Goal: Task Accomplishment & Management: Manage account settings

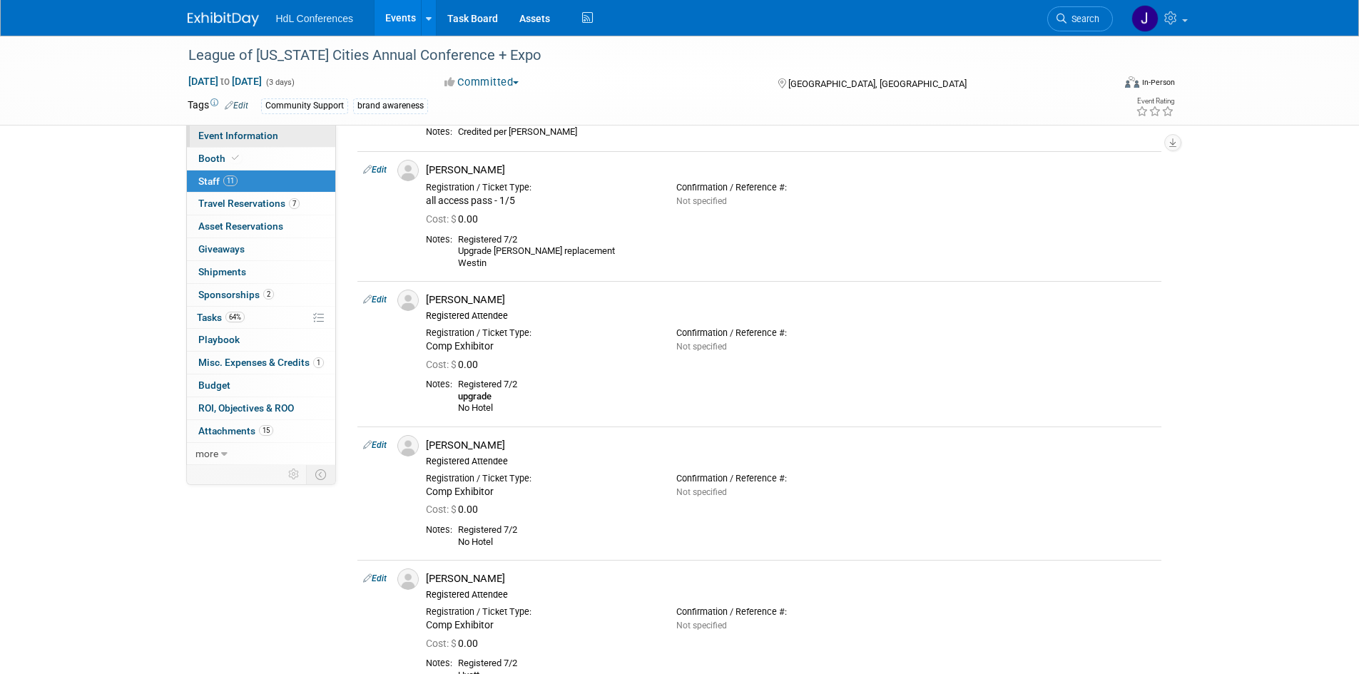
click at [279, 144] on link "Event Information" at bounding box center [261, 136] width 148 height 22
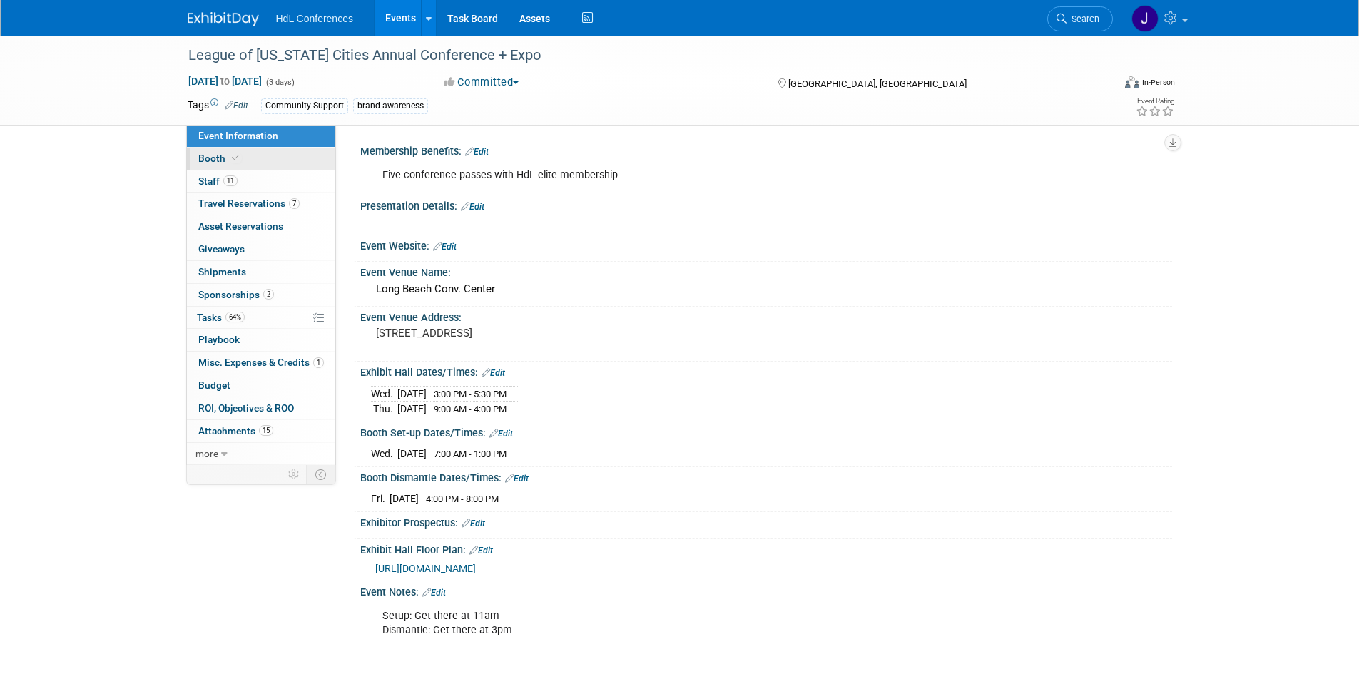
click at [268, 165] on link "Booth" at bounding box center [261, 159] width 148 height 22
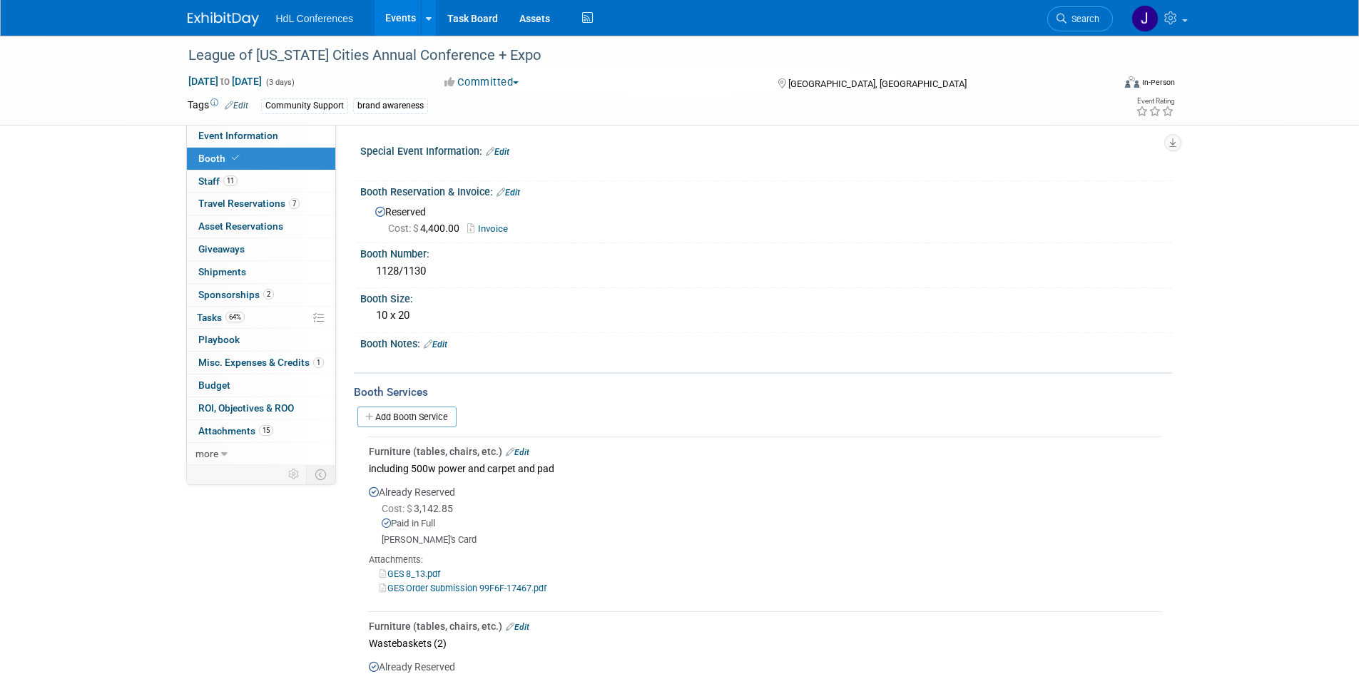
click at [276, 155] on link "Booth" at bounding box center [261, 159] width 148 height 22
click at [275, 137] on span "Event Information" at bounding box center [238, 135] width 80 height 11
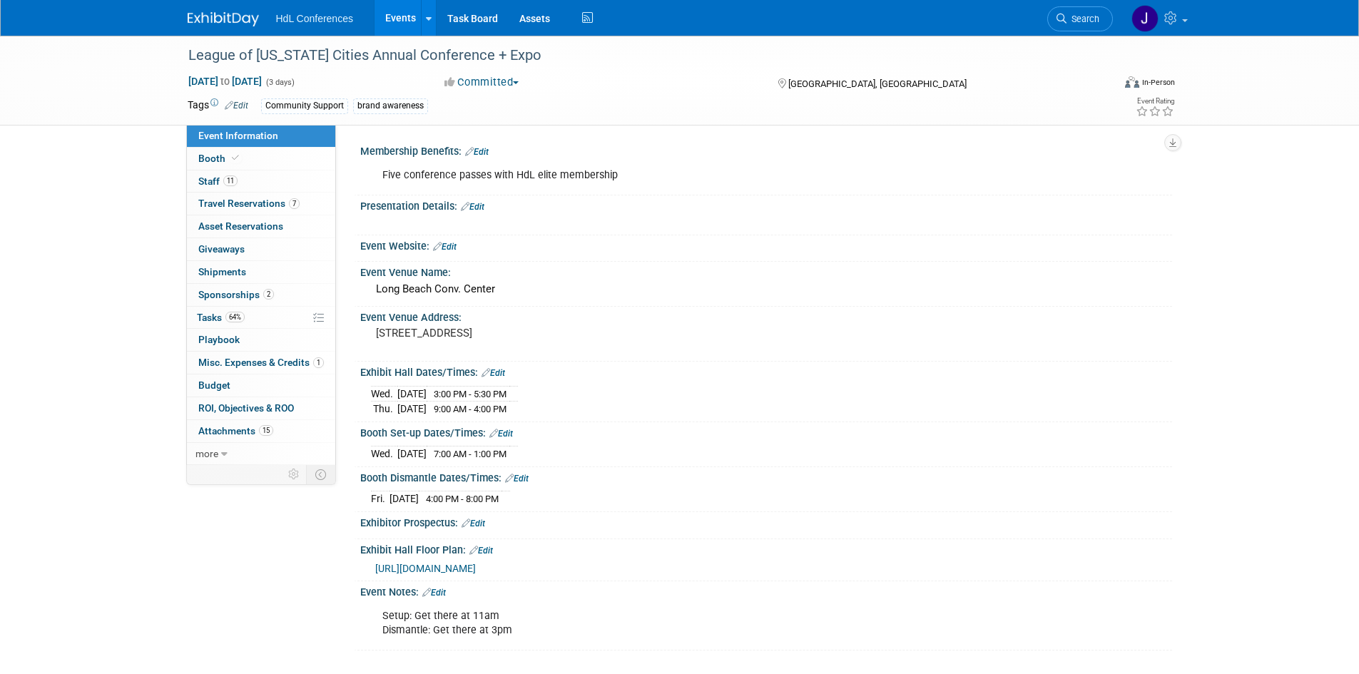
click at [474, 563] on span "[URL][DOMAIN_NAME]" at bounding box center [425, 568] width 101 height 11
click at [260, 159] on link "Booth" at bounding box center [261, 159] width 148 height 22
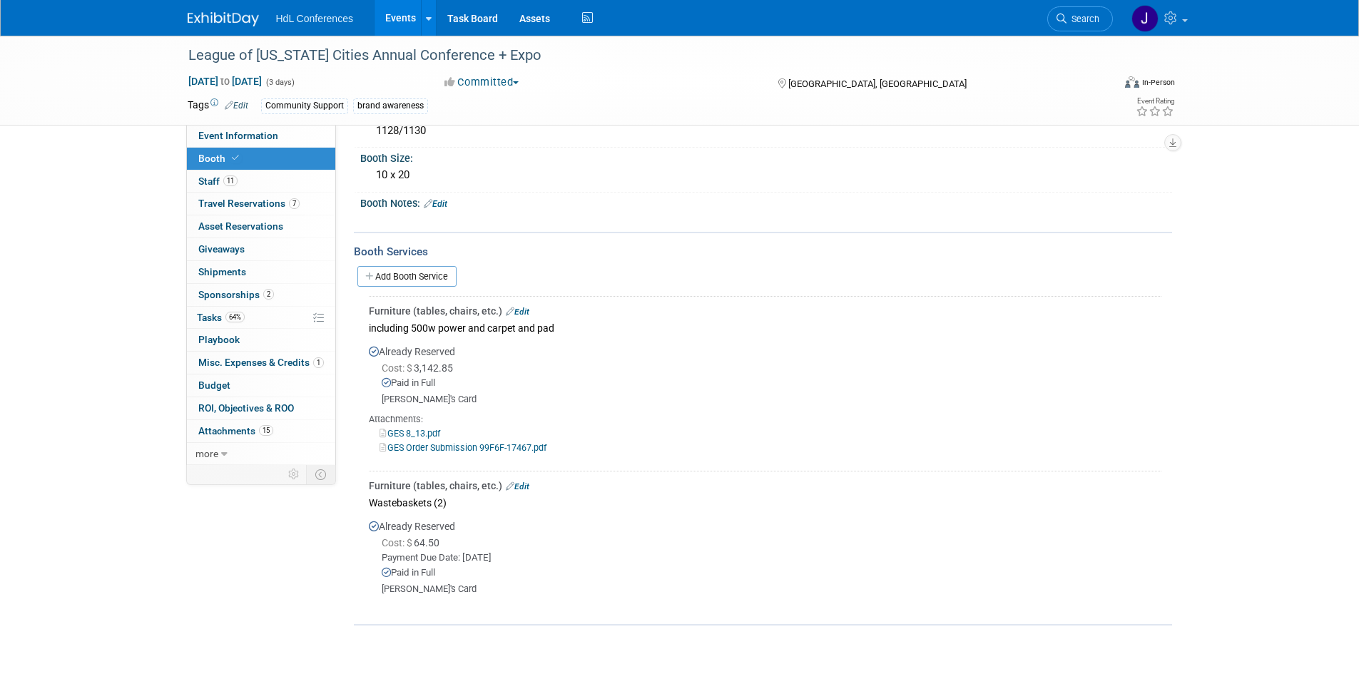
scroll to position [245, 0]
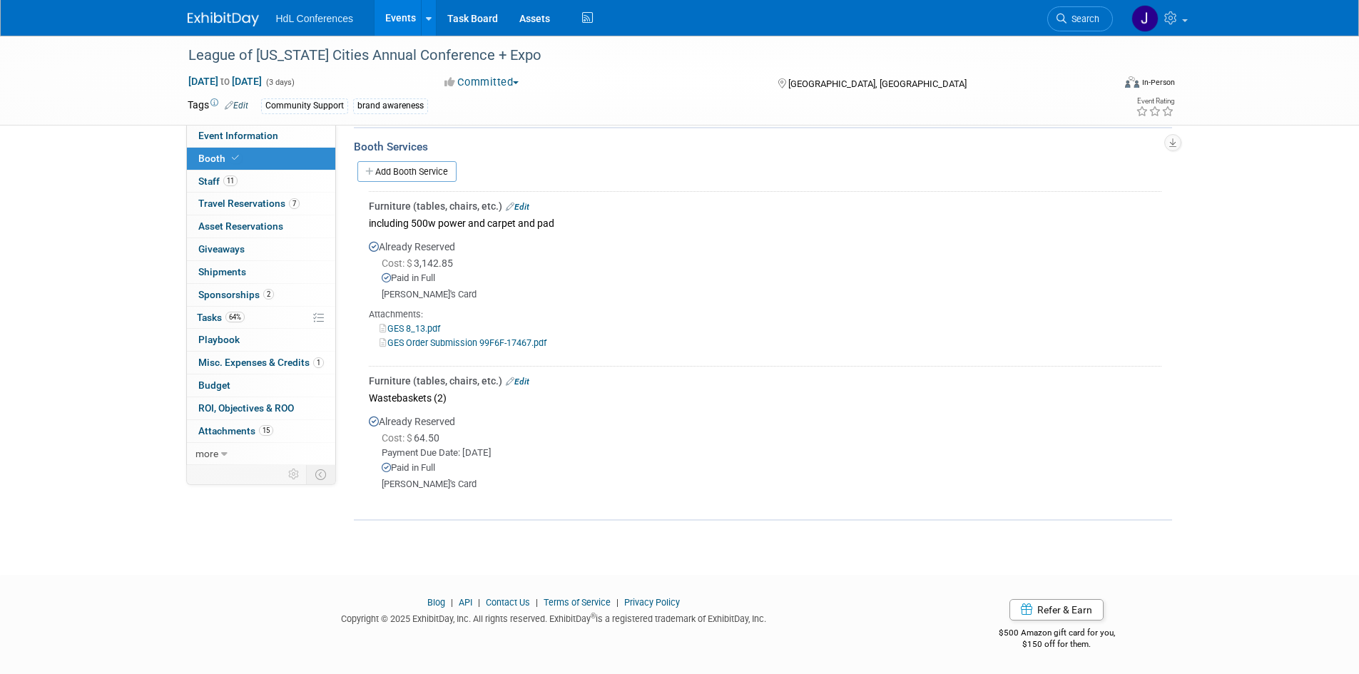
click at [429, 343] on link "GES Order Submission 99F6F-17467.pdf" at bounding box center [462, 342] width 167 height 11
click at [433, 338] on link "GES Order Submission 99F6F-17467.pdf" at bounding box center [462, 342] width 167 height 11
click at [424, 326] on link "GES 8_13.pdf" at bounding box center [409, 328] width 61 height 11
click at [437, 477] on div "Cost: $ 64.50 Payment Due Date: [DATE] Paid in Full [PERSON_NAME]'s Card" at bounding box center [765, 461] width 792 height 60
click at [437, 395] on div "Wastebaskets (2)" at bounding box center [765, 397] width 792 height 19
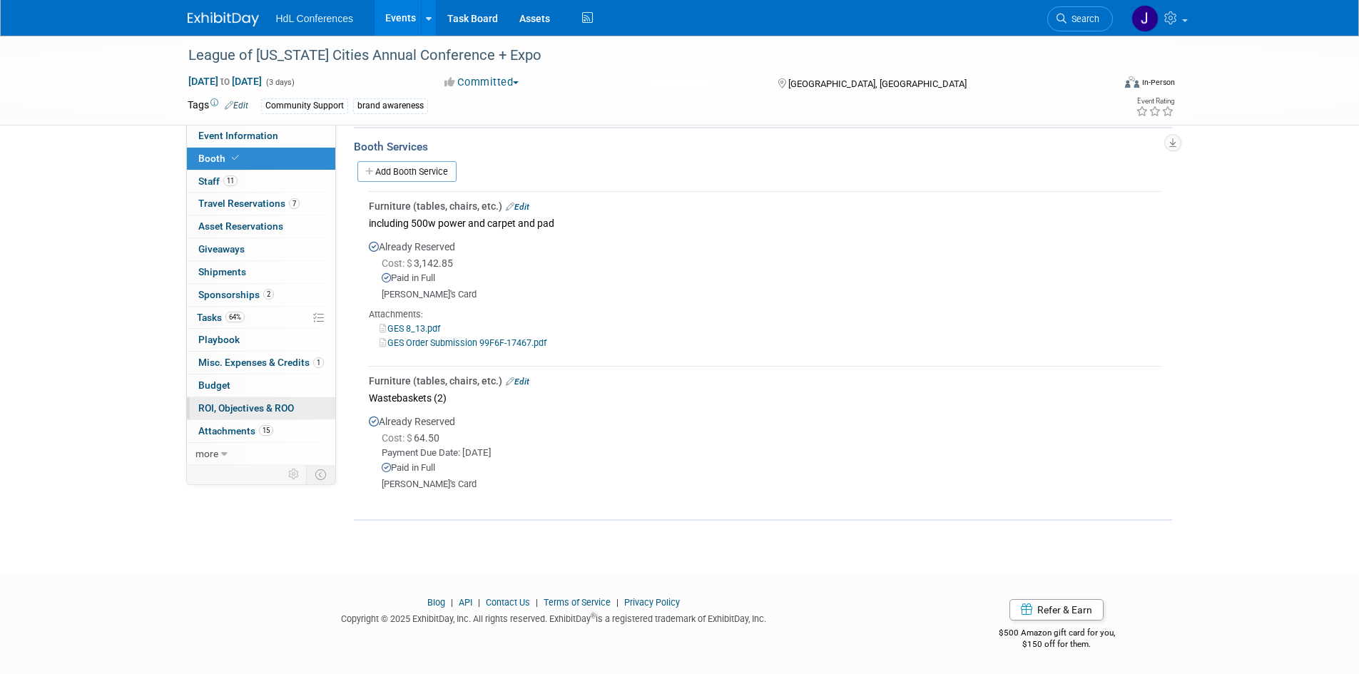
click at [237, 416] on link "0 ROI, Objectives & ROO 0" at bounding box center [261, 408] width 148 height 22
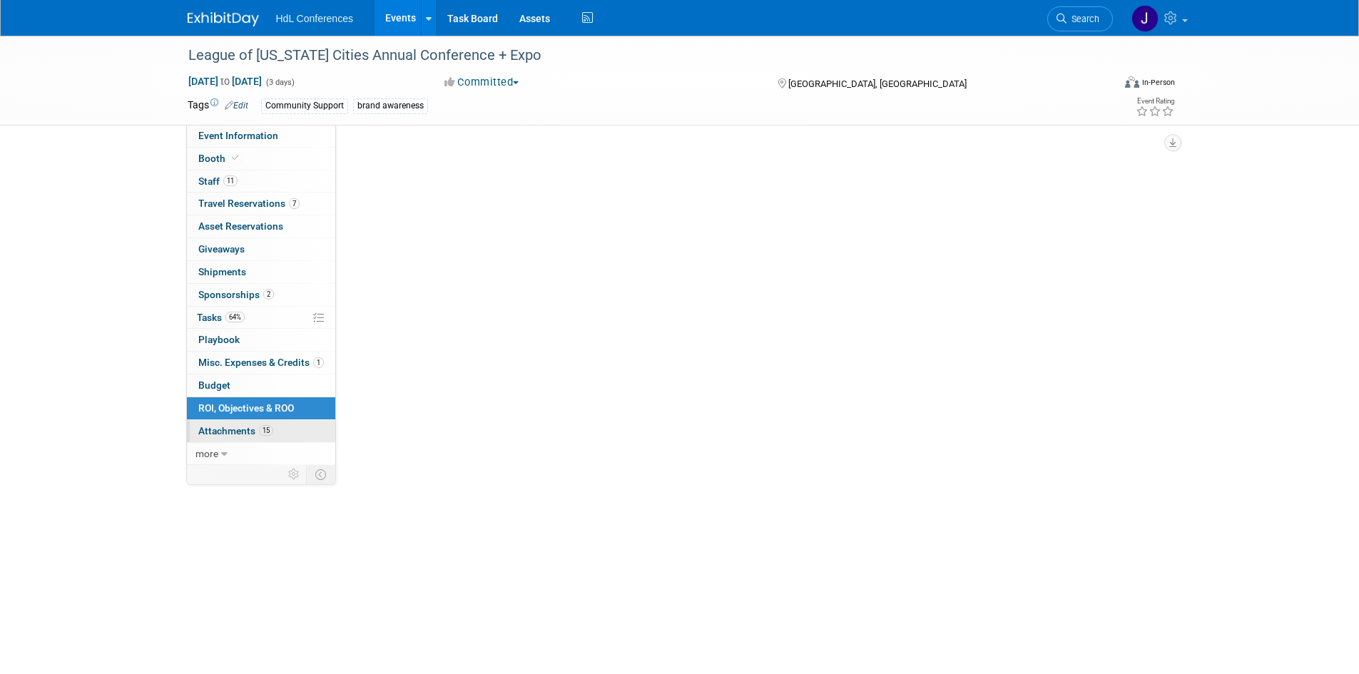
click at [237, 421] on link "15 Attachments 15" at bounding box center [261, 431] width 148 height 22
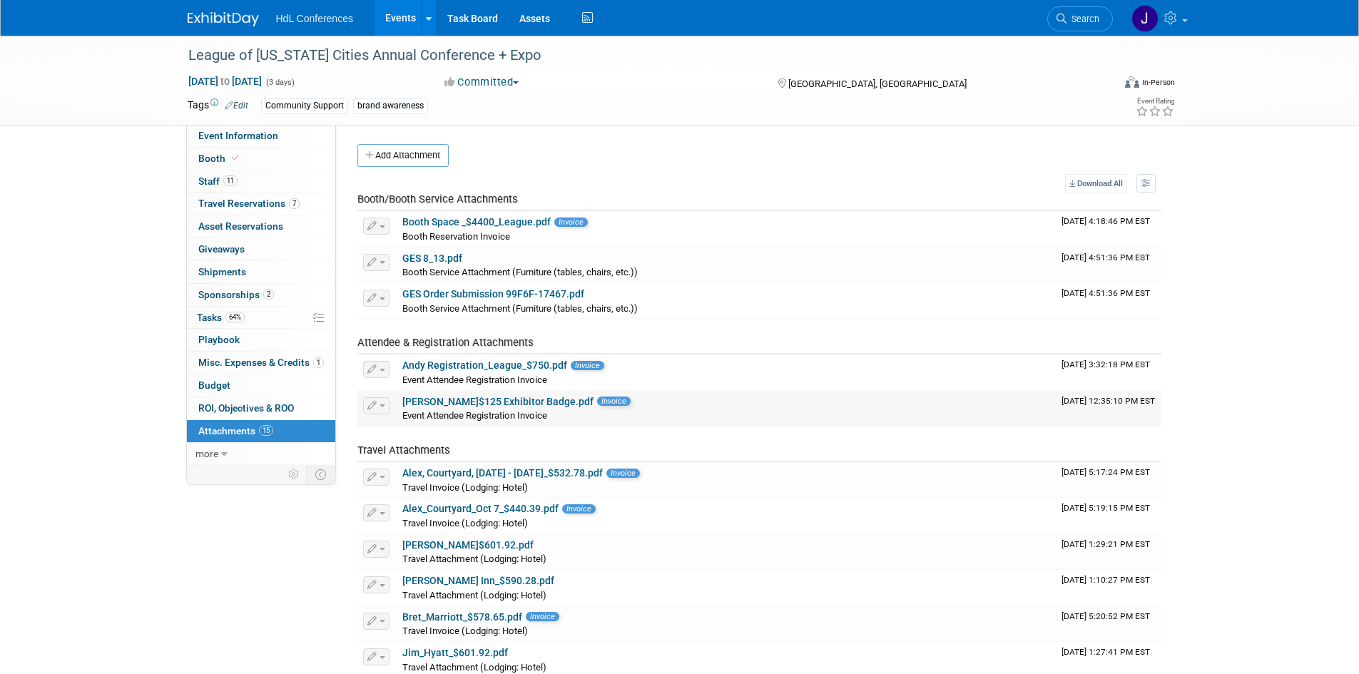
click at [489, 400] on link "[PERSON_NAME]$125 Exhibitor Badge.pdf" at bounding box center [497, 401] width 191 height 11
click at [501, 297] on link "GES Order Submission 99F6F-17467.pdf" at bounding box center [493, 293] width 182 height 11
click at [440, 258] on link "GES 8_13.pdf" at bounding box center [432, 257] width 60 height 11
click at [229, 150] on link "Booth" at bounding box center [261, 159] width 148 height 22
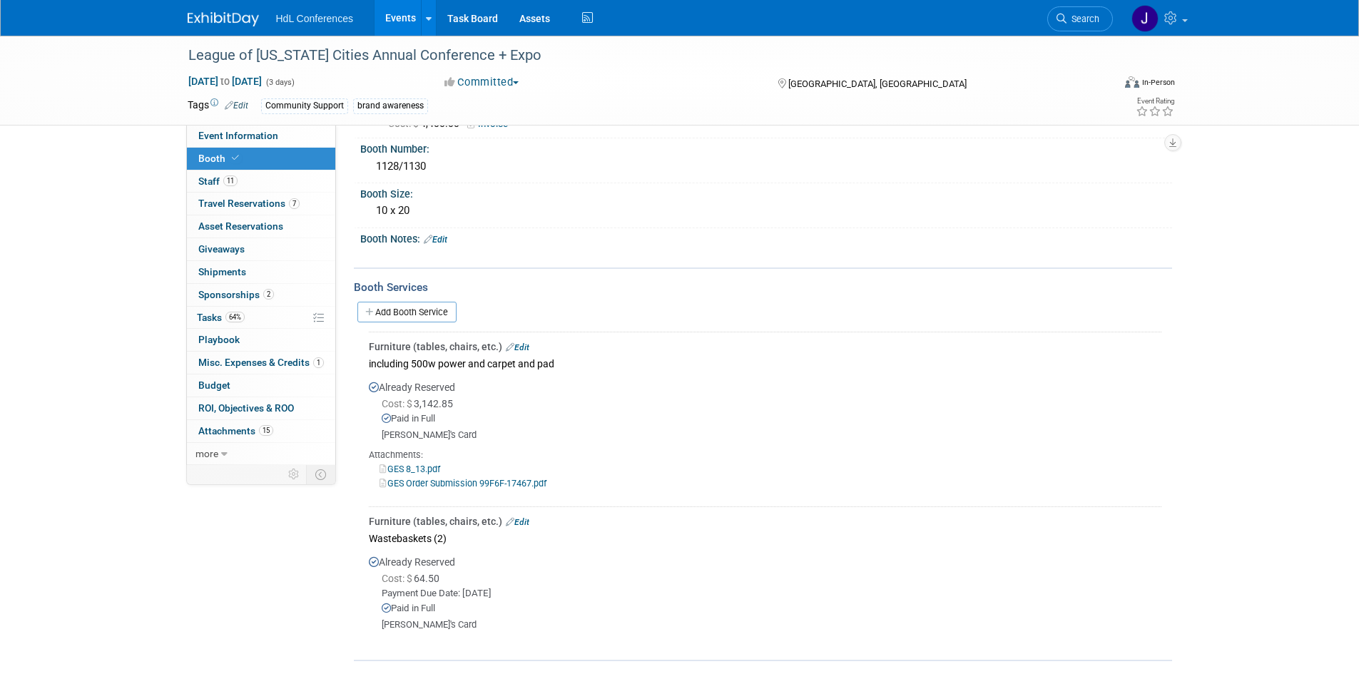
scroll to position [245, 0]
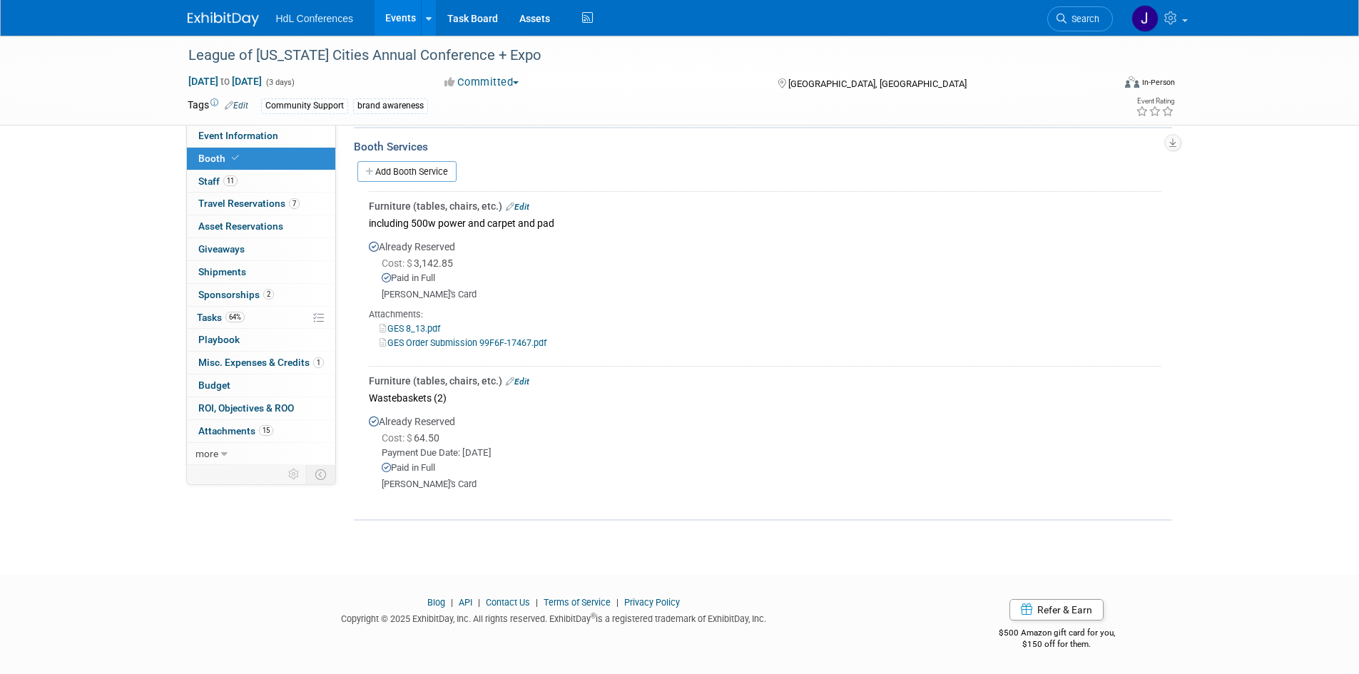
click at [253, 144] on link "Event Information" at bounding box center [261, 136] width 148 height 22
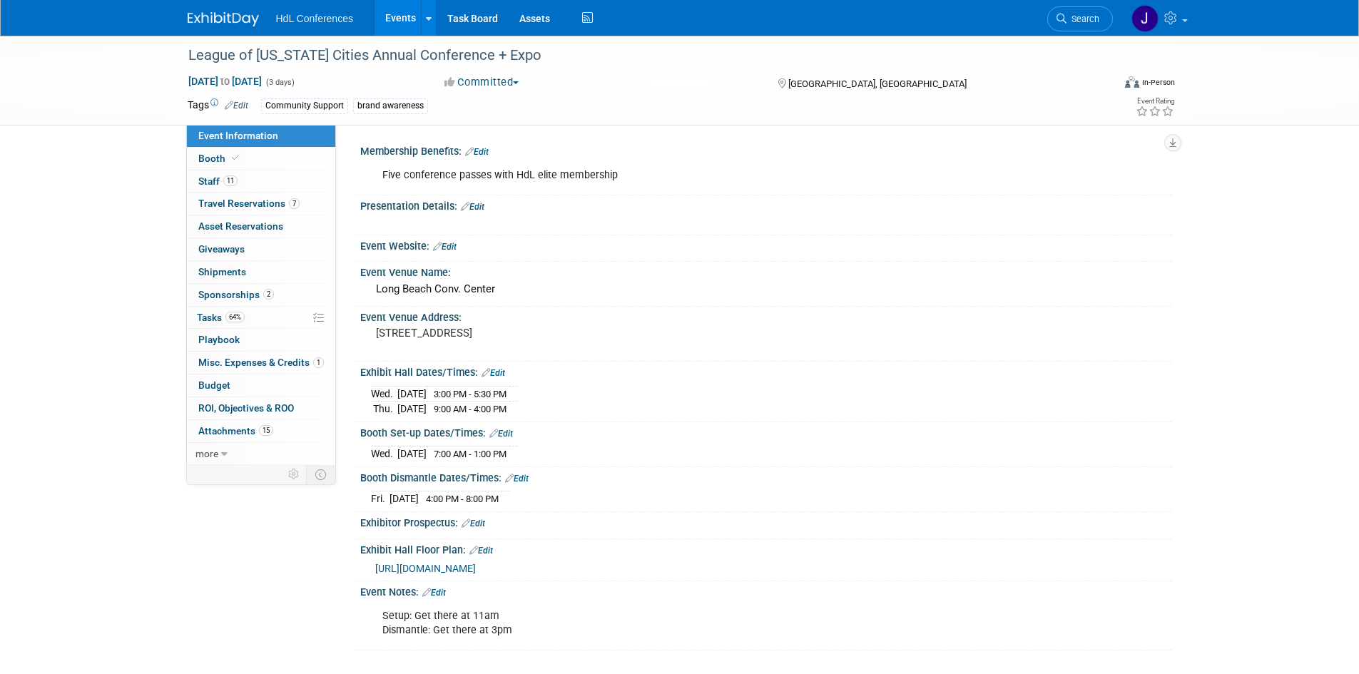
scroll to position [128, 0]
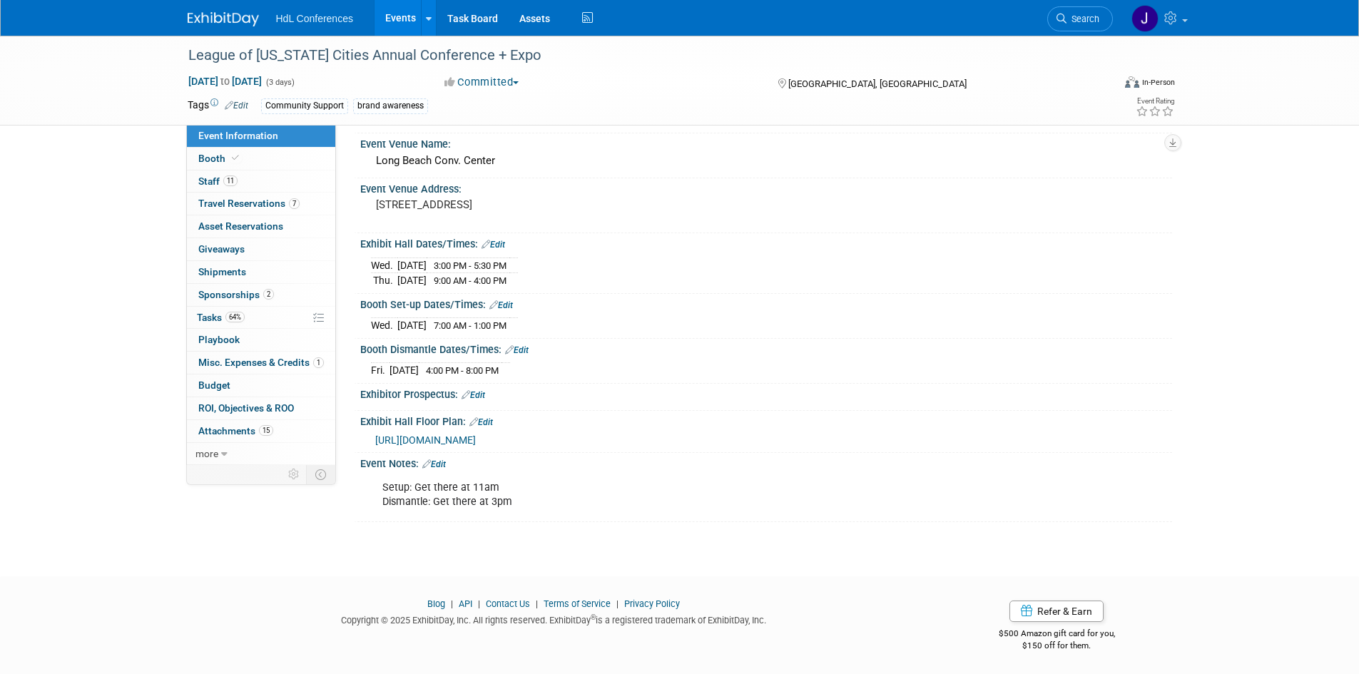
click at [510, 492] on div "Setup: Get there at 11am Dismantle: Get there at 3pm" at bounding box center [693, 495] width 643 height 43
click at [438, 453] on div "Event Notes: Edit" at bounding box center [766, 462] width 812 height 19
click at [439, 461] on link "Edit" at bounding box center [434, 464] width 24 height 10
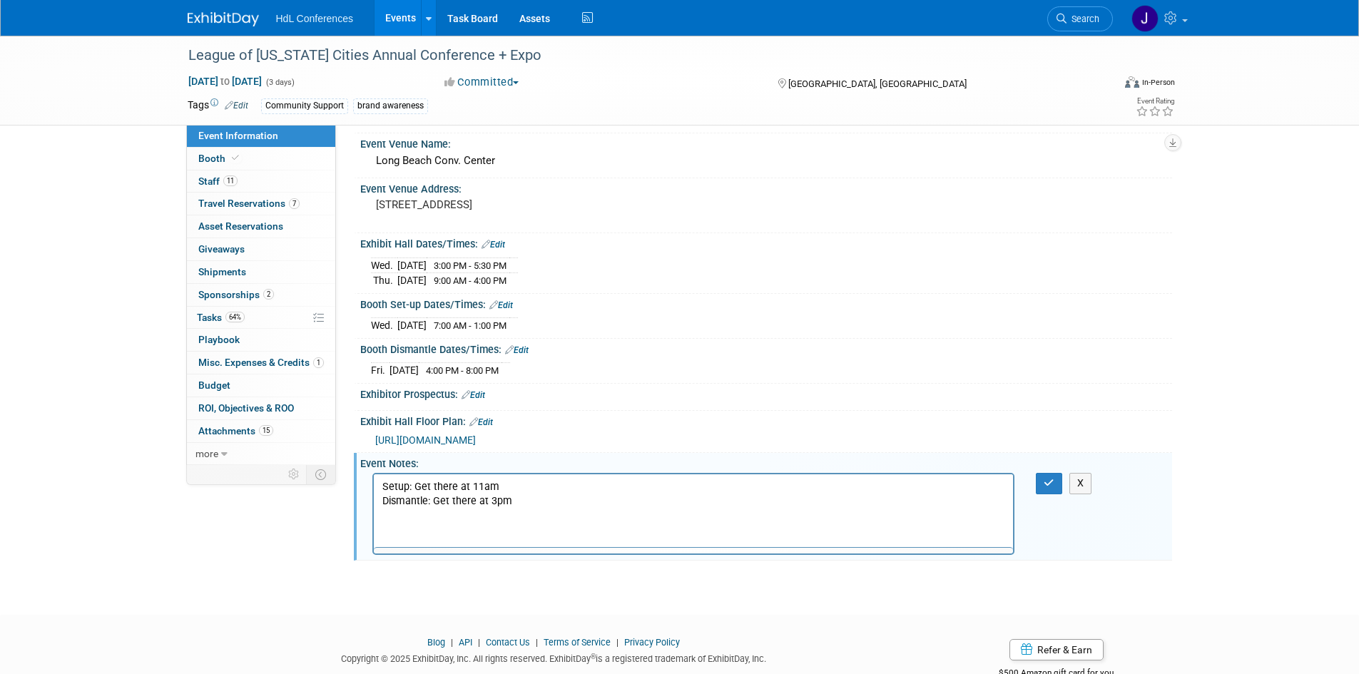
scroll to position [0, 0]
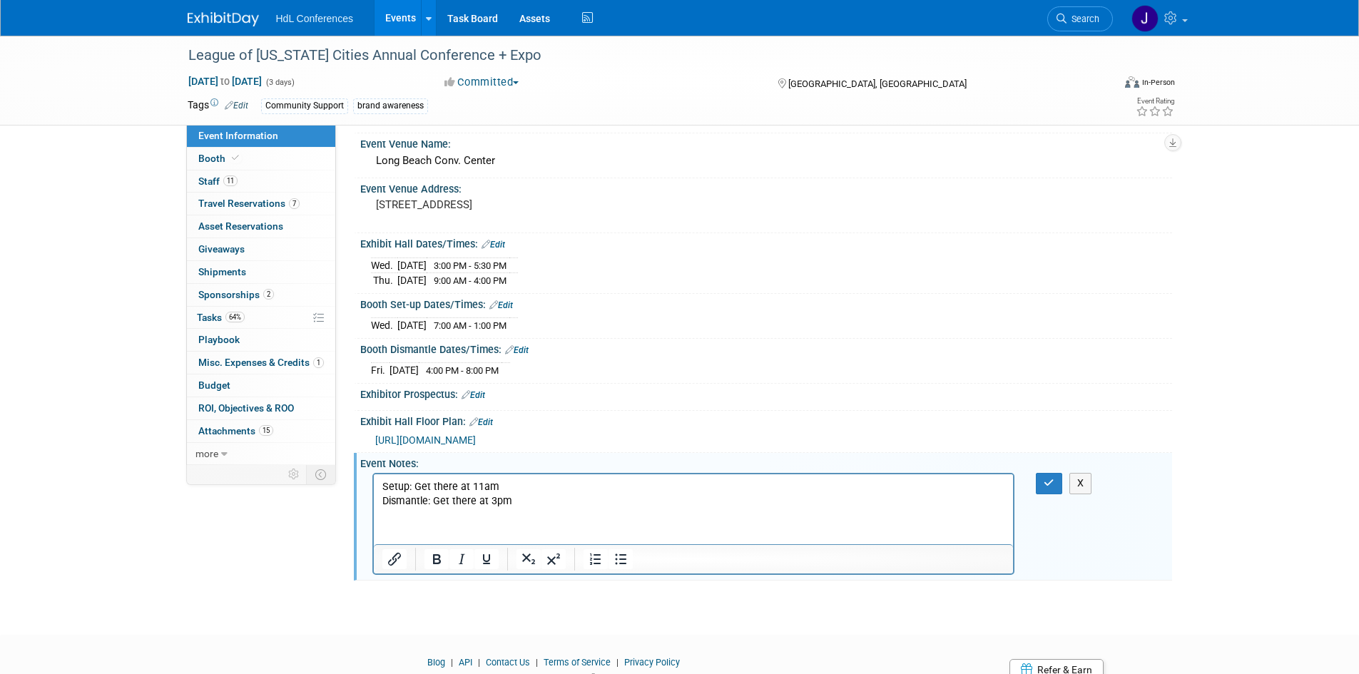
drag, startPoint x: 530, startPoint y: 499, endPoint x: 506, endPoint y: 501, distance: 24.3
click at [523, 499] on p "Setup: Get there at 11am Dismantle: Get there at 3pm" at bounding box center [693, 494] width 623 height 29
click at [489, 502] on p "Setup: Get there at 11am Dismantle: Get there at 3pm" at bounding box center [693, 494] width 623 height 29
click at [493, 502] on p "Setup: Get there at 11am Dismantle: Get there at 3pm" at bounding box center [693, 494] width 623 height 29
click at [1046, 481] on icon "button" at bounding box center [1048, 483] width 11 height 10
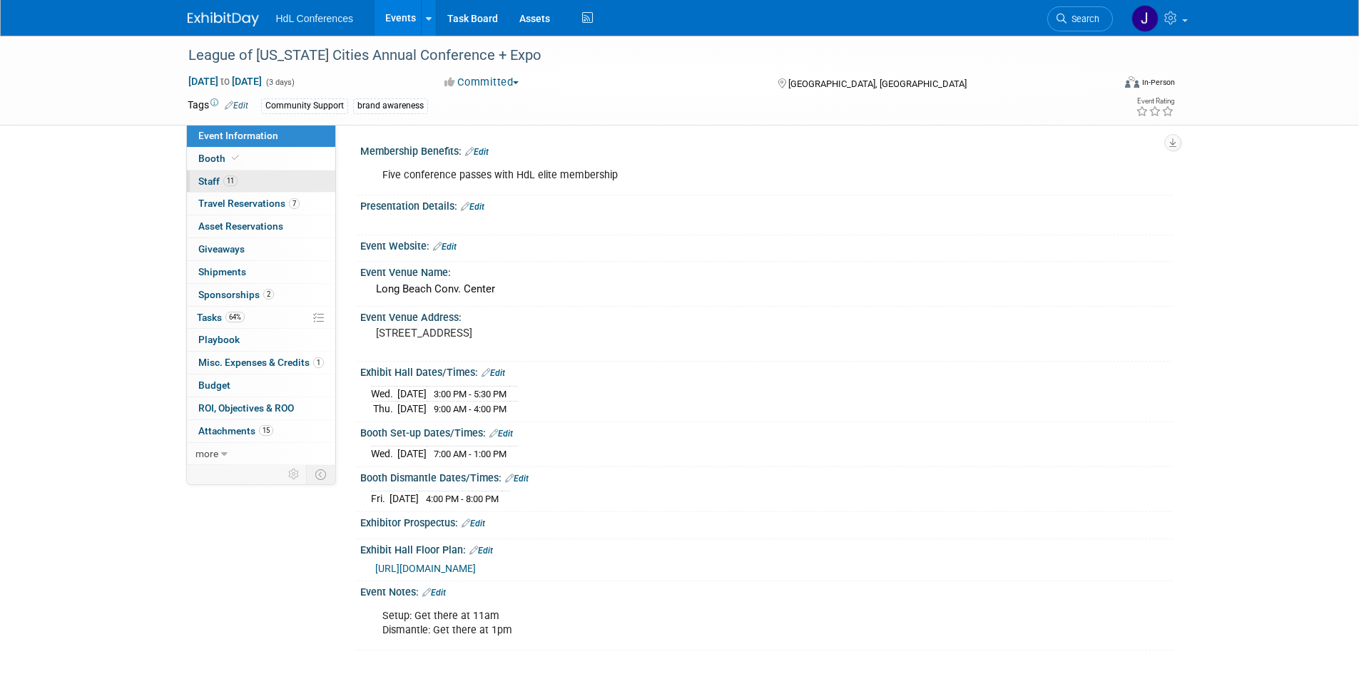
click at [298, 185] on link "11 Staff 11" at bounding box center [261, 181] width 148 height 22
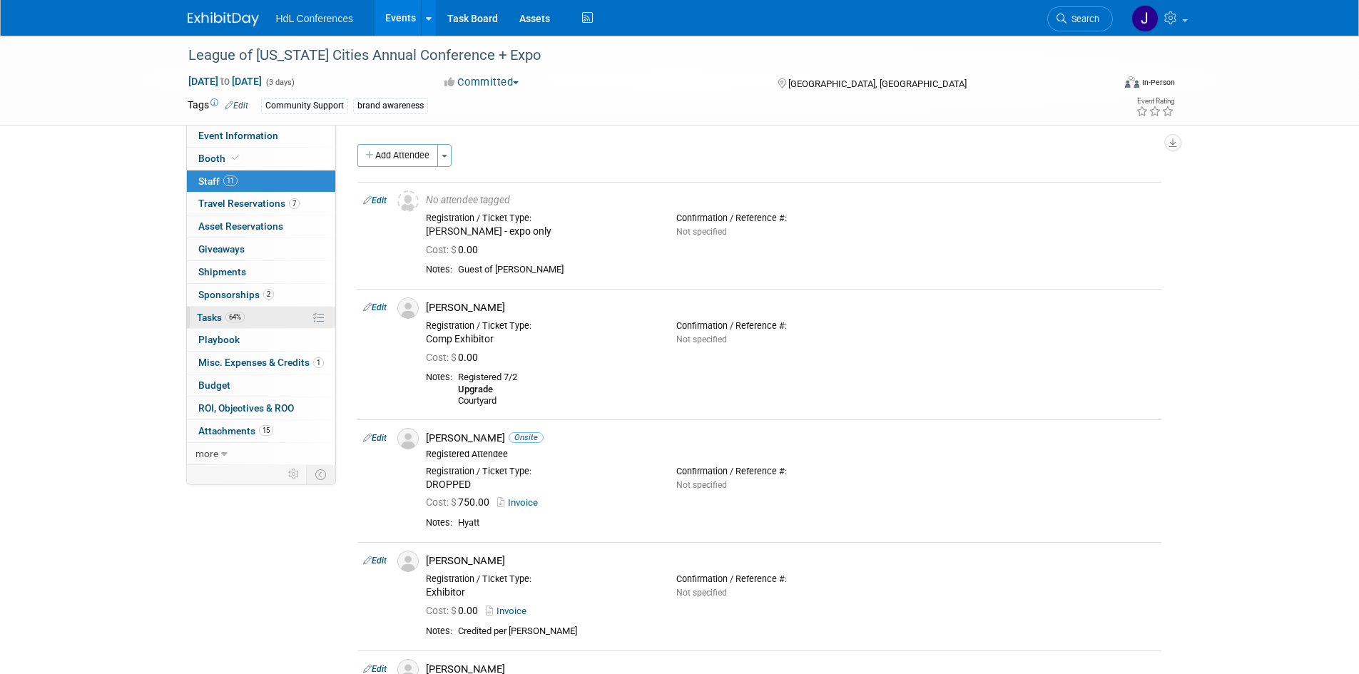
click at [265, 317] on link "64% Tasks 64%" at bounding box center [261, 318] width 148 height 22
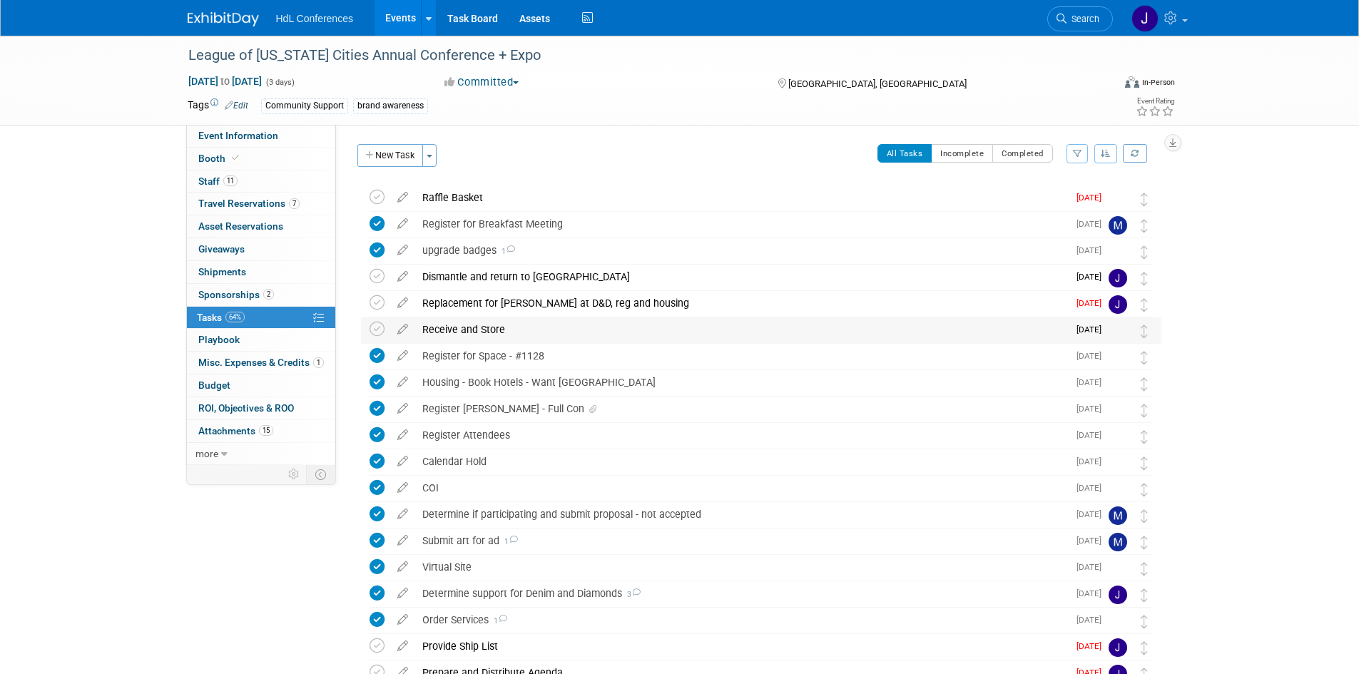
scroll to position [179, 0]
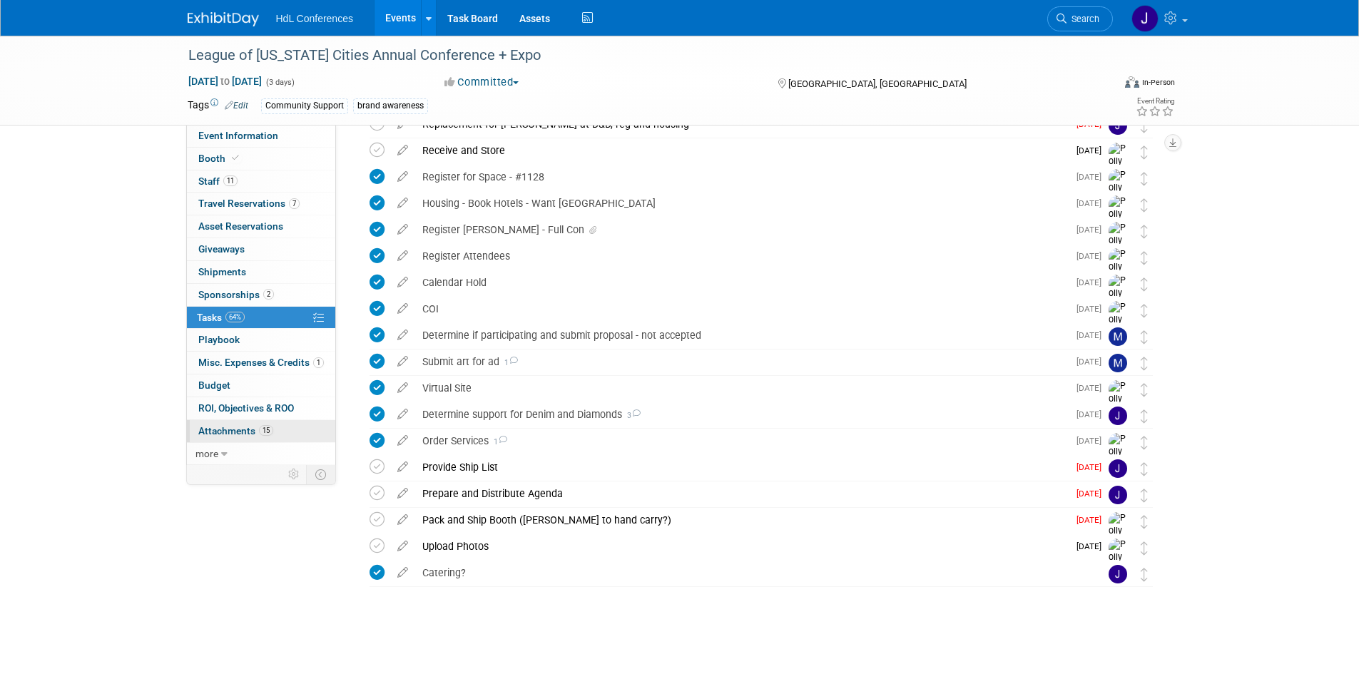
click at [235, 425] on span "Attachments 15" at bounding box center [235, 430] width 75 height 11
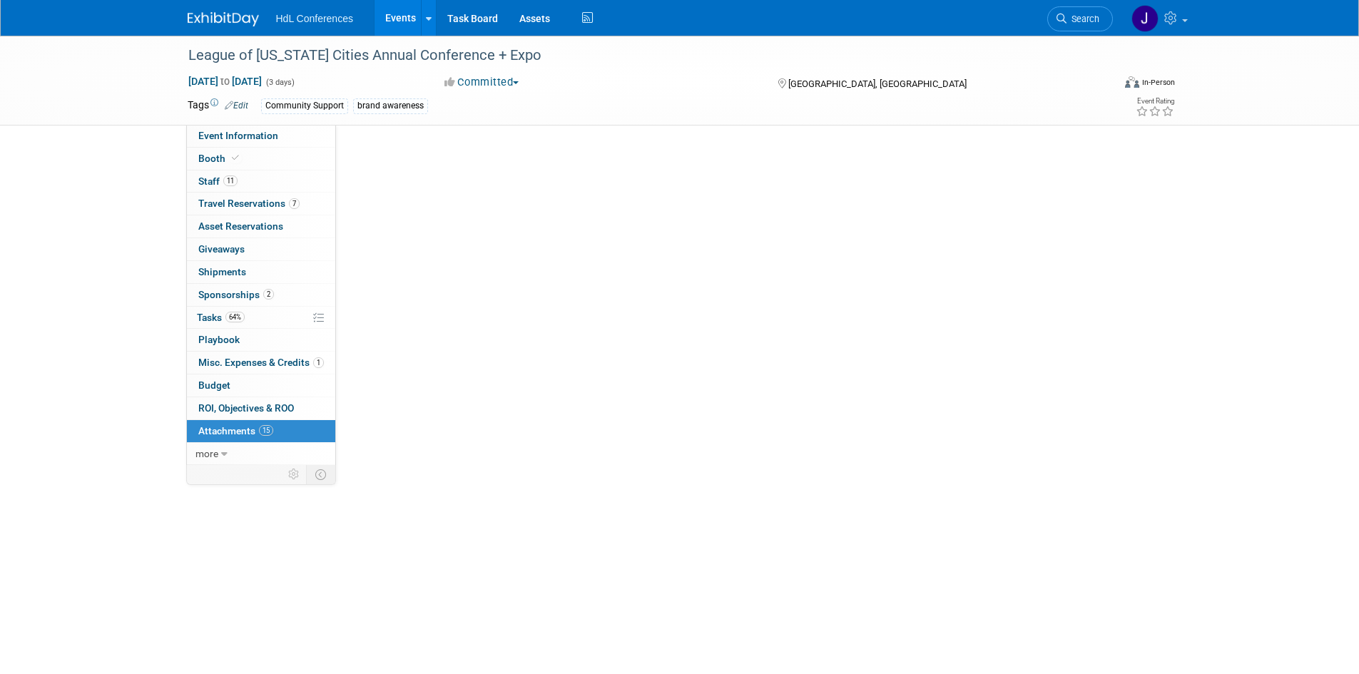
scroll to position [0, 0]
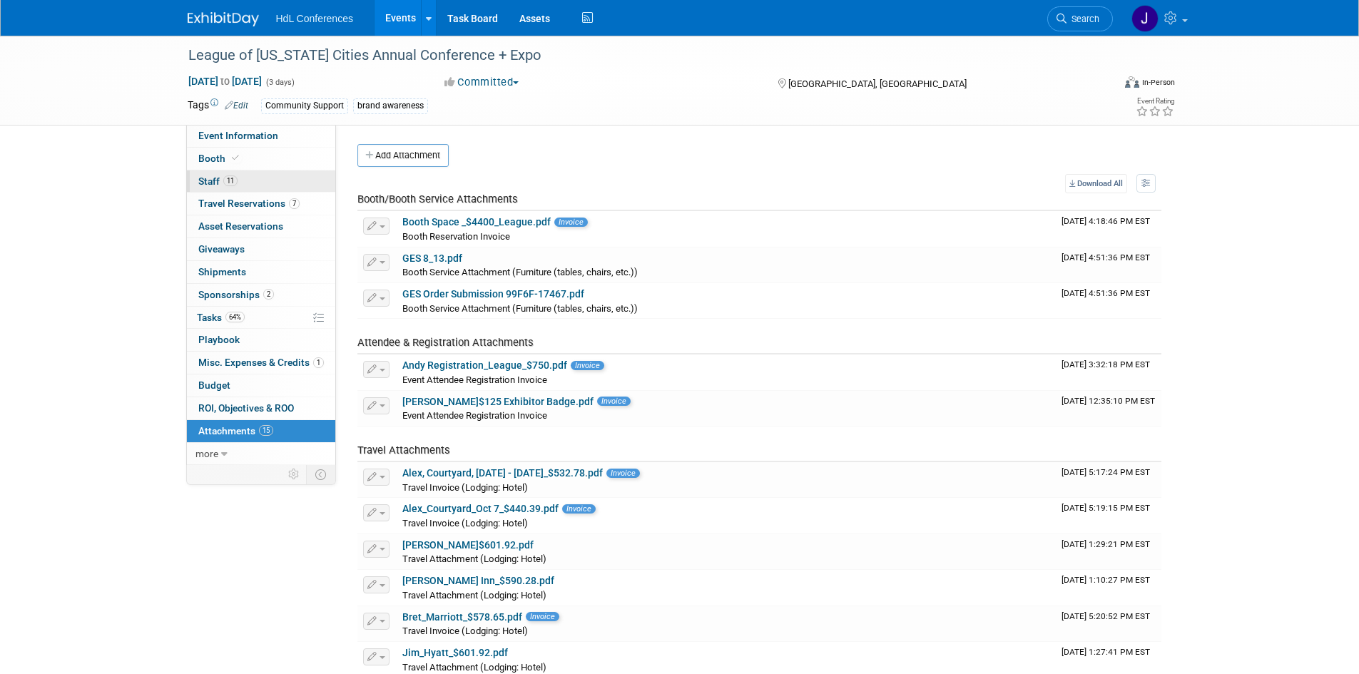
click at [263, 172] on link "11 Staff 11" at bounding box center [261, 181] width 148 height 22
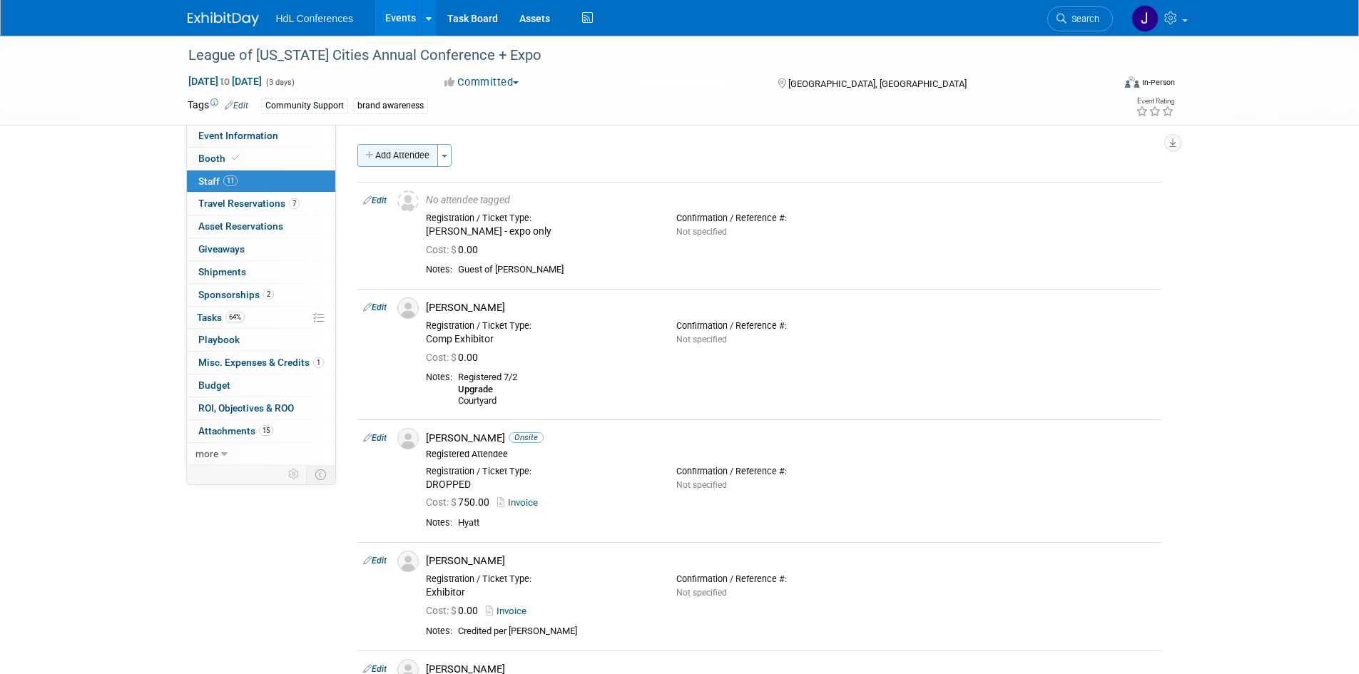
click at [405, 145] on button "Add Attendee" at bounding box center [397, 155] width 81 height 23
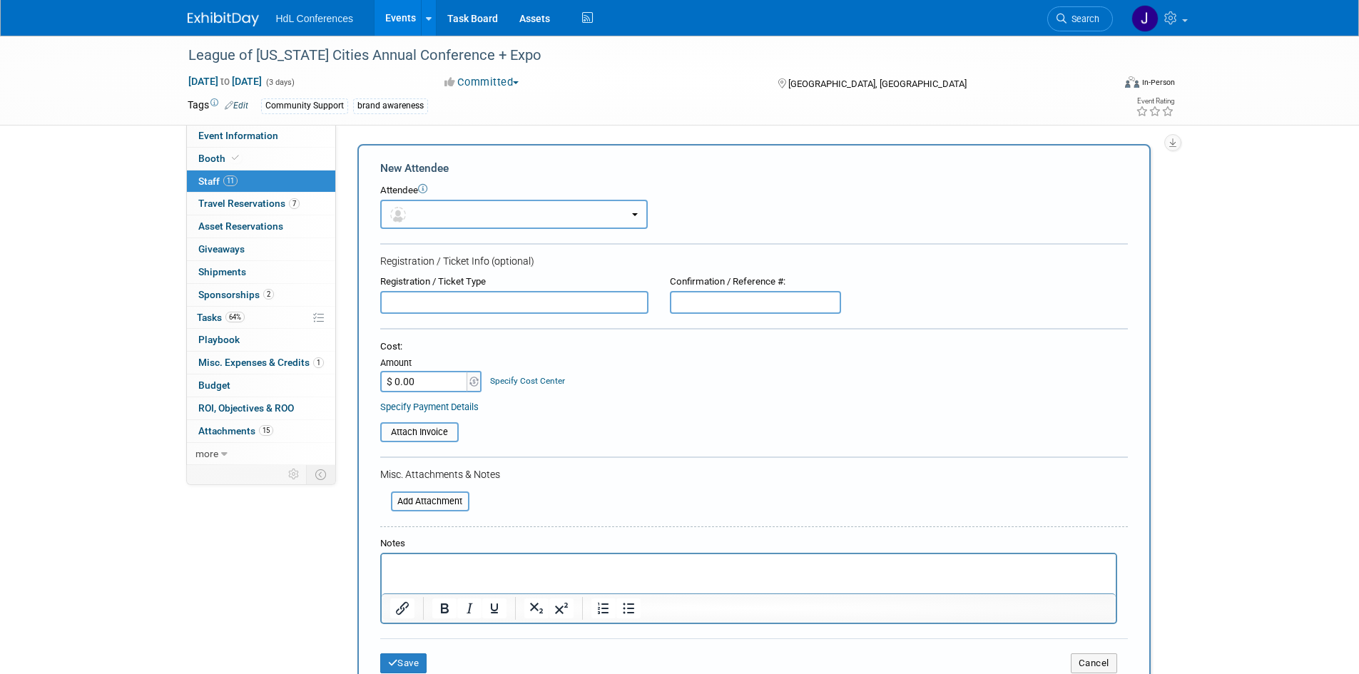
click at [450, 213] on button "button" at bounding box center [513, 214] width 267 height 29
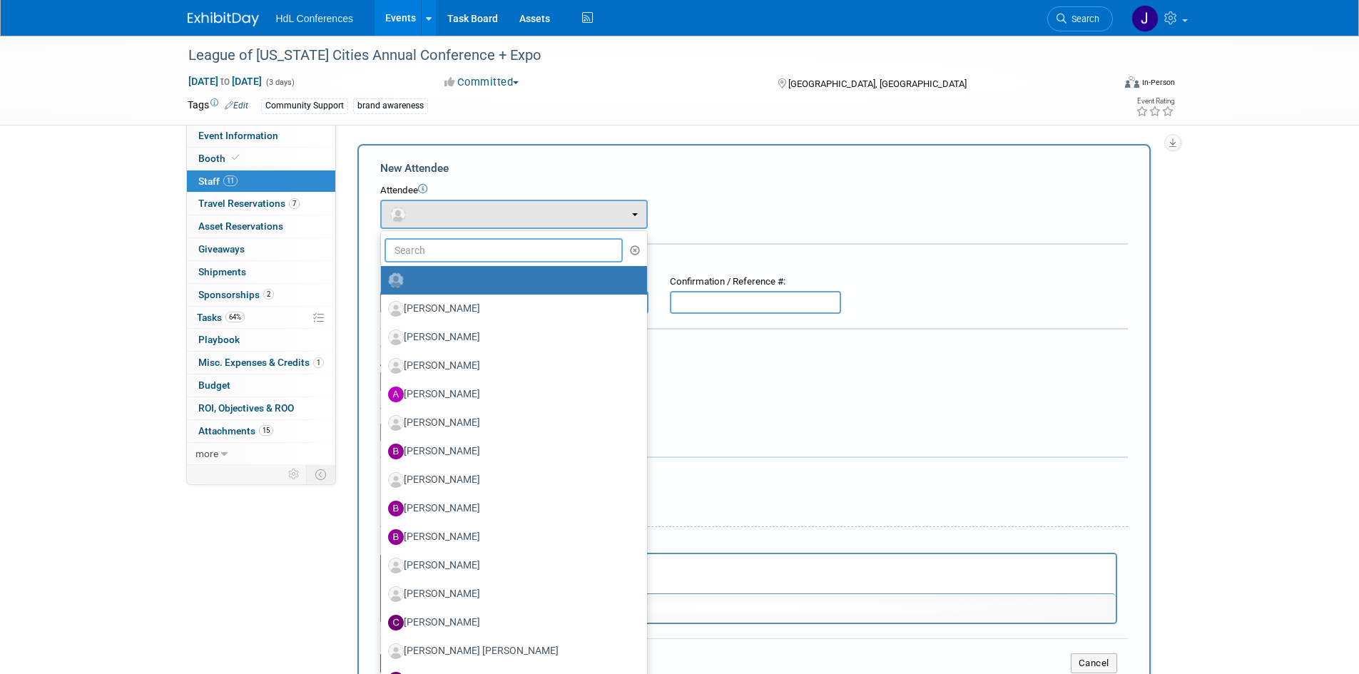
click at [491, 241] on input "text" at bounding box center [503, 250] width 239 height 24
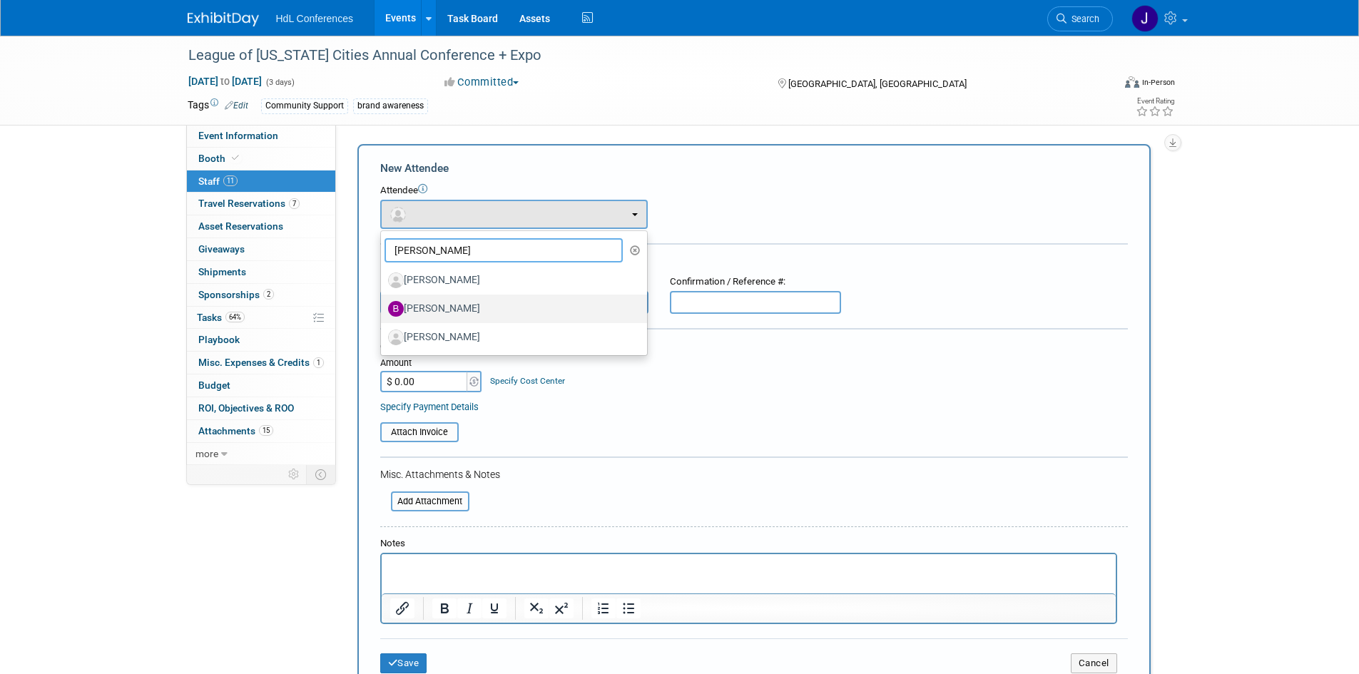
type input "[PERSON_NAME]"
click at [489, 297] on label "[PERSON_NAME]" at bounding box center [510, 308] width 245 height 23
click at [383, 302] on input "[PERSON_NAME]" at bounding box center [378, 306] width 9 height 9
select select "5656f865-791c-44cb-8e57-8d2cd840279f"
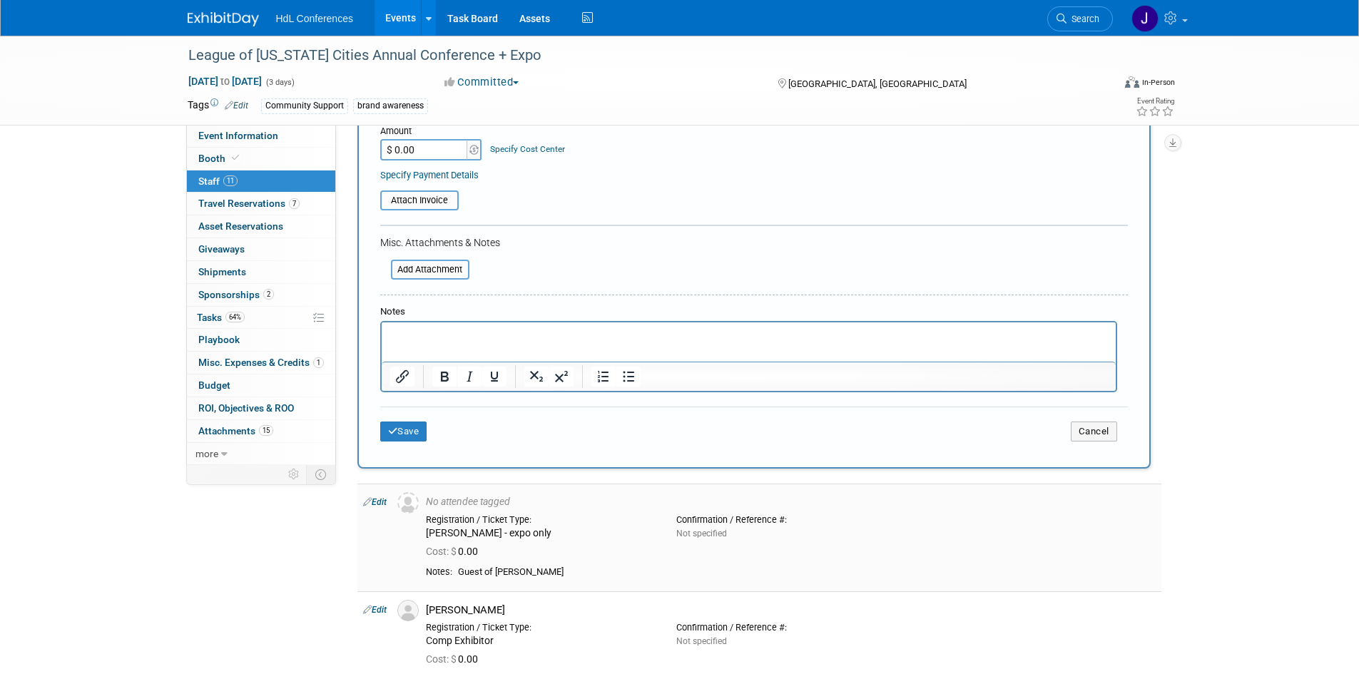
scroll to position [285, 0]
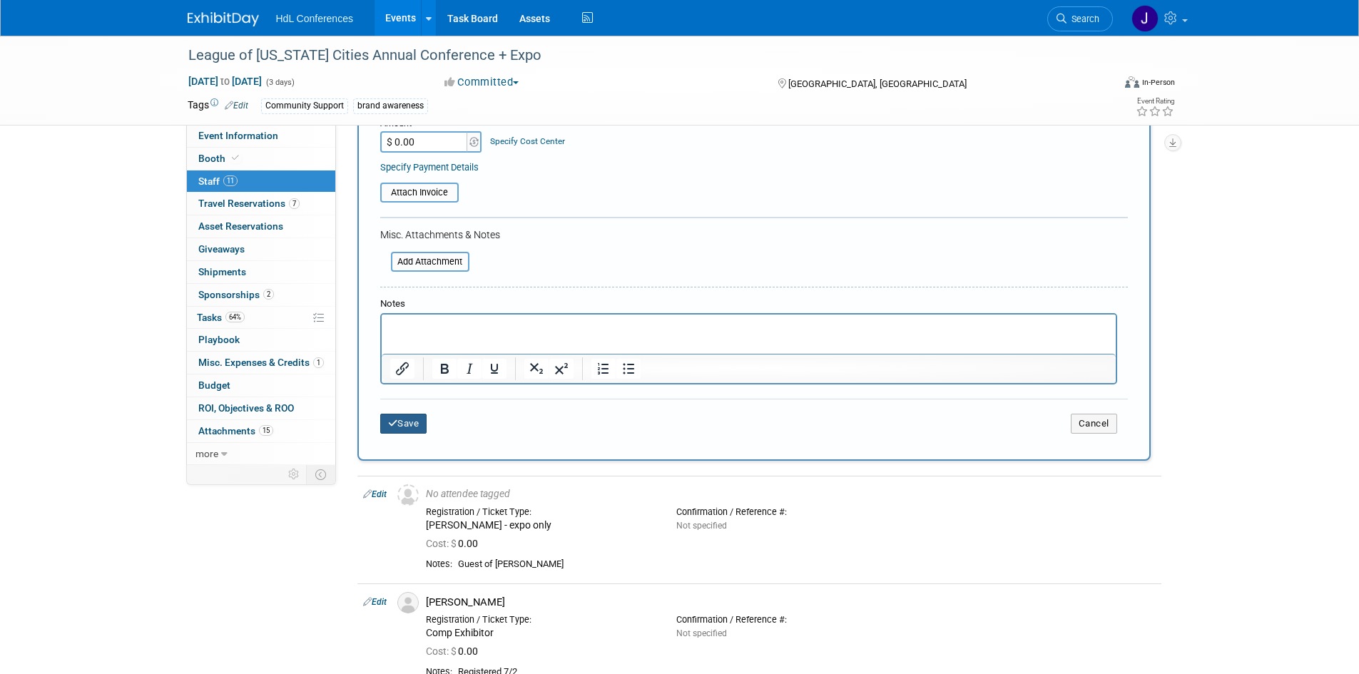
click at [401, 424] on button "Save" at bounding box center [403, 424] width 47 height 20
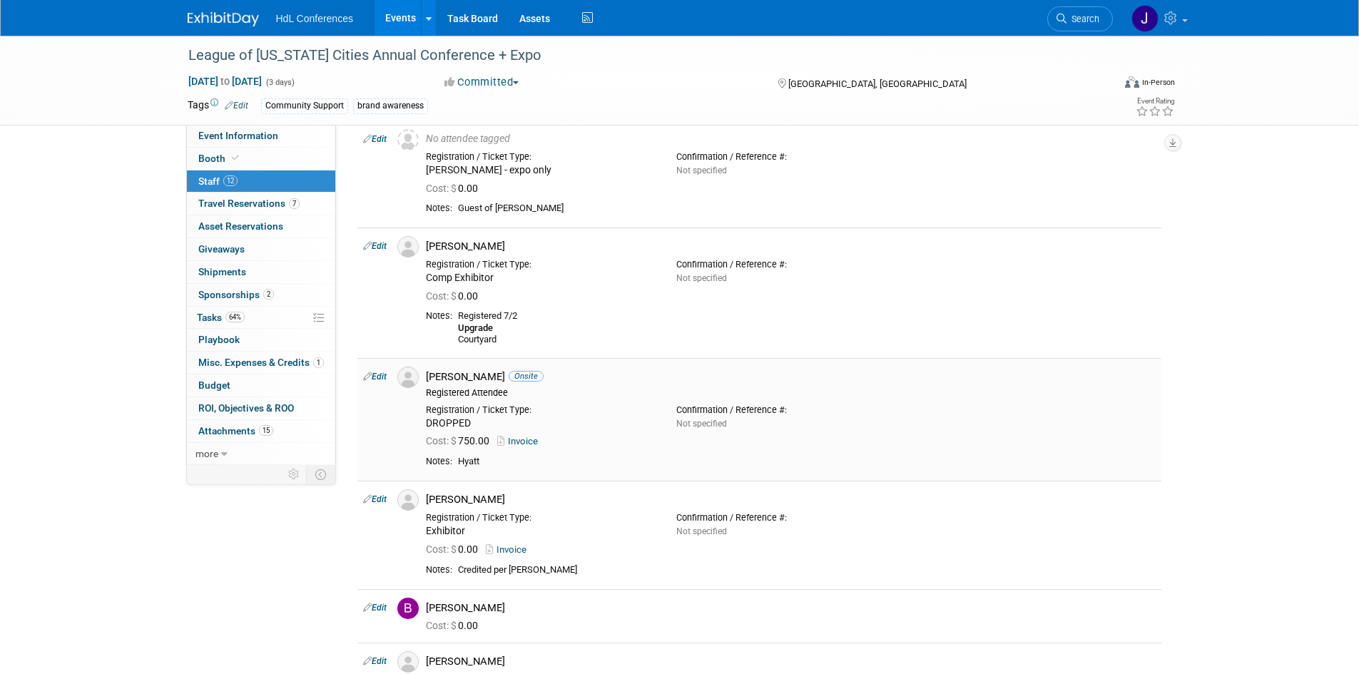
scroll to position [0, 0]
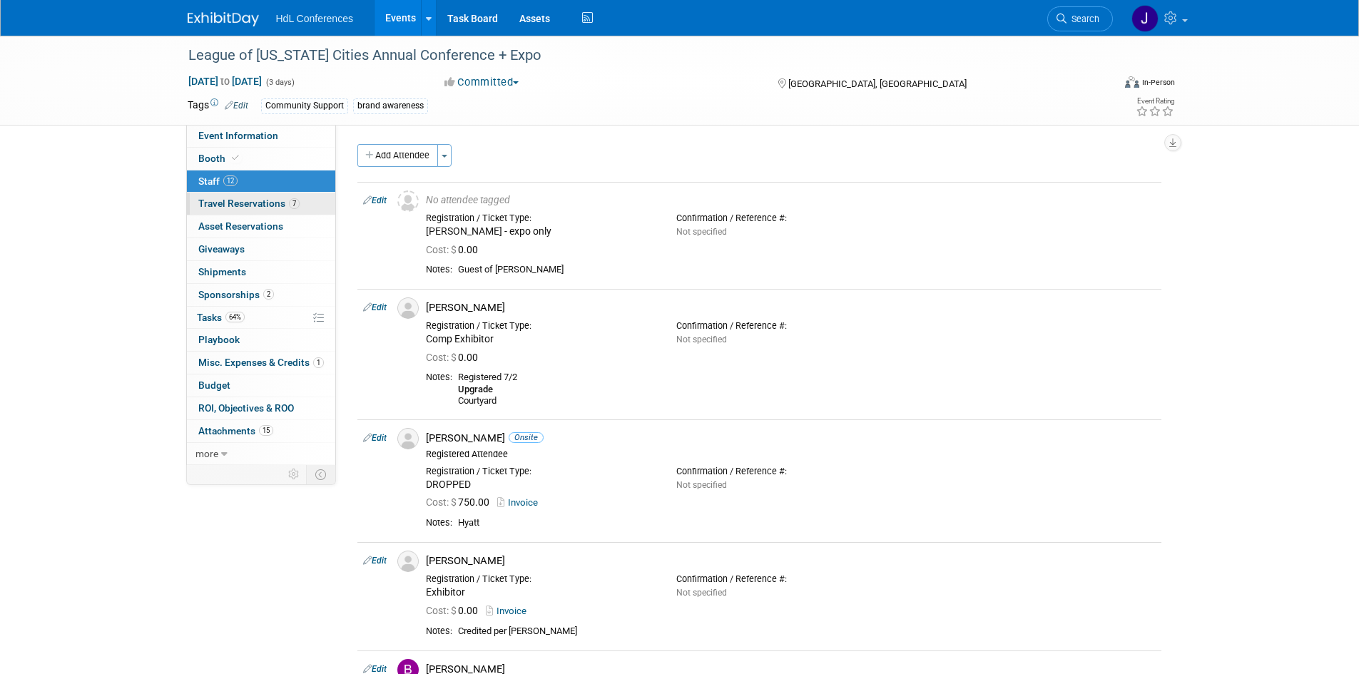
click at [276, 211] on link "7 Travel Reservations 7" at bounding box center [261, 204] width 148 height 22
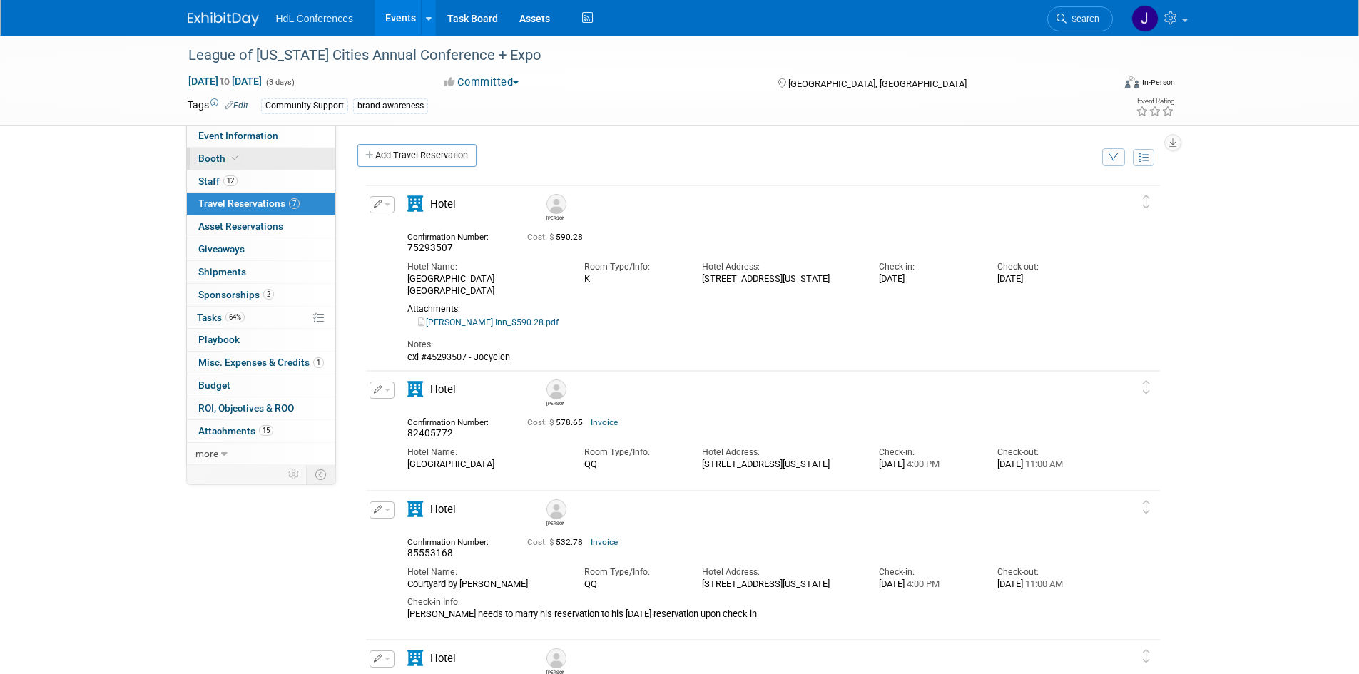
click at [221, 150] on link "Booth" at bounding box center [261, 159] width 148 height 22
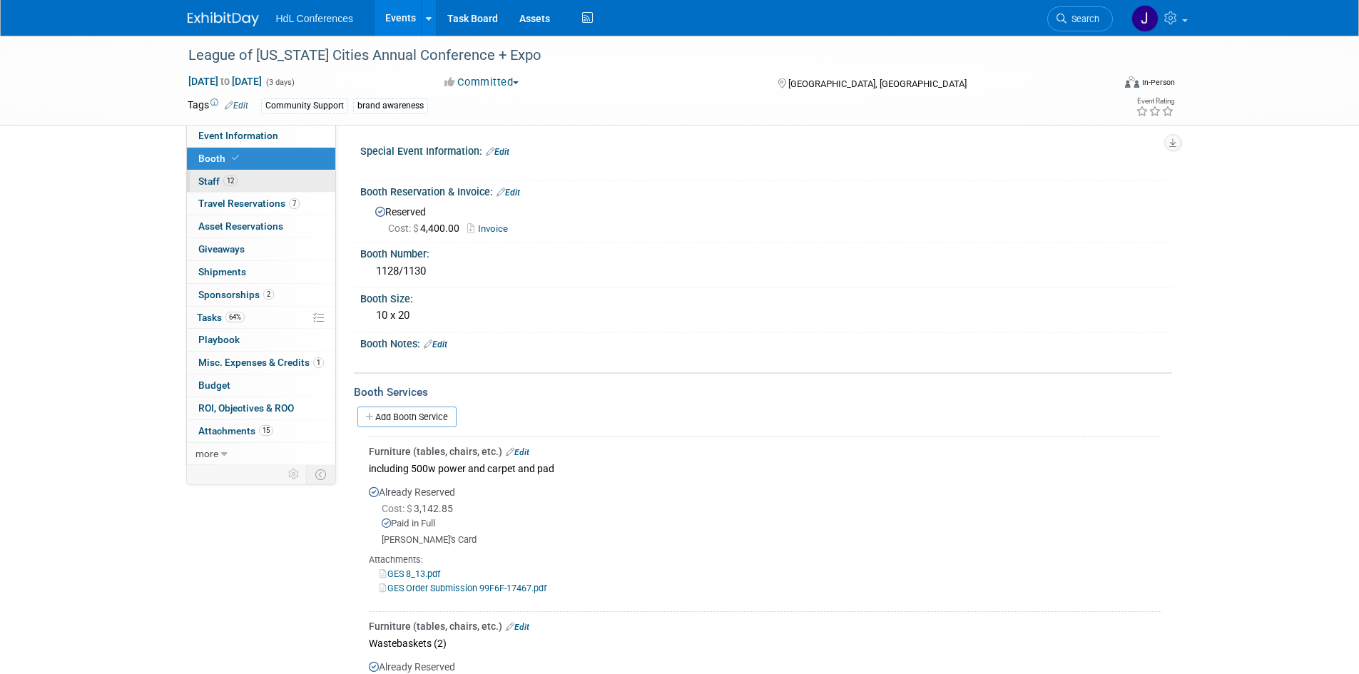
click at [250, 185] on link "12 Staff 12" at bounding box center [261, 181] width 148 height 22
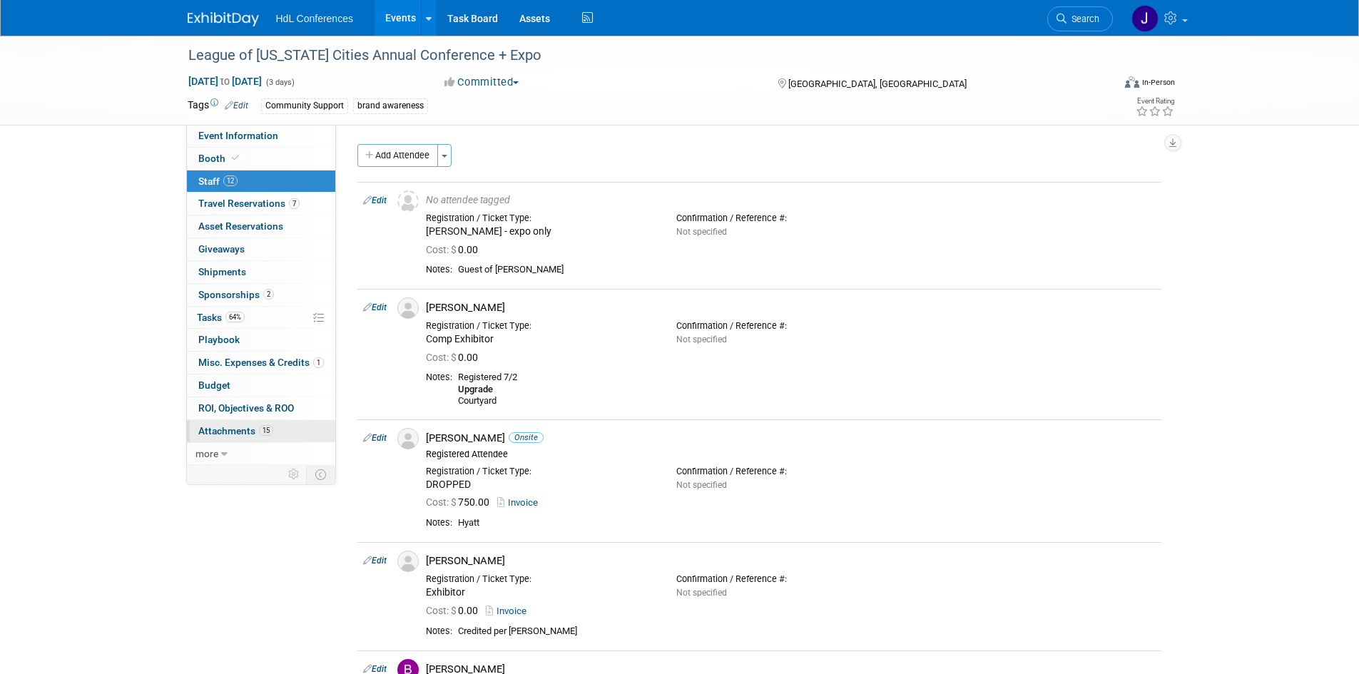
click at [272, 427] on span "15" at bounding box center [266, 430] width 14 height 11
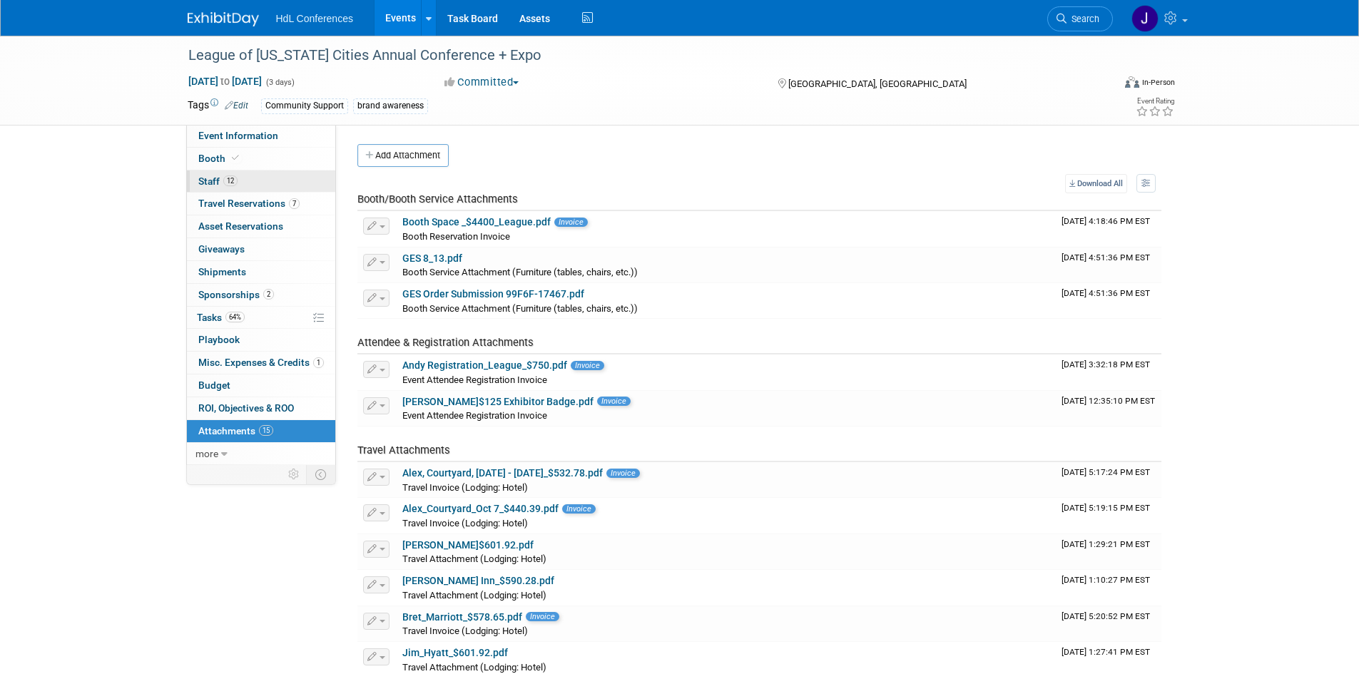
click at [262, 177] on link "12 Staff 12" at bounding box center [261, 181] width 148 height 22
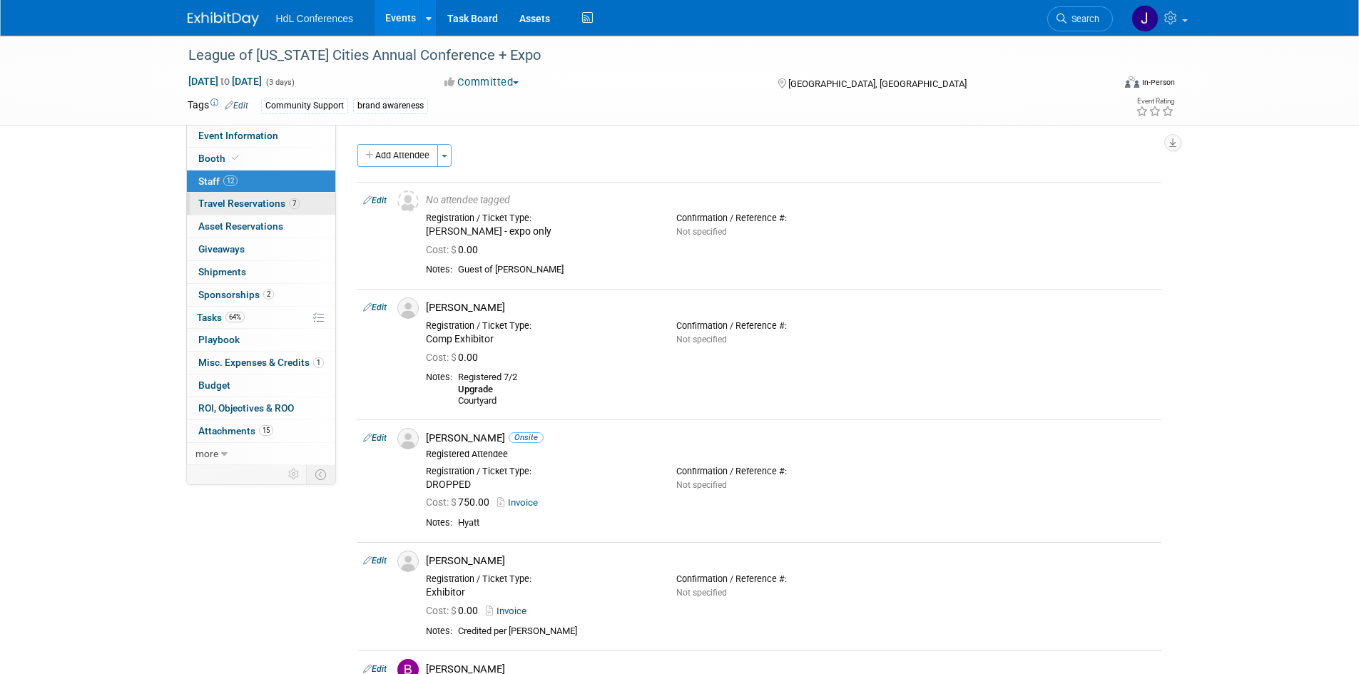
click at [289, 206] on span "7" at bounding box center [294, 203] width 11 height 11
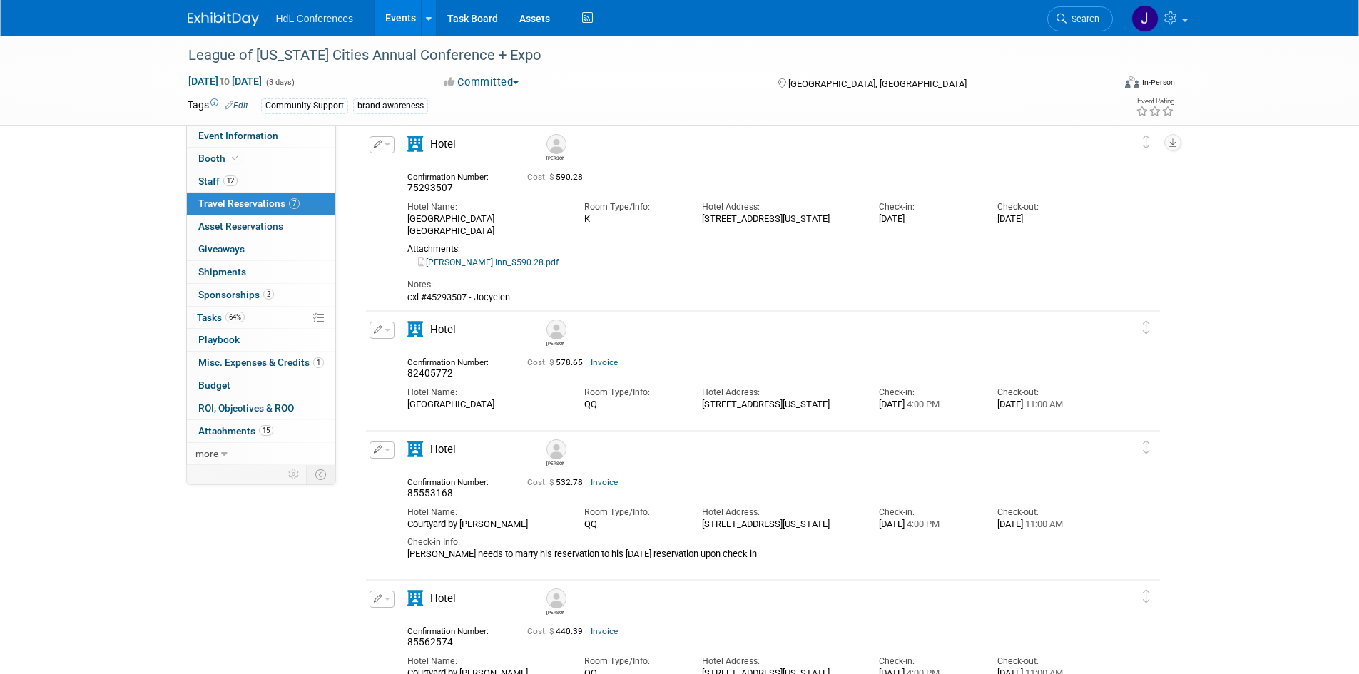
scroll to position [143, 0]
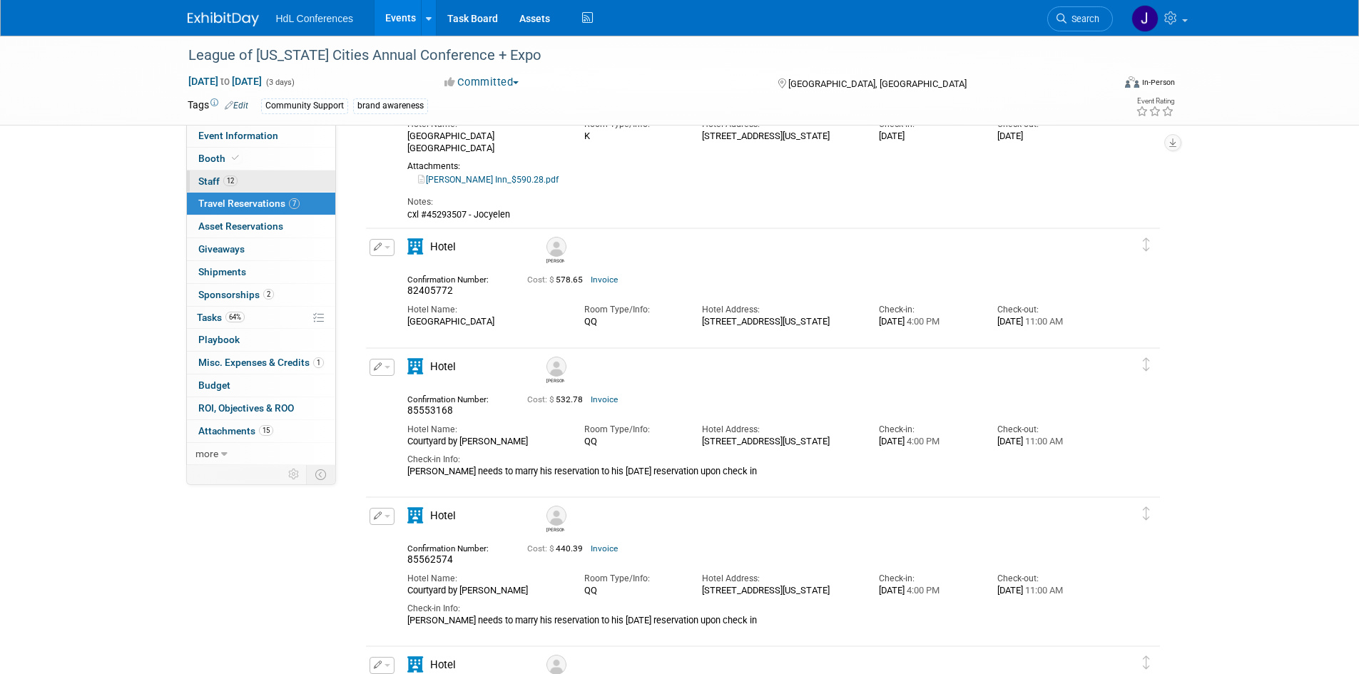
click at [253, 177] on link "12 Staff 12" at bounding box center [261, 181] width 148 height 22
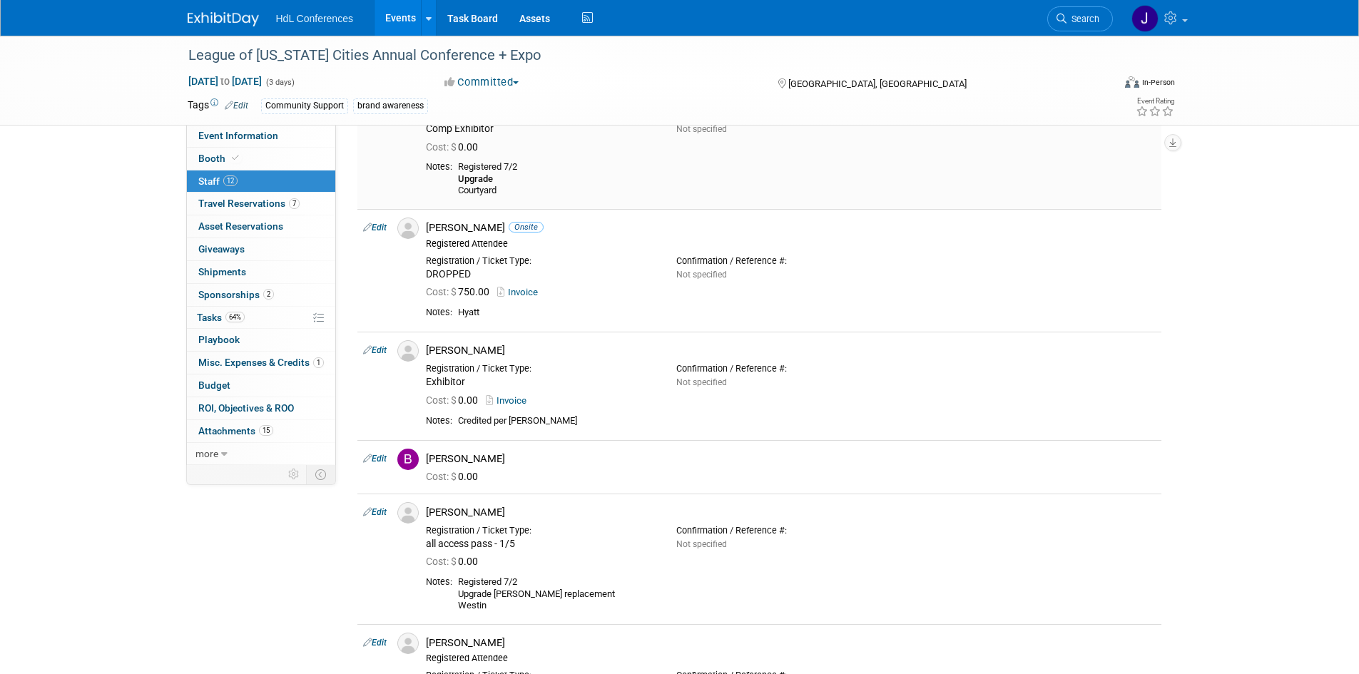
scroll to position [214, 0]
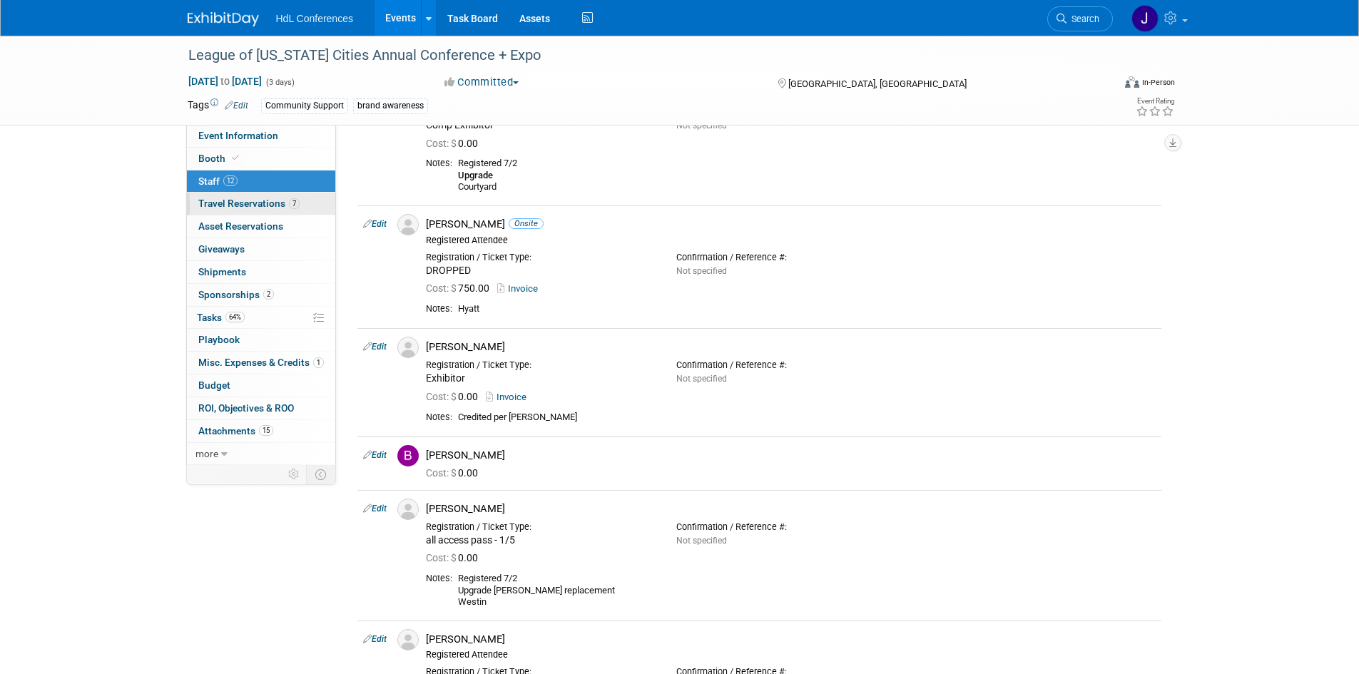
click at [260, 204] on span "Travel Reservations 7" at bounding box center [248, 203] width 101 height 11
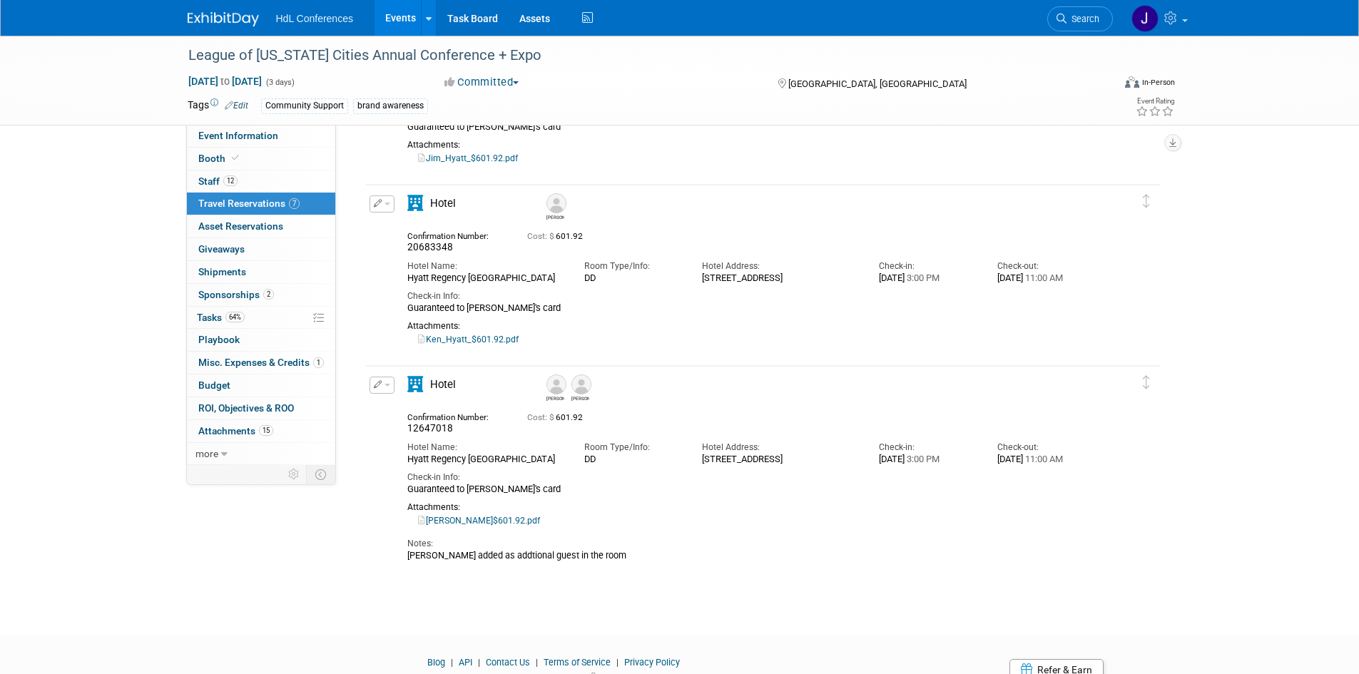
scroll to position [847, 0]
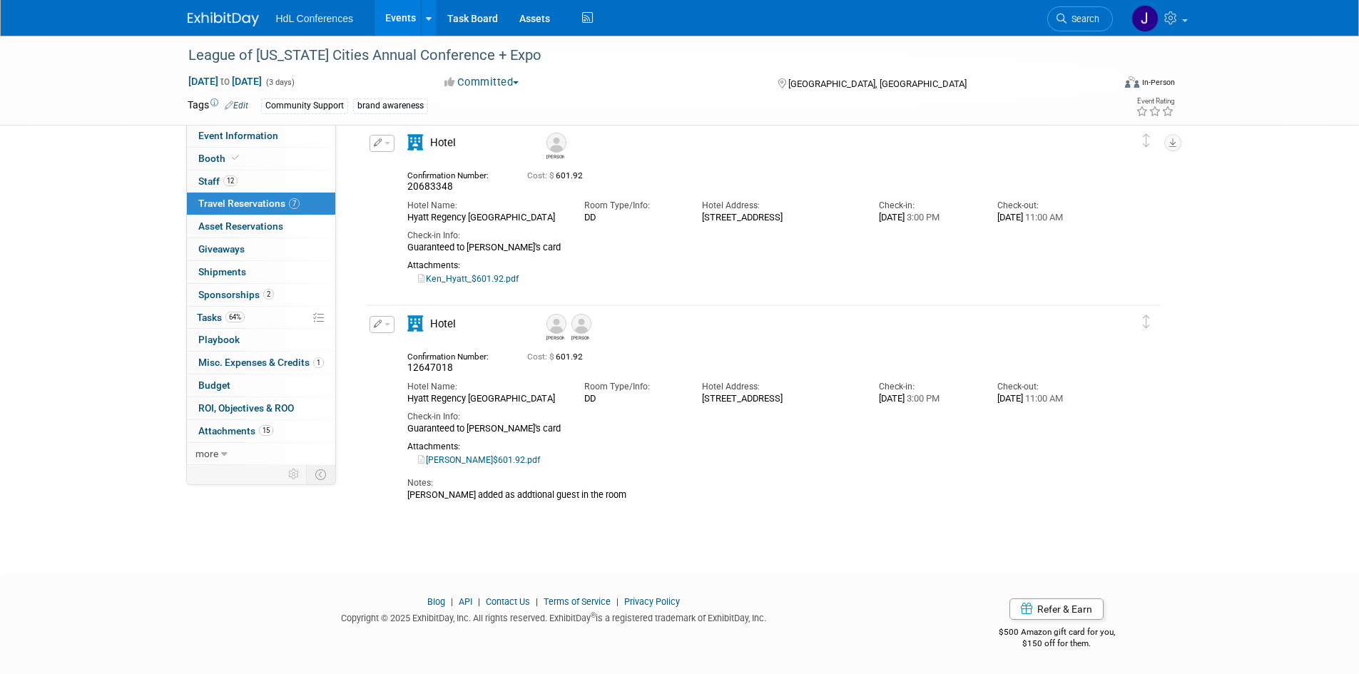
click at [484, 465] on link "[PERSON_NAME]$601.92.pdf" at bounding box center [479, 460] width 122 height 10
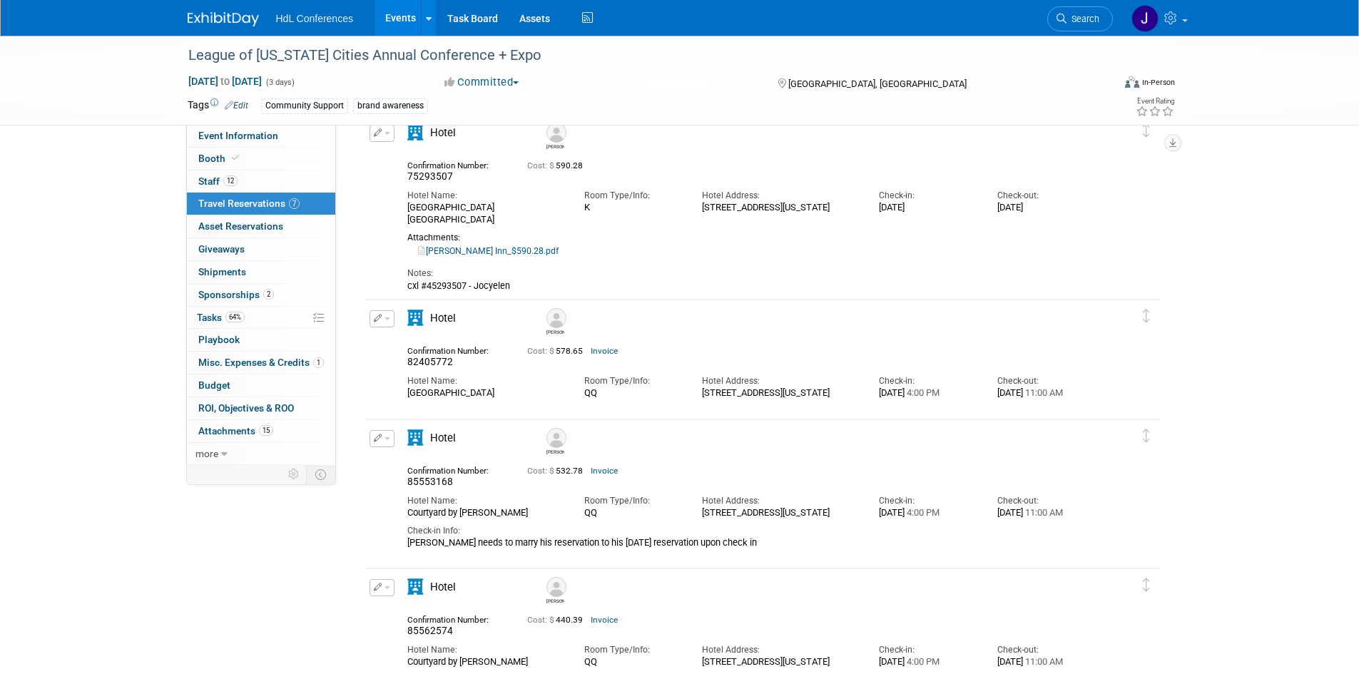
scroll to position [214, 0]
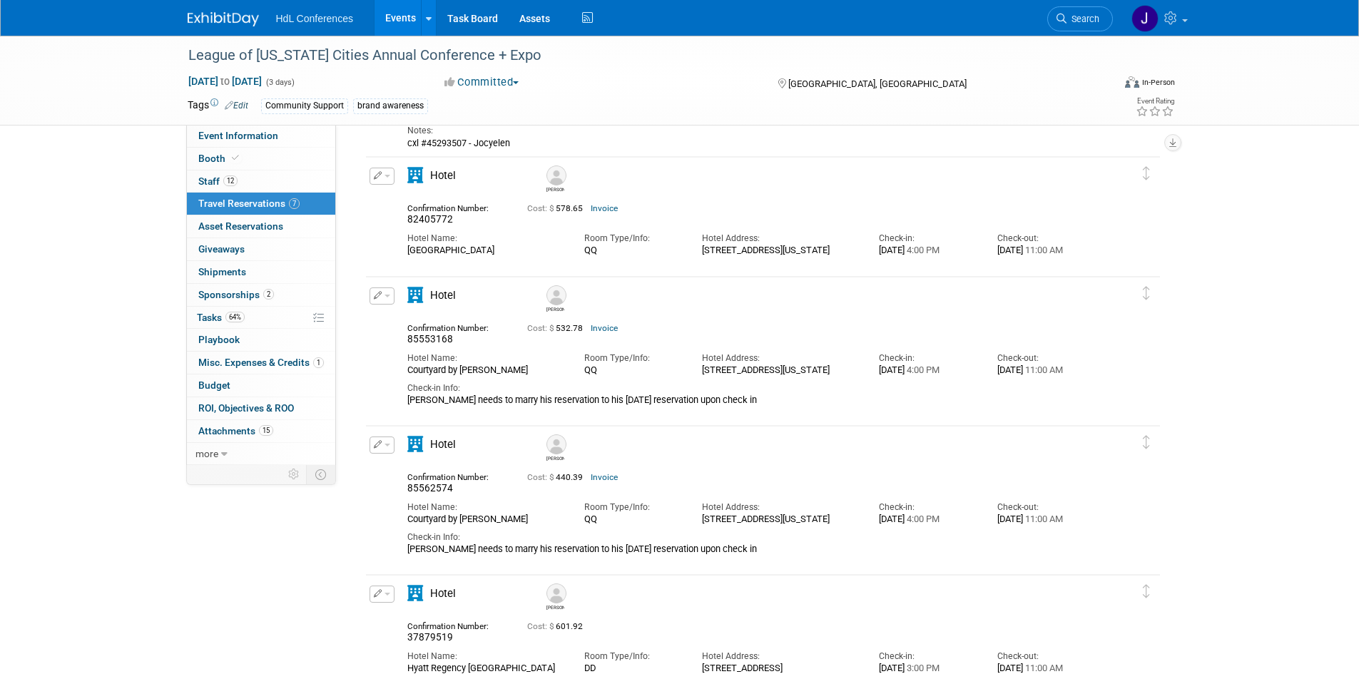
click at [555, 190] on div "[PERSON_NAME]" at bounding box center [555, 189] width 18 height 8
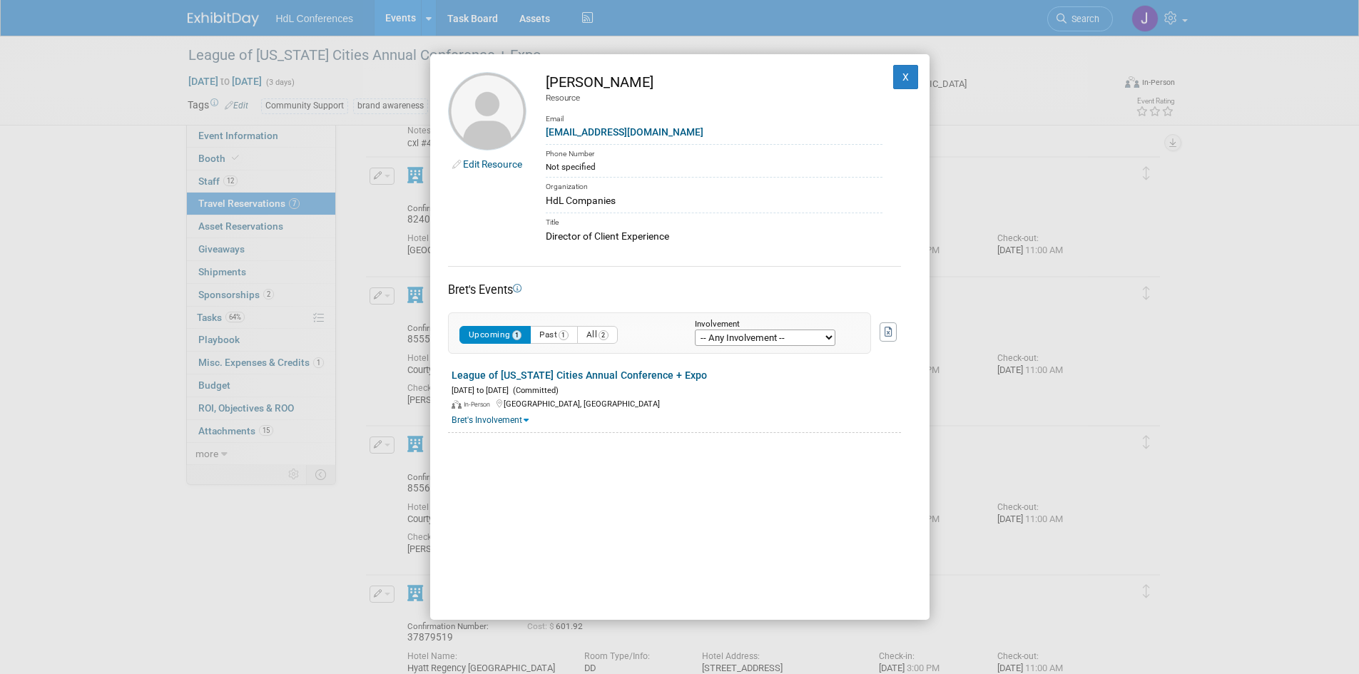
click at [372, 217] on div "Edit Resource [PERSON_NAME] Resource Email [EMAIL_ADDRESS][DOMAIN_NAME] Phone N…" at bounding box center [679, 337] width 1359 height 674
click at [893, 83] on button "X" at bounding box center [906, 77] width 26 height 24
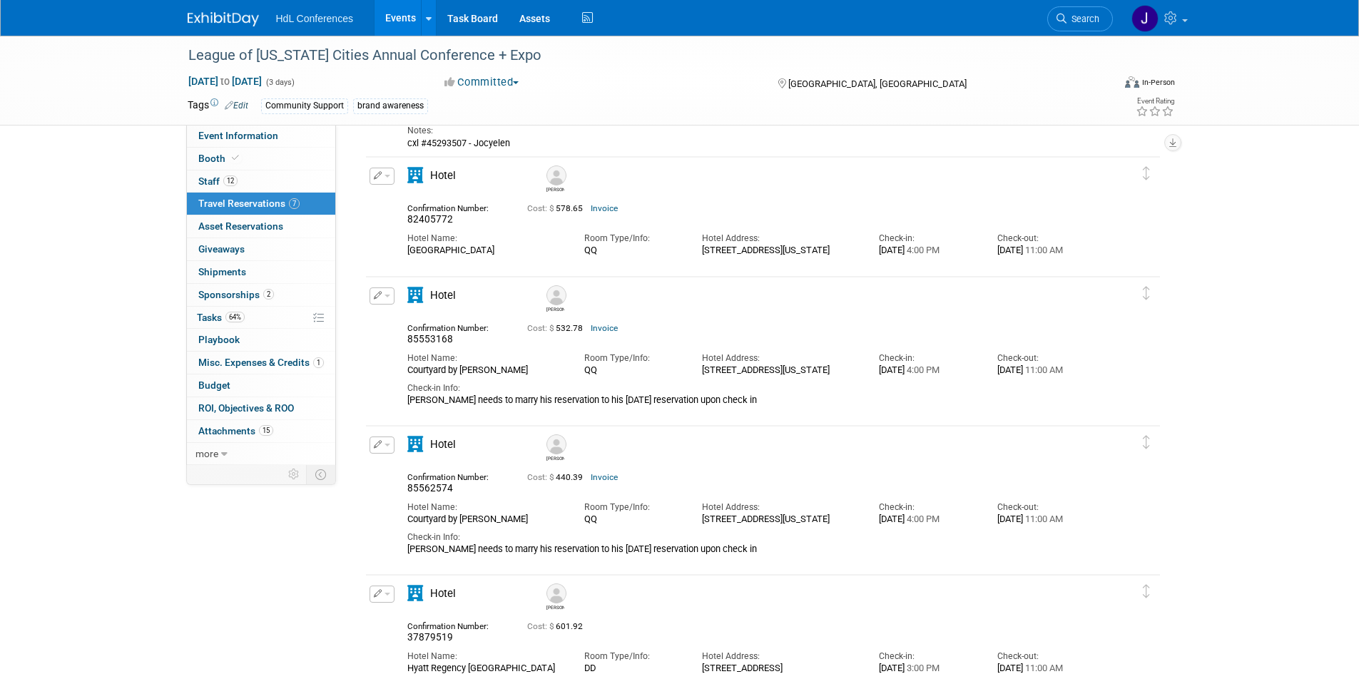
click at [613, 477] on link "Invoice" at bounding box center [603, 477] width 27 height 10
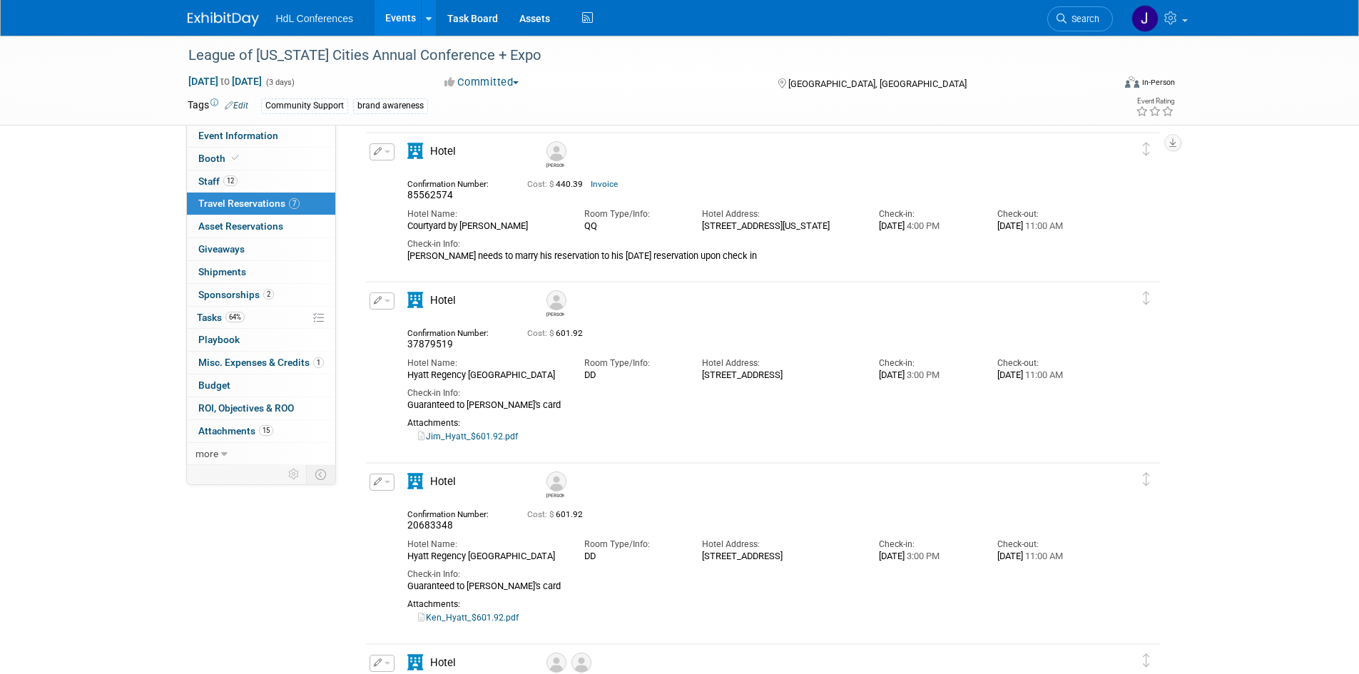
scroll to position [642, 0]
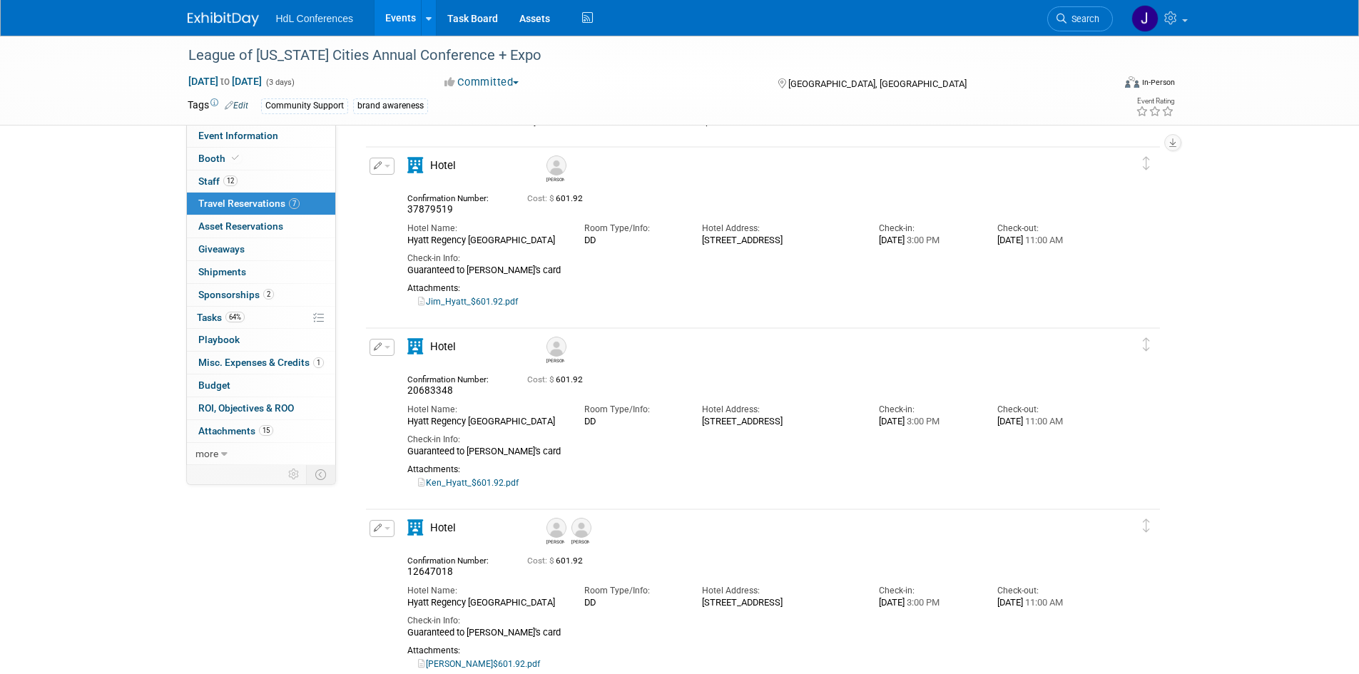
drag, startPoint x: 253, startPoint y: 178, endPoint x: 295, endPoint y: 210, distance: 52.4
click at [253, 178] on link "12 Staff 12" at bounding box center [261, 181] width 148 height 22
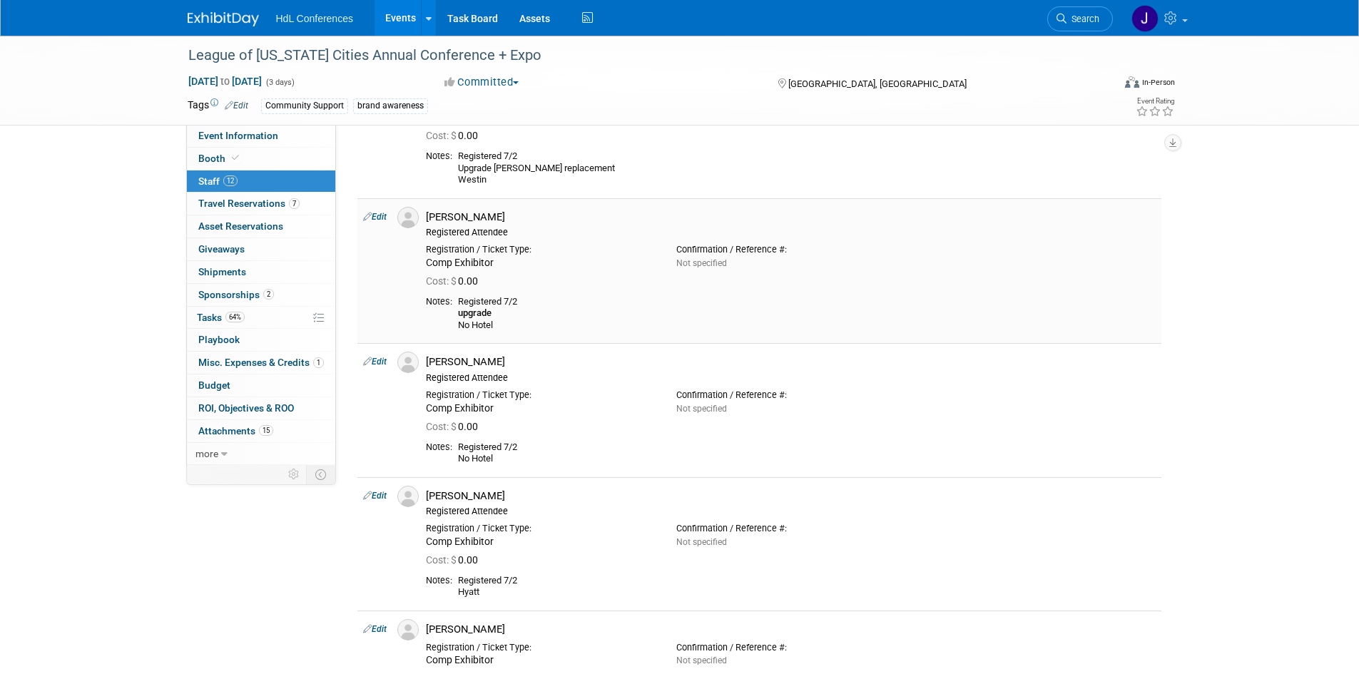
scroll to position [784, 0]
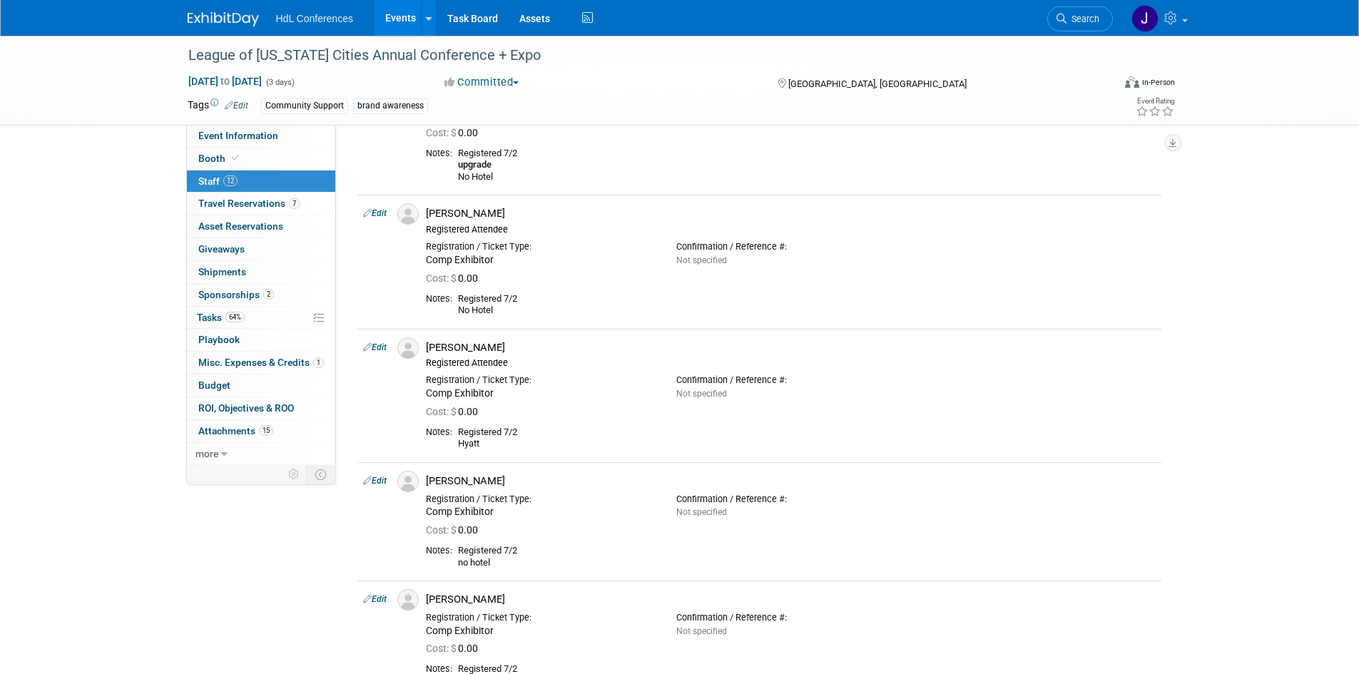
drag, startPoint x: 285, startPoint y: 206, endPoint x: 386, endPoint y: 282, distance: 125.8
click at [285, 206] on span "Travel Reservations 7" at bounding box center [248, 203] width 101 height 11
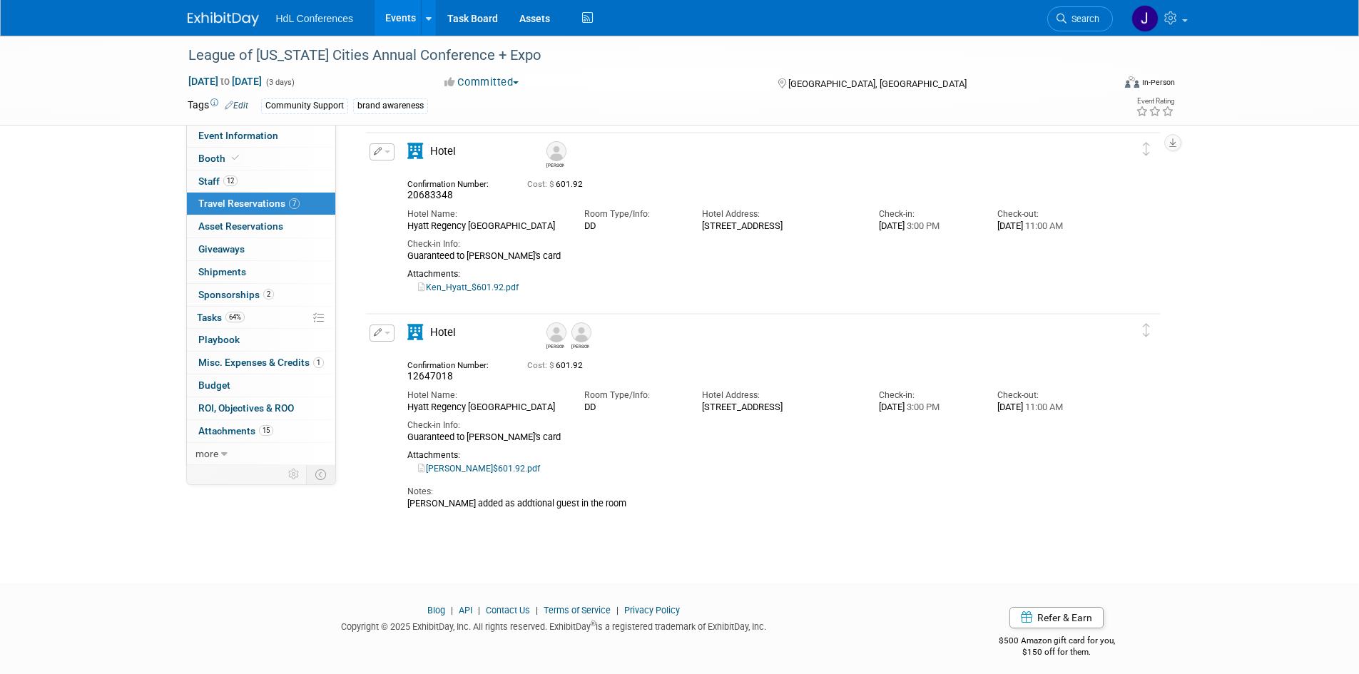
scroll to position [491, 0]
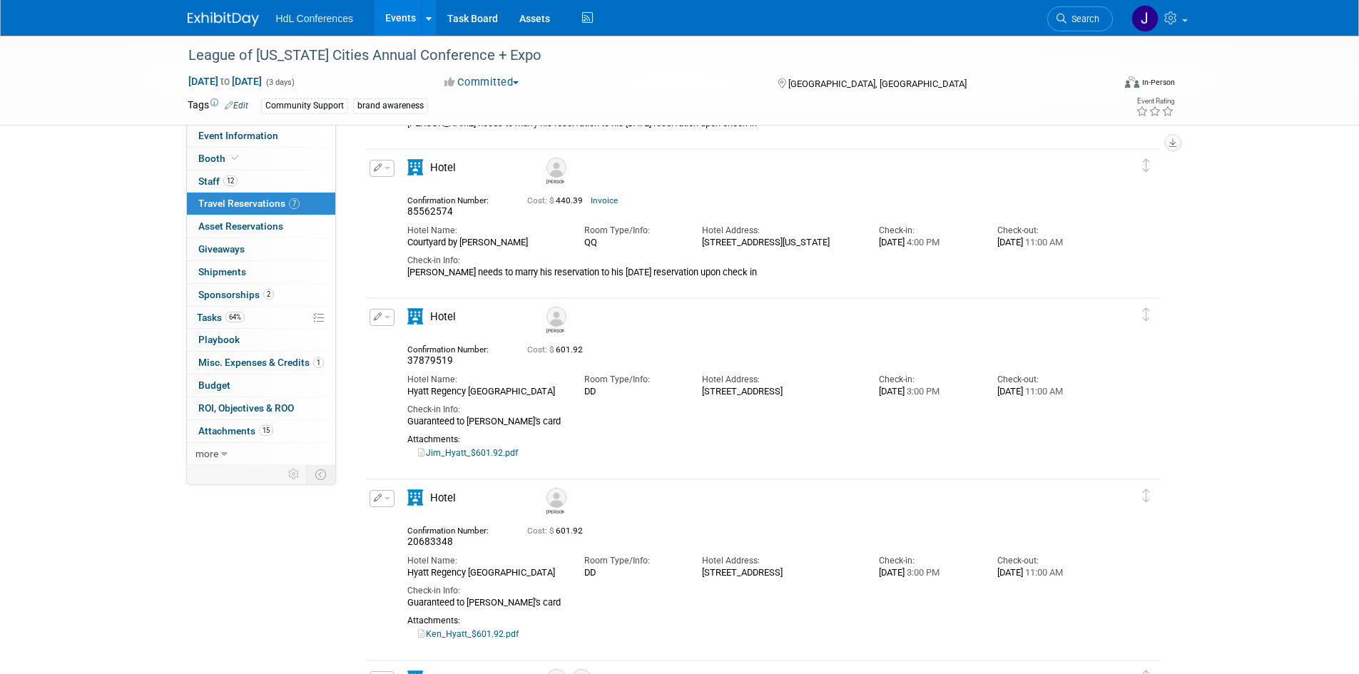
click at [553, 319] on img at bounding box center [556, 317] width 20 height 20
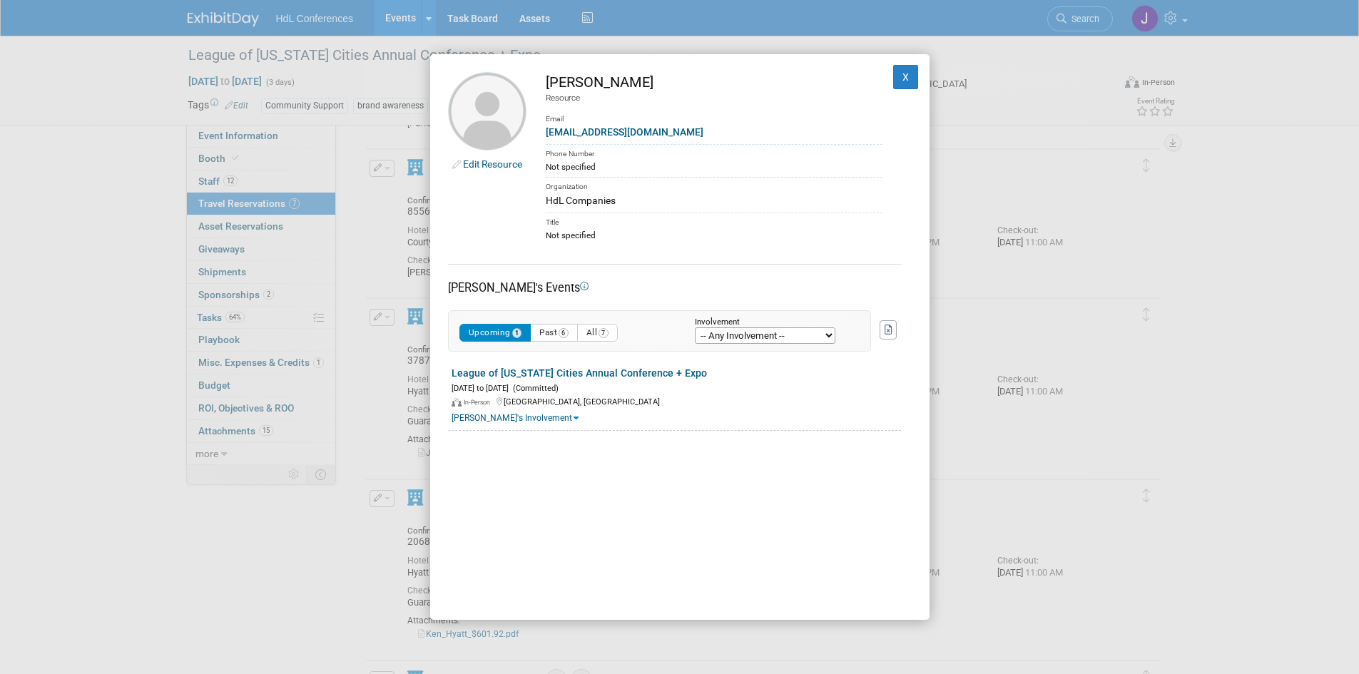
click at [414, 334] on div "Edit Resource [PERSON_NAME] Resource Email [EMAIL_ADDRESS][DOMAIN_NAME] Phone N…" at bounding box center [679, 337] width 1359 height 674
click at [394, 372] on div "Edit Resource [PERSON_NAME] Resource Email [EMAIL_ADDRESS][DOMAIN_NAME] Phone N…" at bounding box center [679, 337] width 1359 height 674
click at [900, 74] on button "X" at bounding box center [906, 77] width 26 height 24
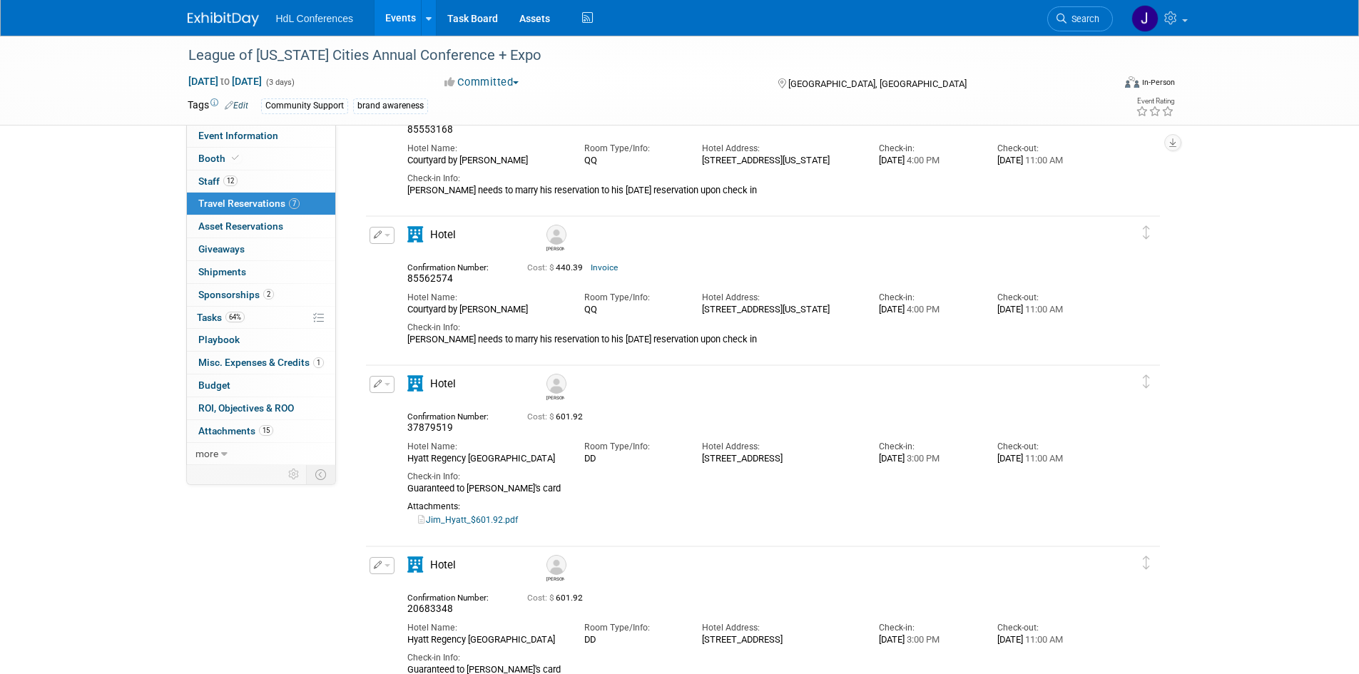
scroll to position [348, 0]
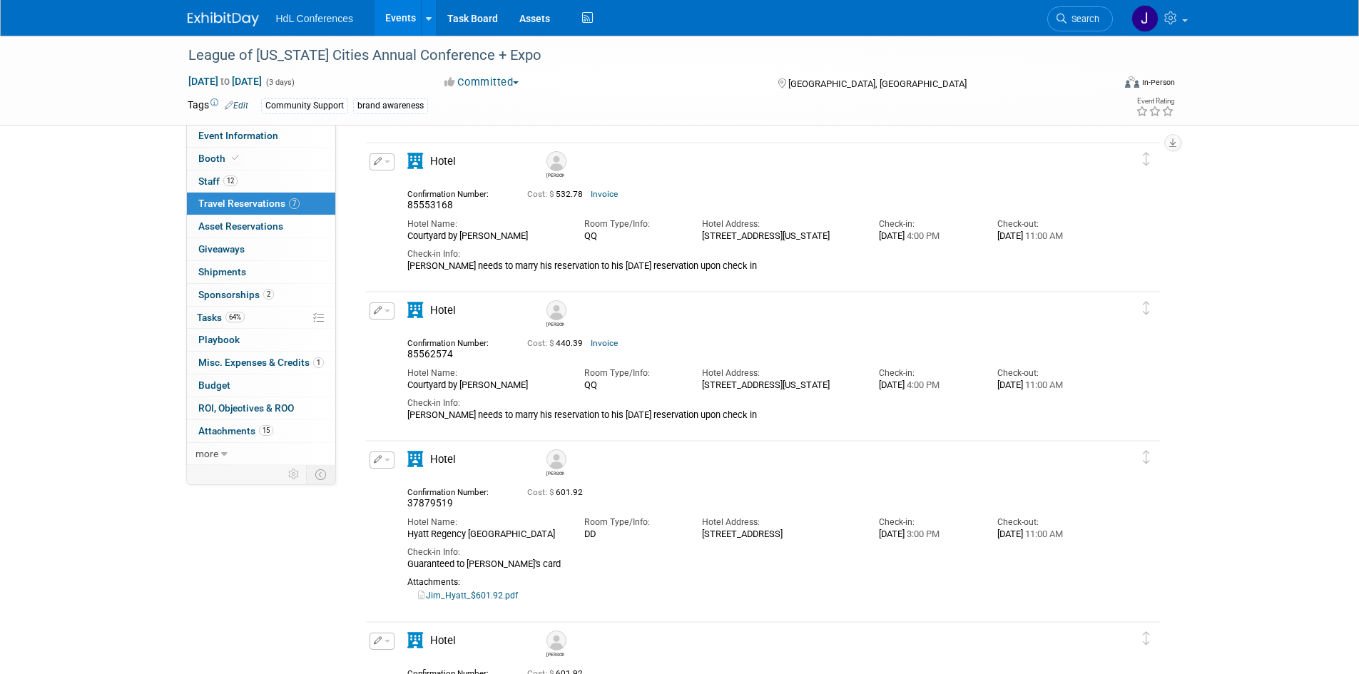
drag, startPoint x: 272, startPoint y: 170, endPoint x: 449, endPoint y: 287, distance: 211.1
click at [272, 170] on link "12 Staff 12" at bounding box center [261, 181] width 148 height 22
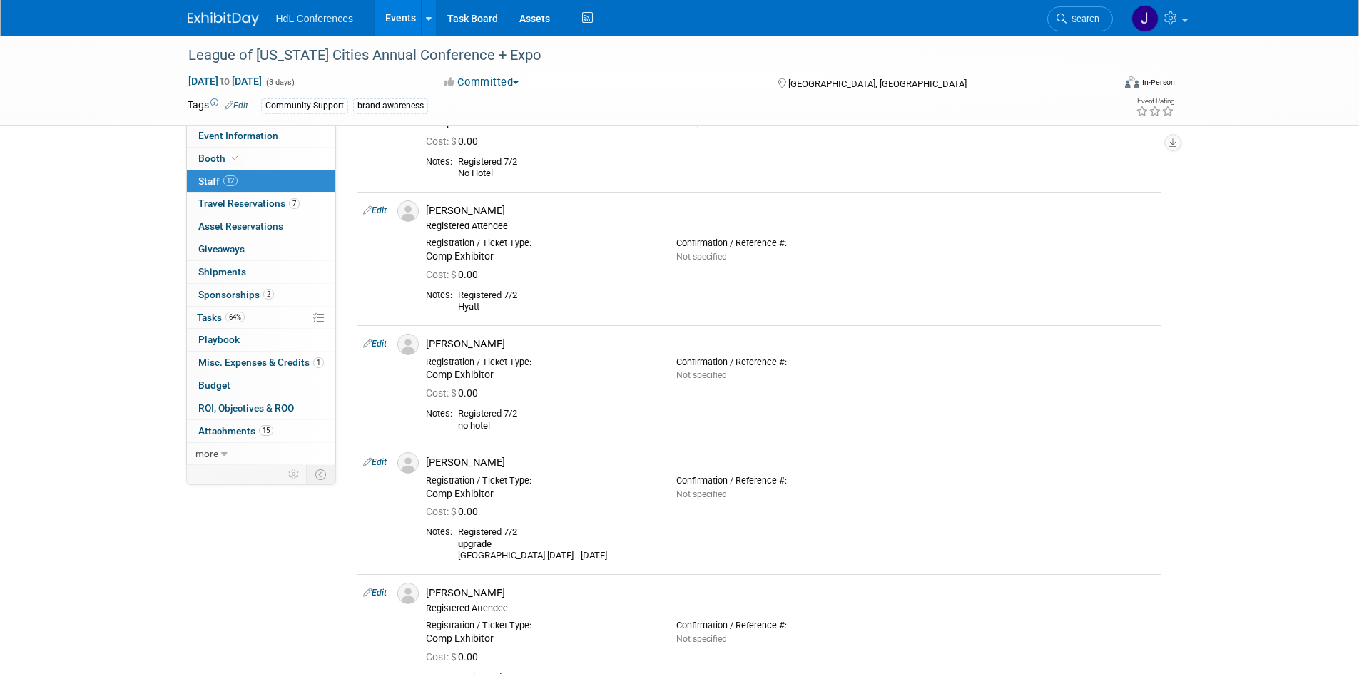
scroll to position [927, 0]
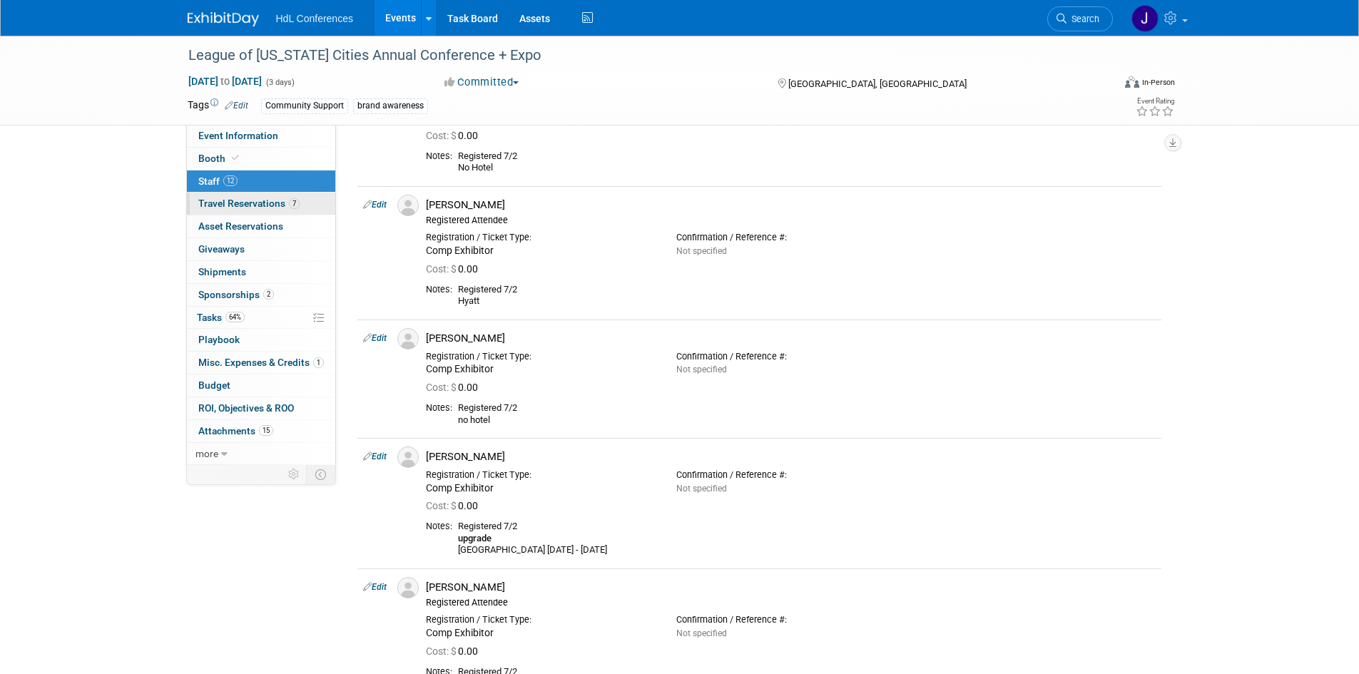
click at [280, 205] on span "Travel Reservations 7" at bounding box center [248, 203] width 101 height 11
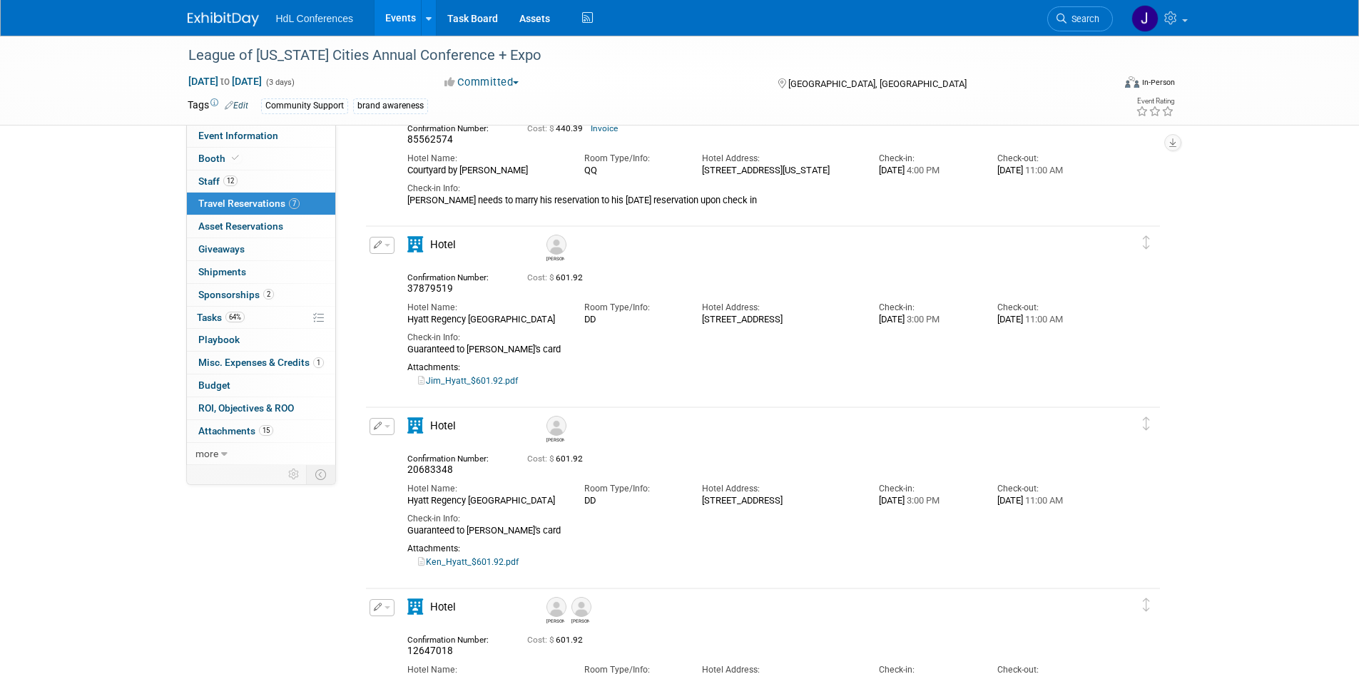
scroll to position [571, 0]
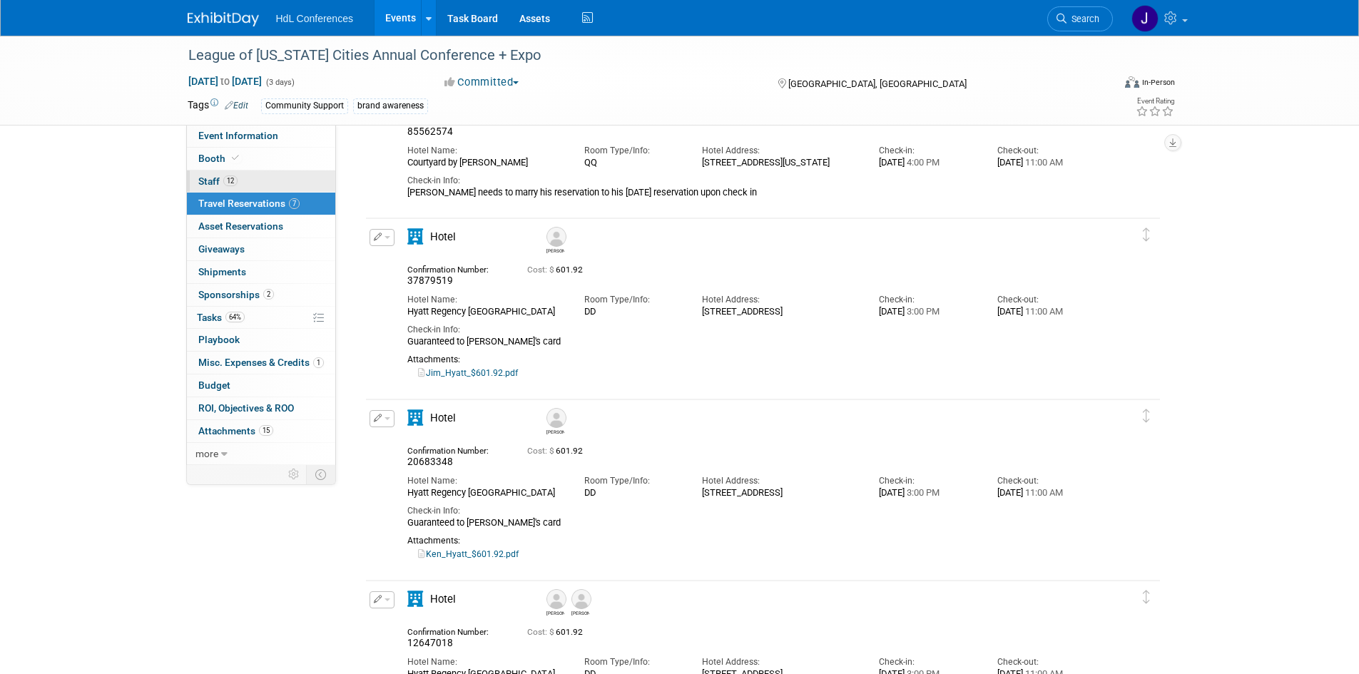
click at [261, 177] on link "12 Staff 12" at bounding box center [261, 181] width 148 height 22
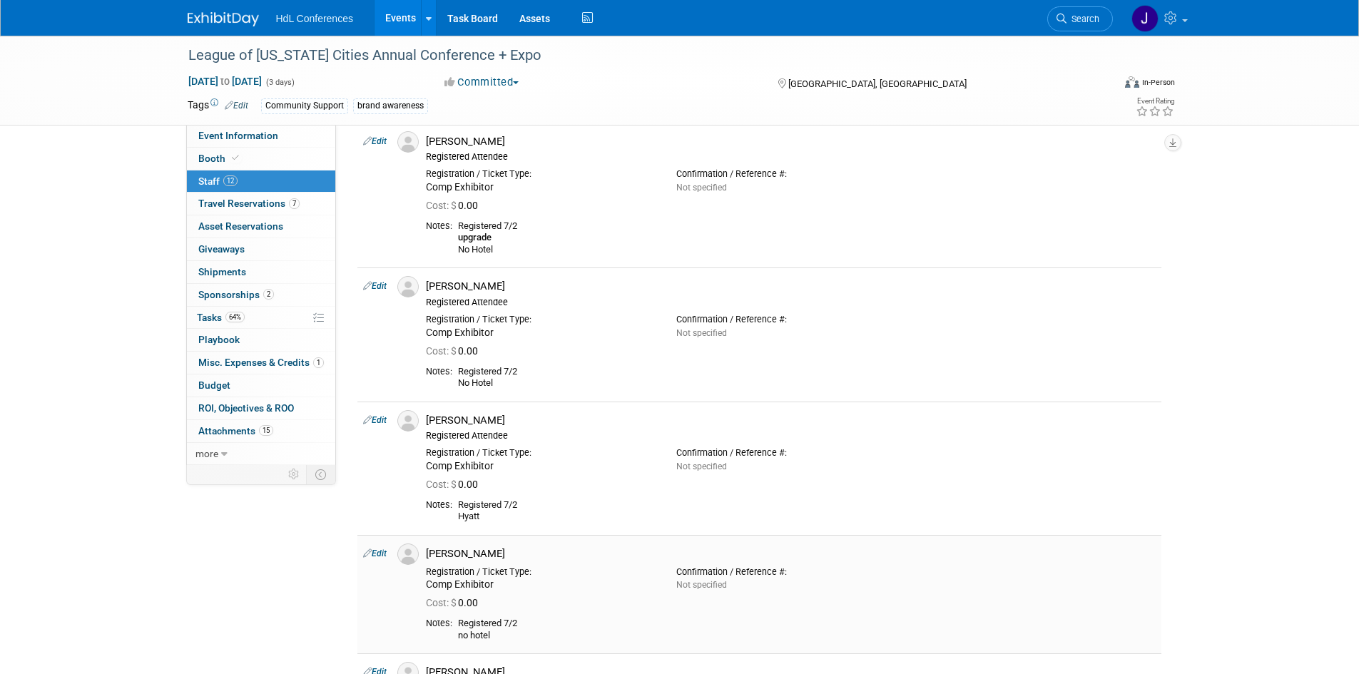
scroll to position [856, 0]
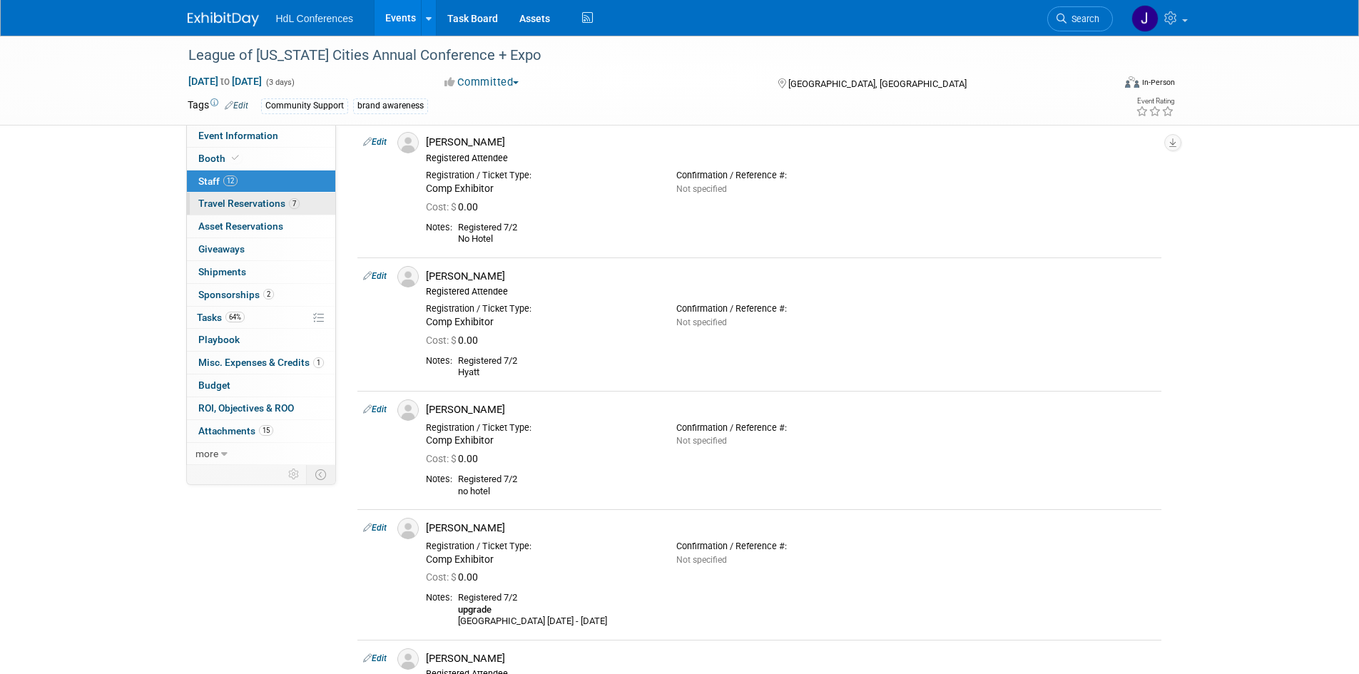
click at [292, 200] on span "7" at bounding box center [294, 203] width 11 height 11
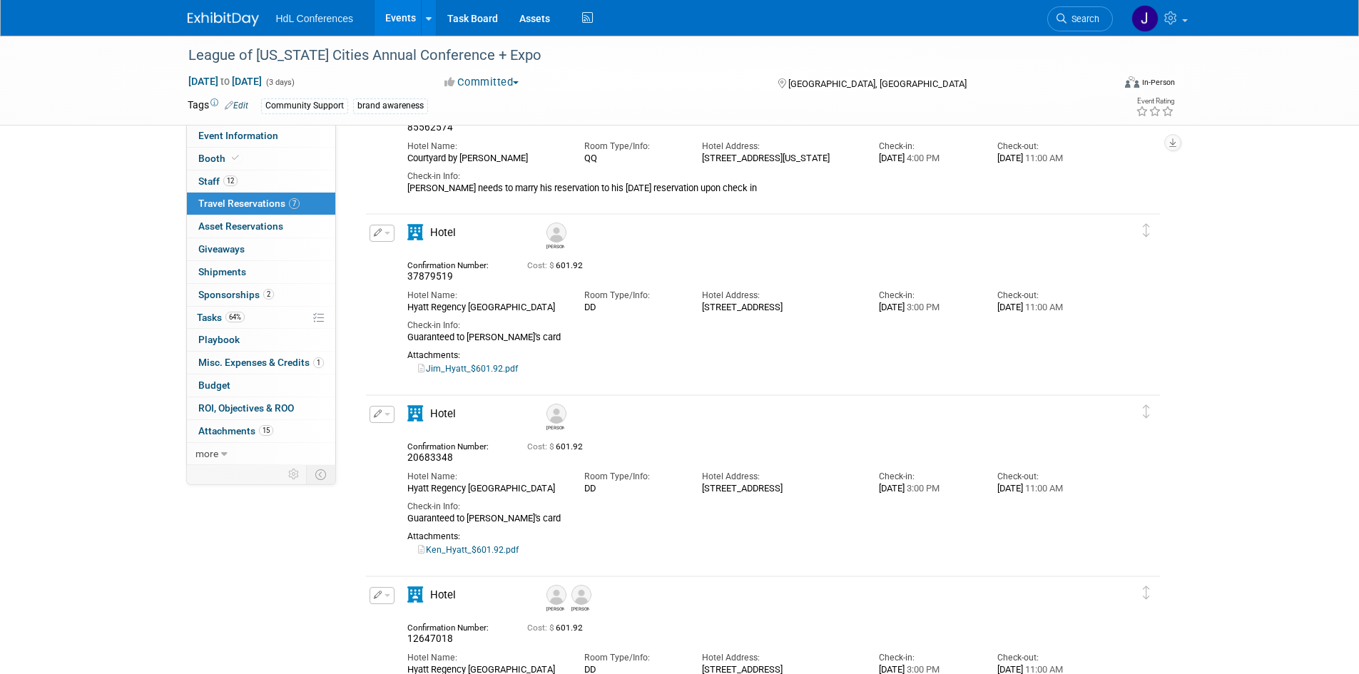
scroll to position [784, 0]
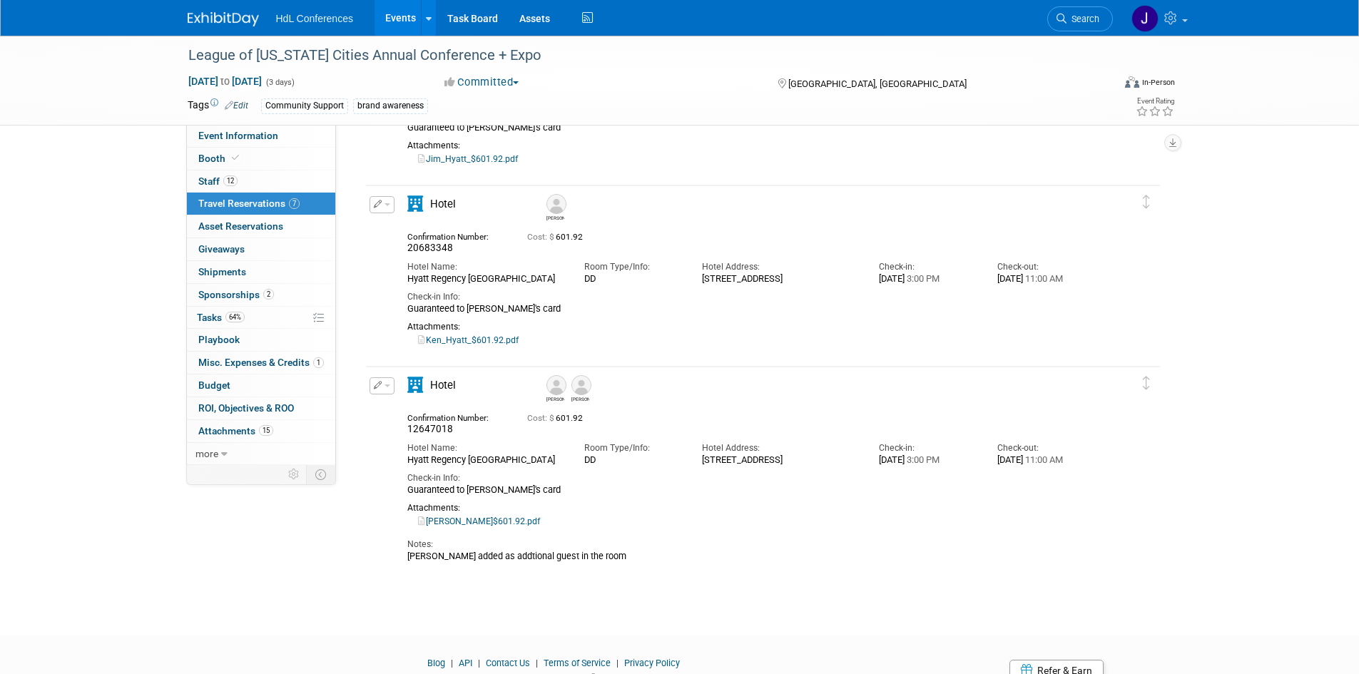
click at [556, 208] on img at bounding box center [556, 204] width 20 height 20
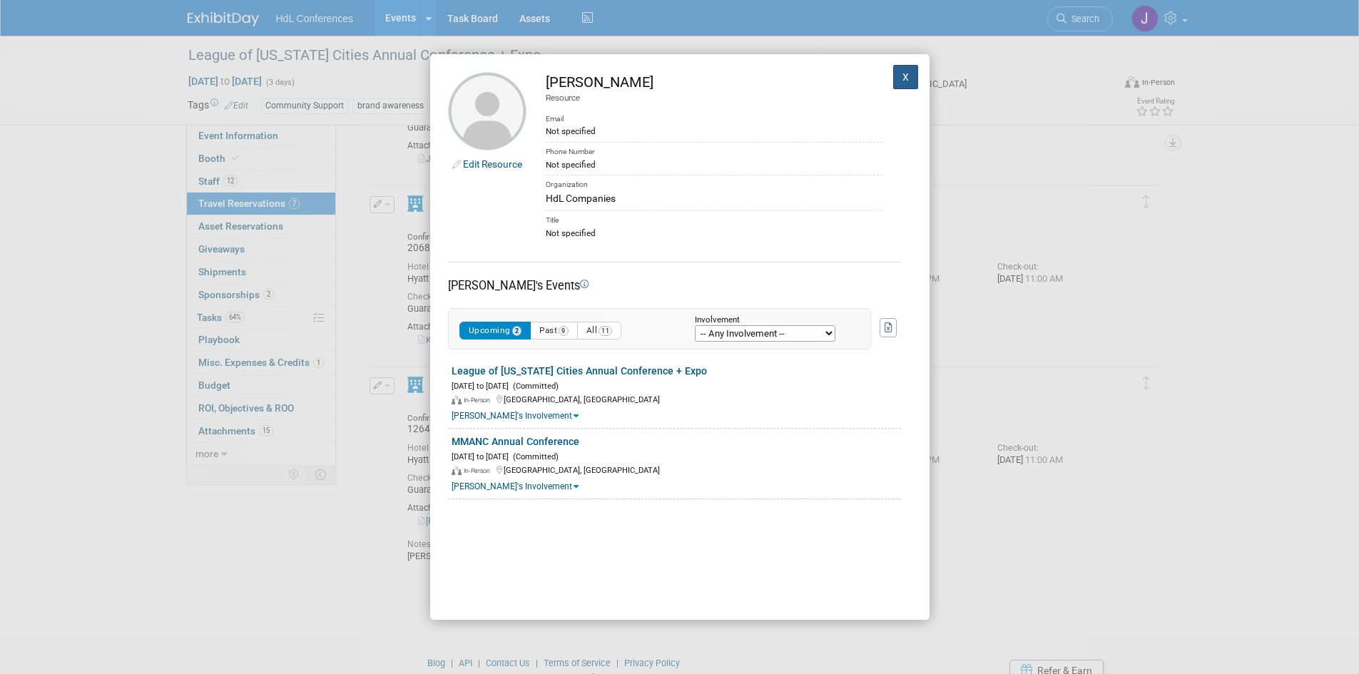
click at [897, 68] on button "X" at bounding box center [906, 77] width 26 height 24
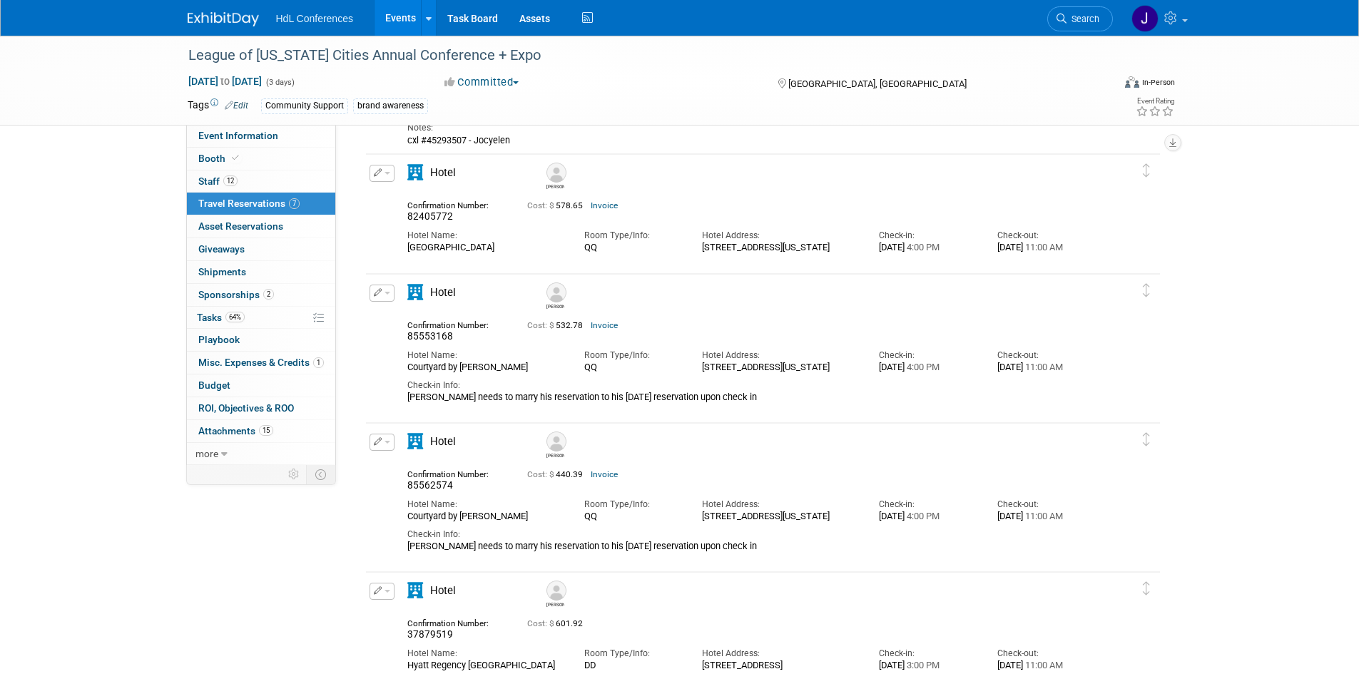
scroll to position [214, 0]
click at [592, 328] on link "Invoice" at bounding box center [603, 328] width 27 height 10
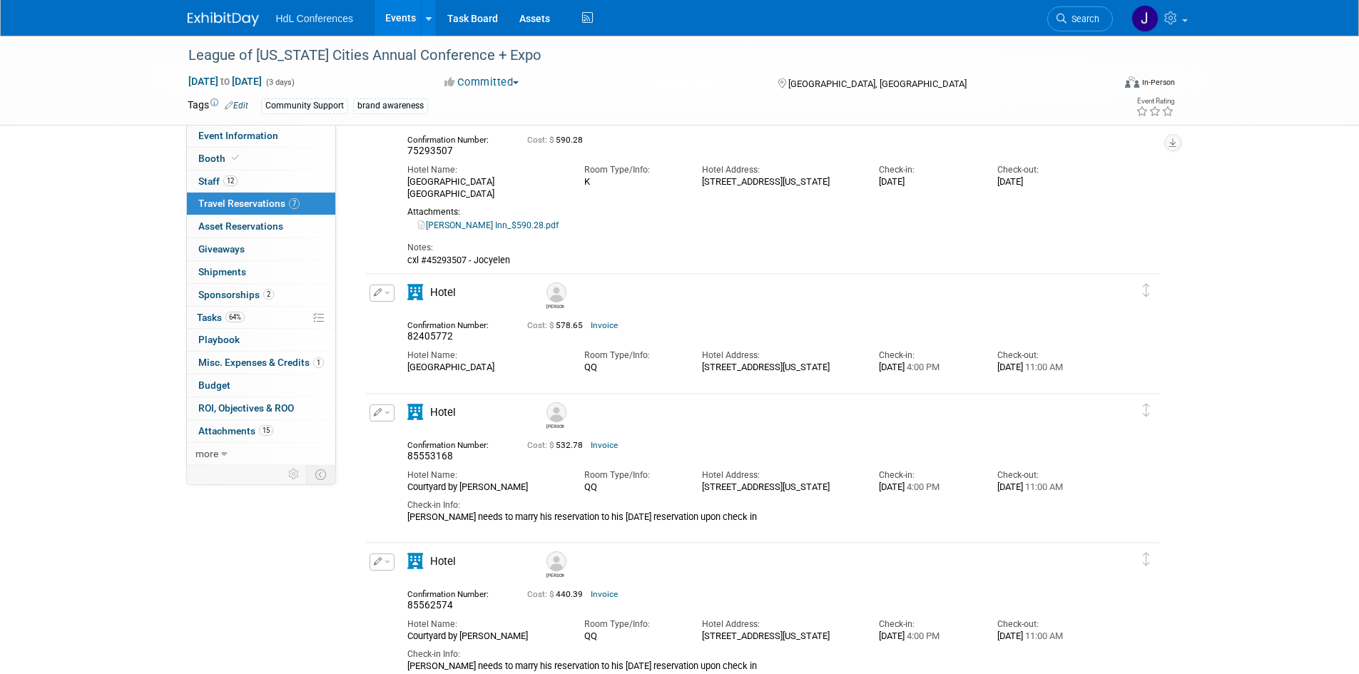
scroll to position [0, 0]
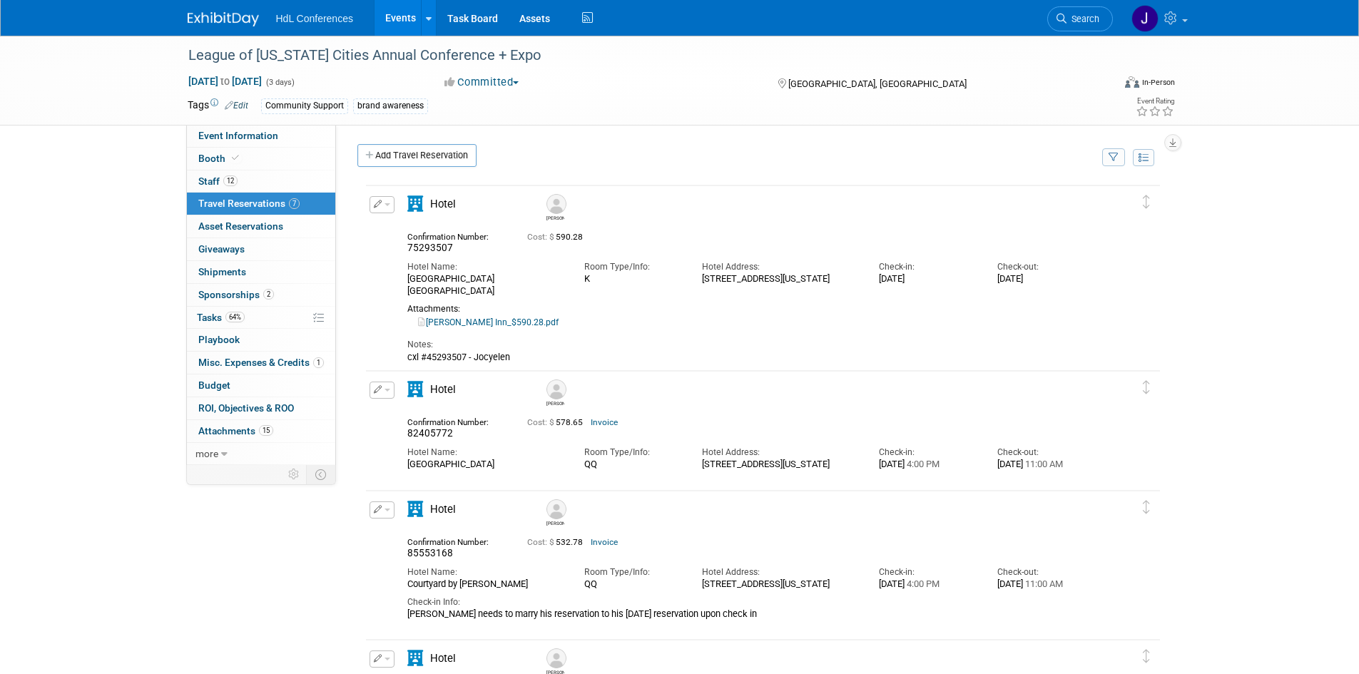
drag, startPoint x: 242, startPoint y: 165, endPoint x: 286, endPoint y: 200, distance: 56.8
click at [242, 165] on link "Booth" at bounding box center [261, 159] width 148 height 22
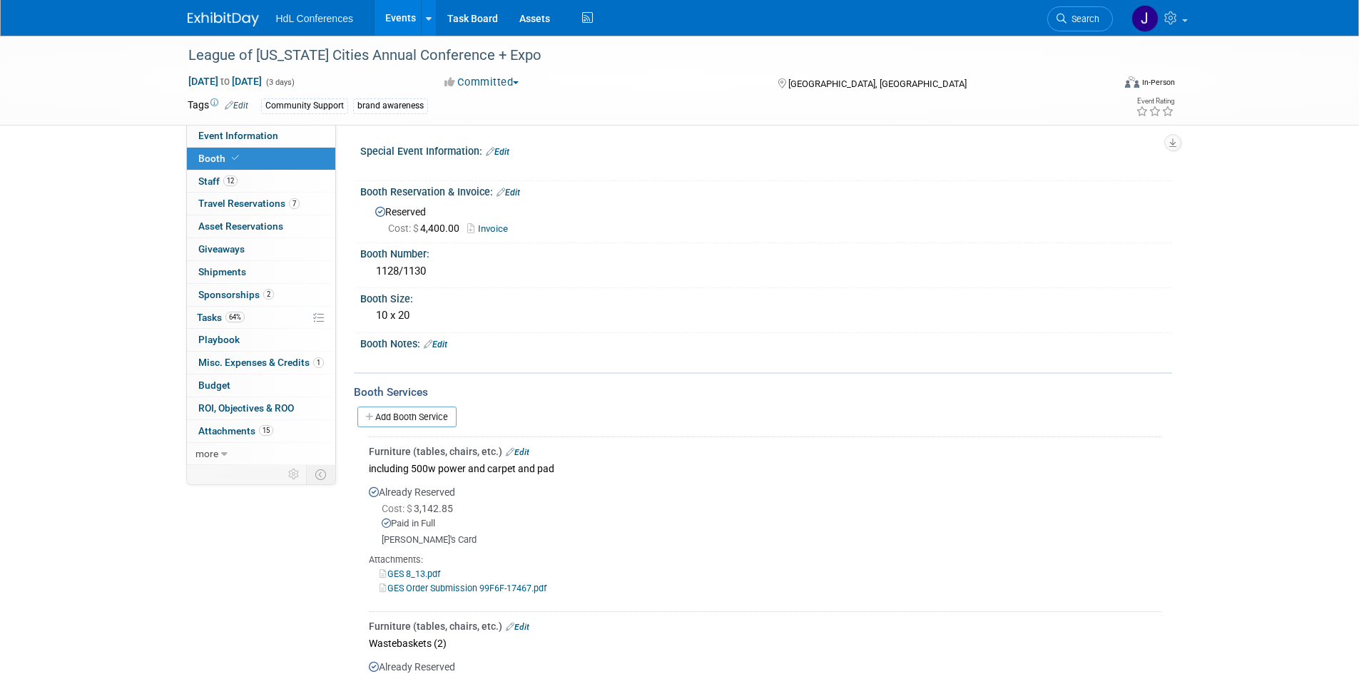
click at [221, 169] on link "Booth" at bounding box center [261, 159] width 148 height 22
click at [302, 180] on link "12 Staff 12" at bounding box center [261, 181] width 148 height 22
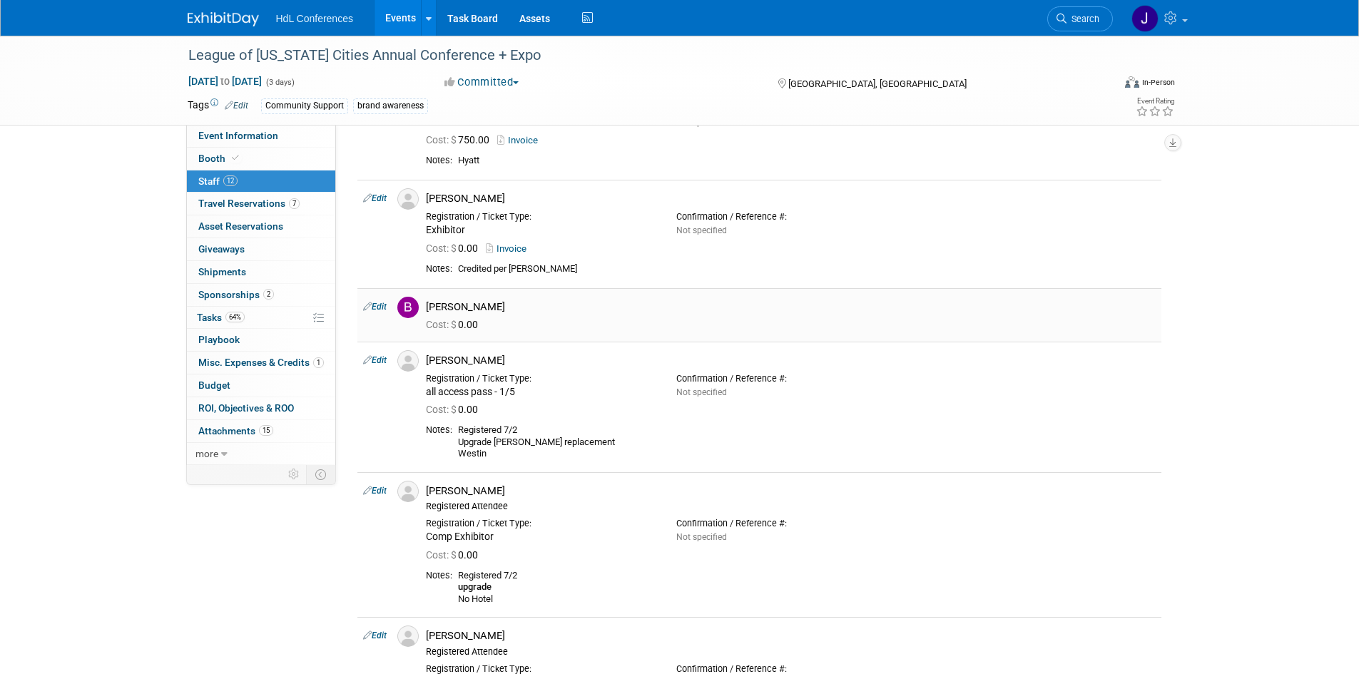
scroll to position [499, 0]
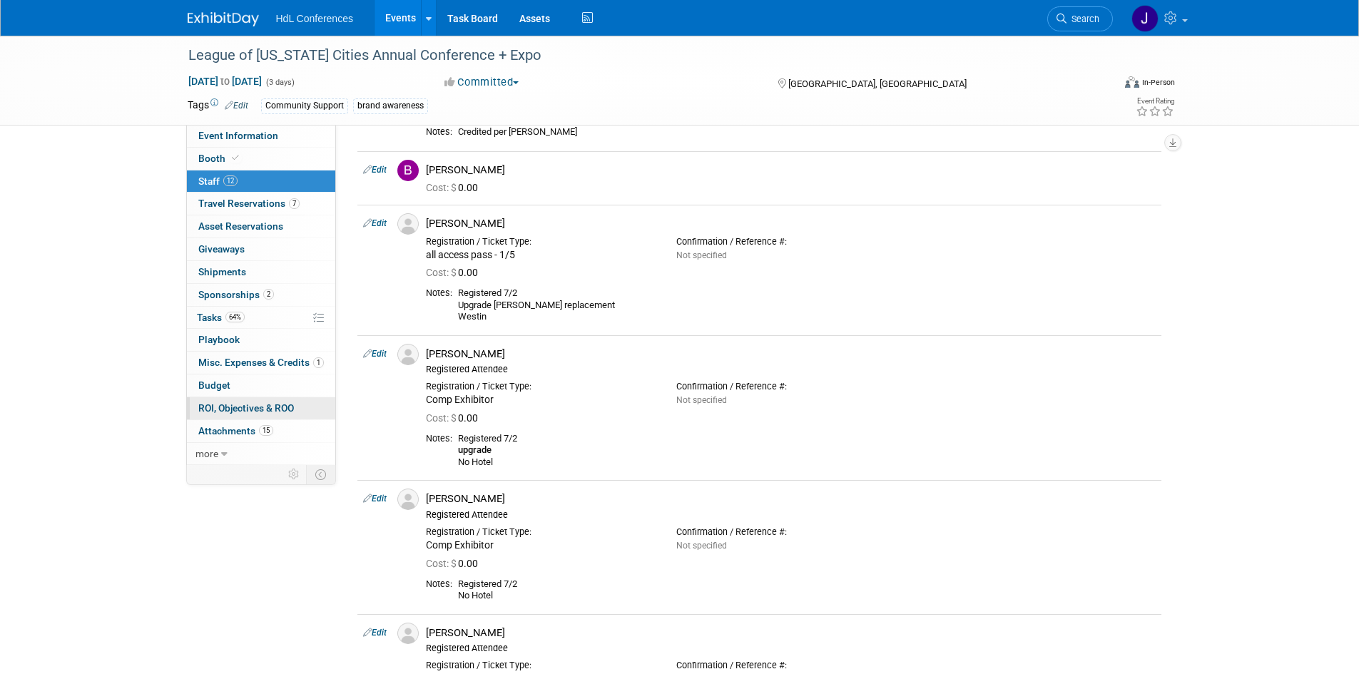
click at [242, 417] on link "0 ROI, Objectives & ROO 0" at bounding box center [261, 408] width 148 height 22
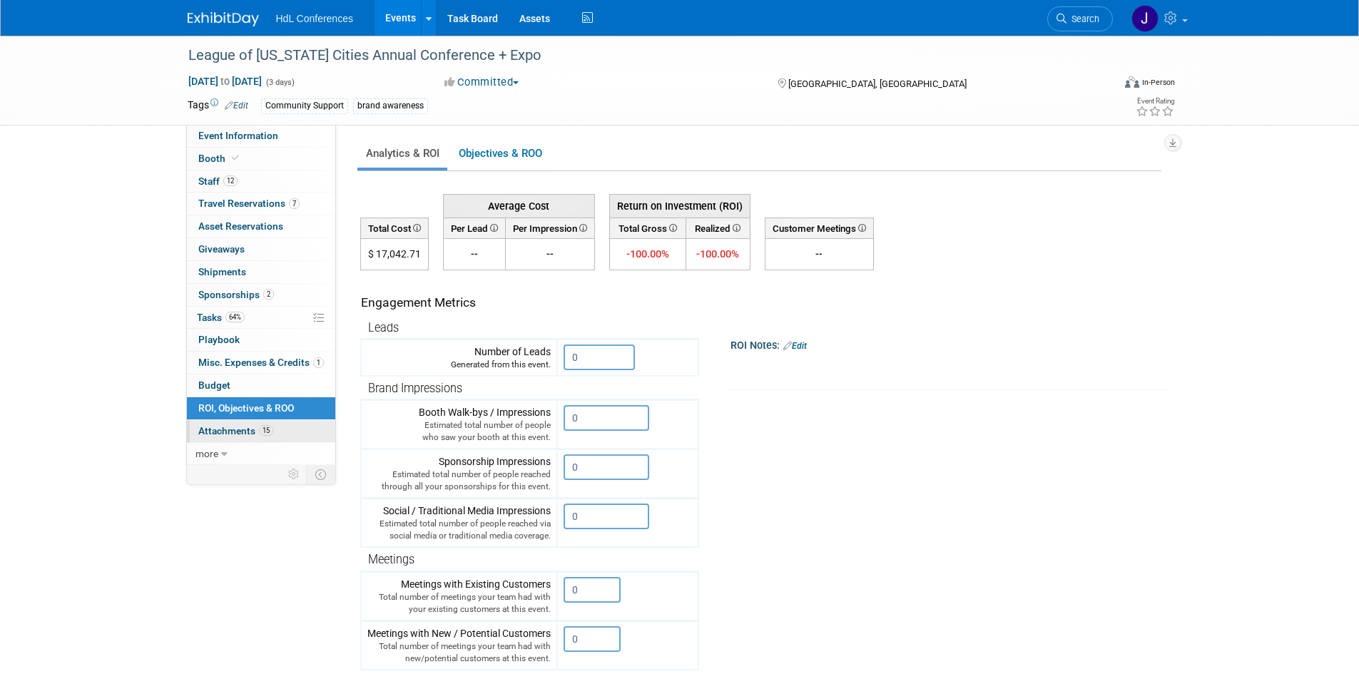
click at [248, 428] on span "Attachments 15" at bounding box center [235, 430] width 75 height 11
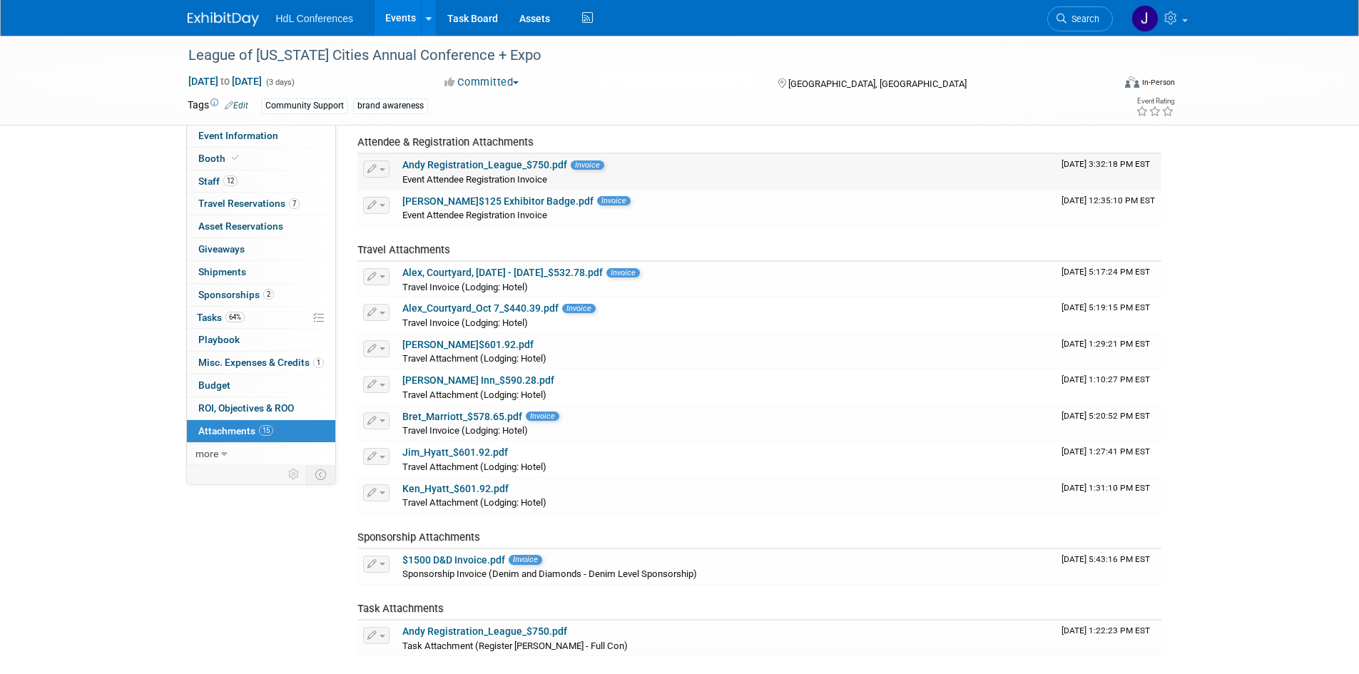
scroll to position [285, 0]
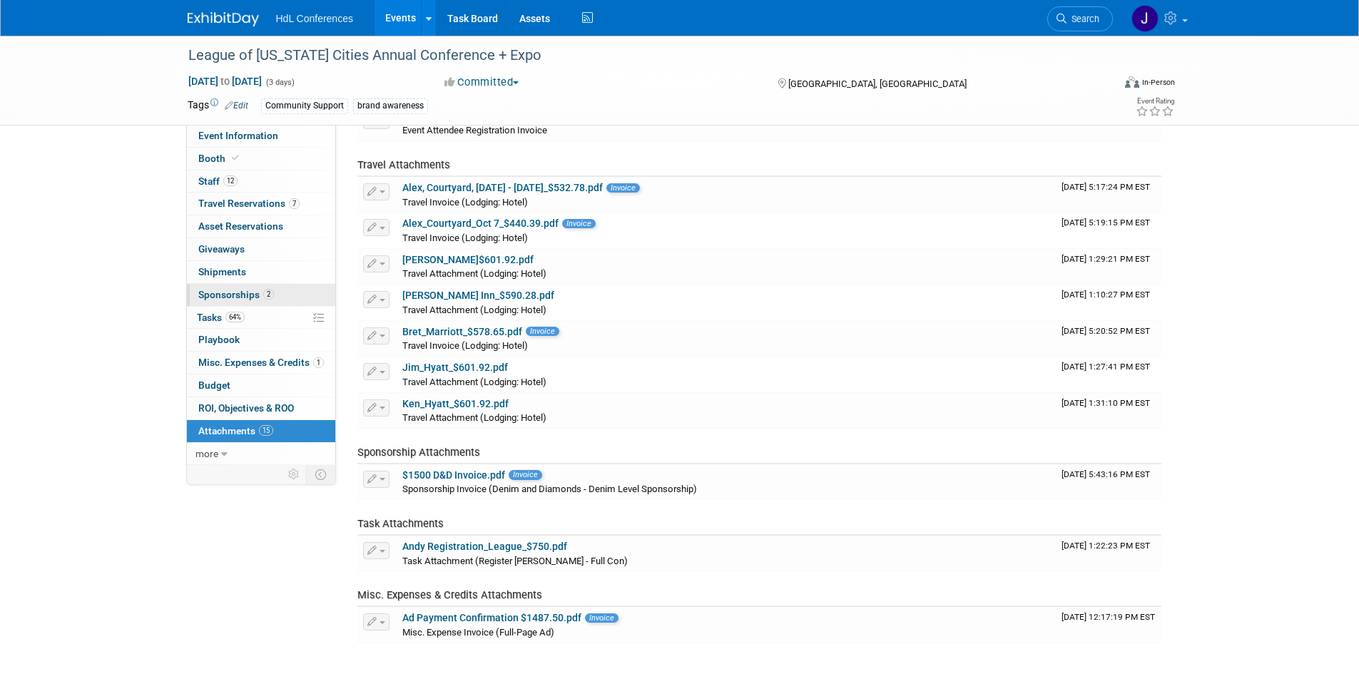
click at [268, 295] on span "2" at bounding box center [268, 294] width 11 height 11
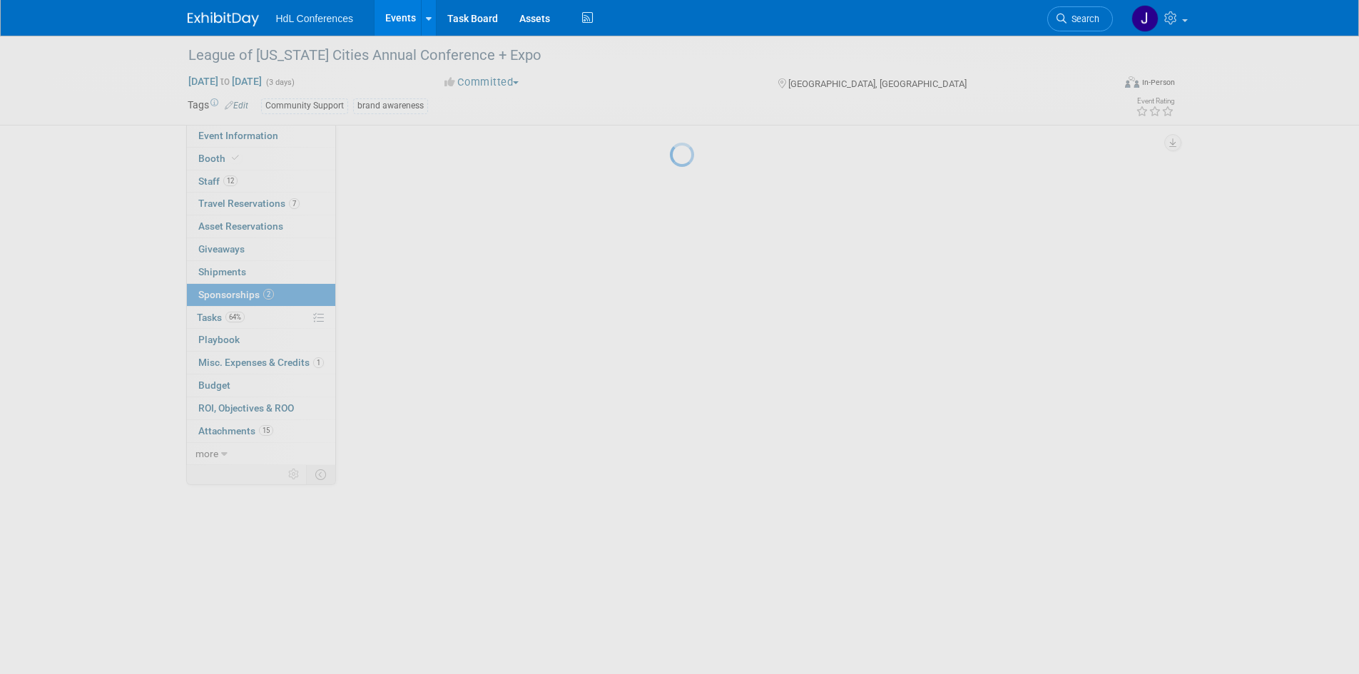
scroll to position [0, 0]
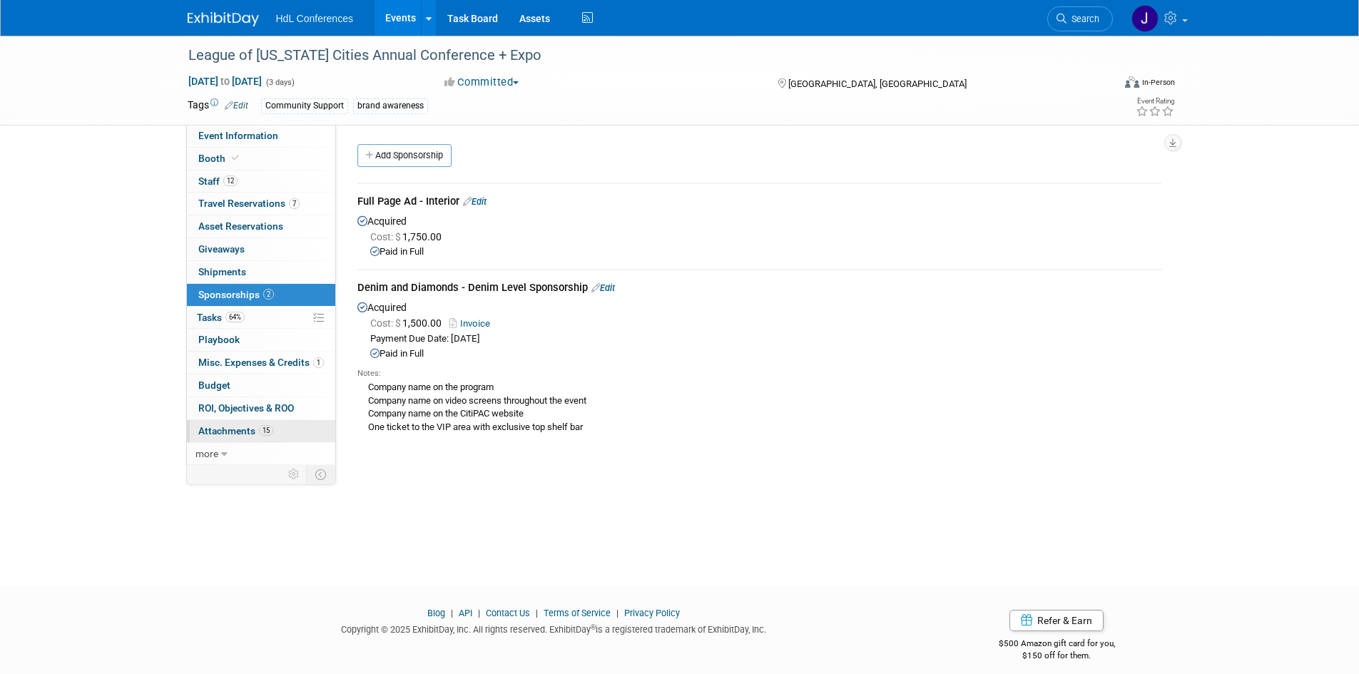
click at [218, 441] on link "15 Attachments 15" at bounding box center [261, 431] width 148 height 22
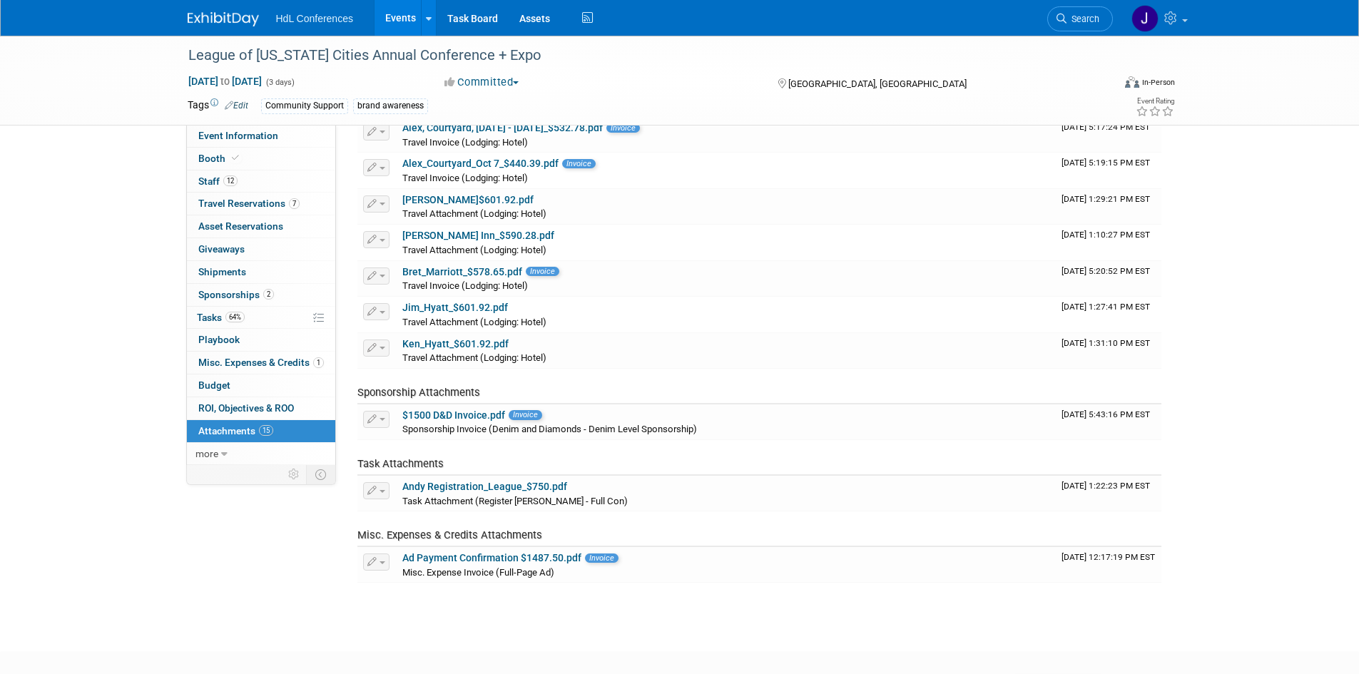
scroll to position [422, 0]
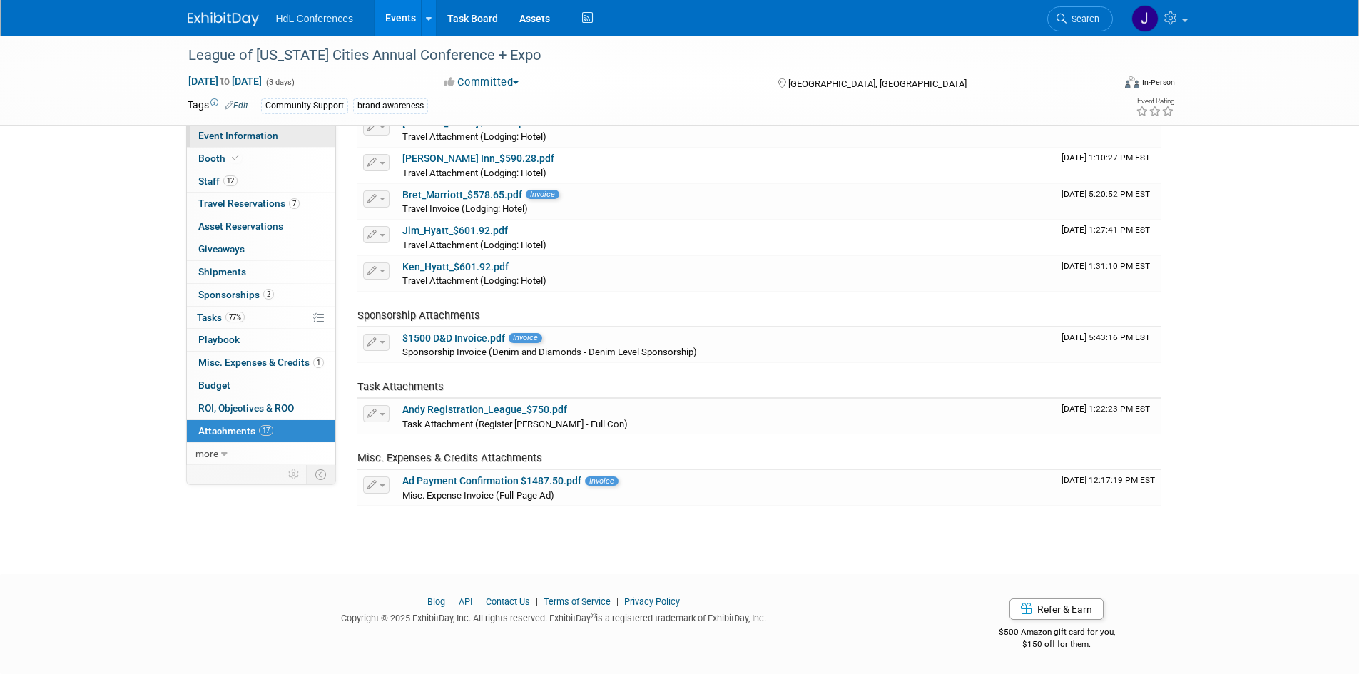
click at [203, 130] on span "Event Information" at bounding box center [238, 135] width 80 height 11
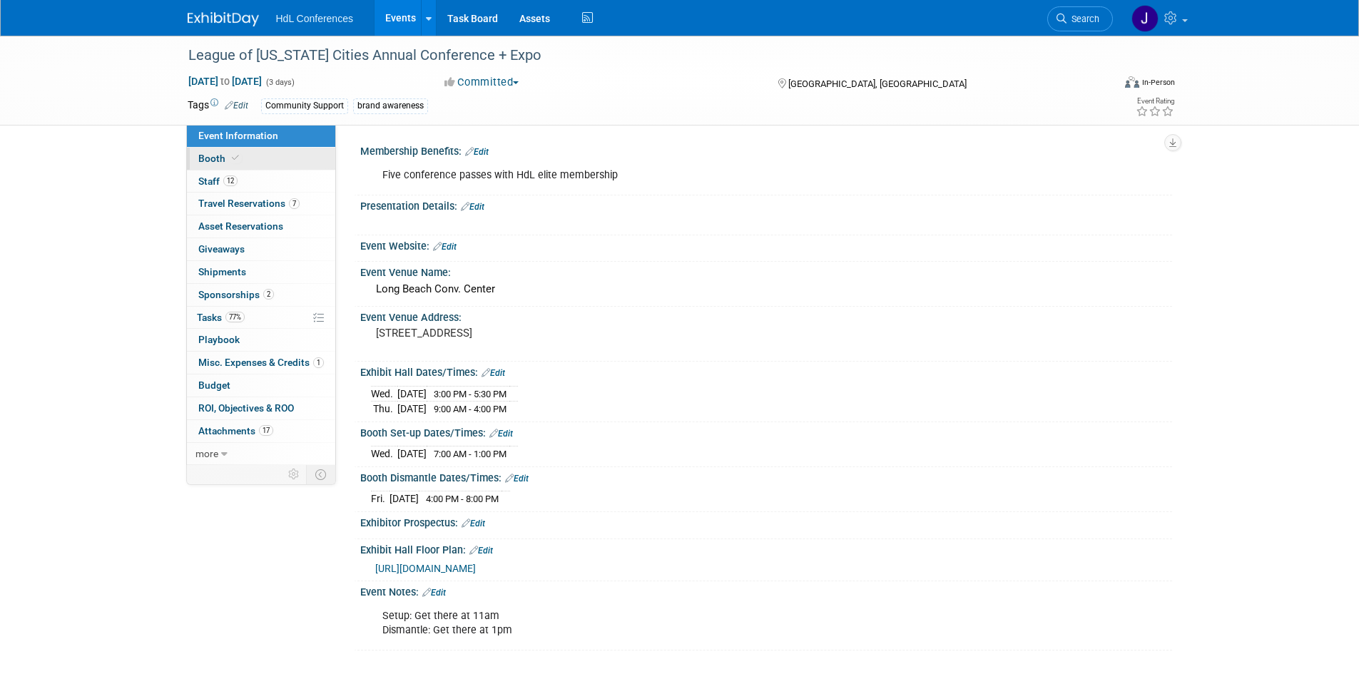
click at [232, 158] on icon at bounding box center [235, 158] width 7 height 8
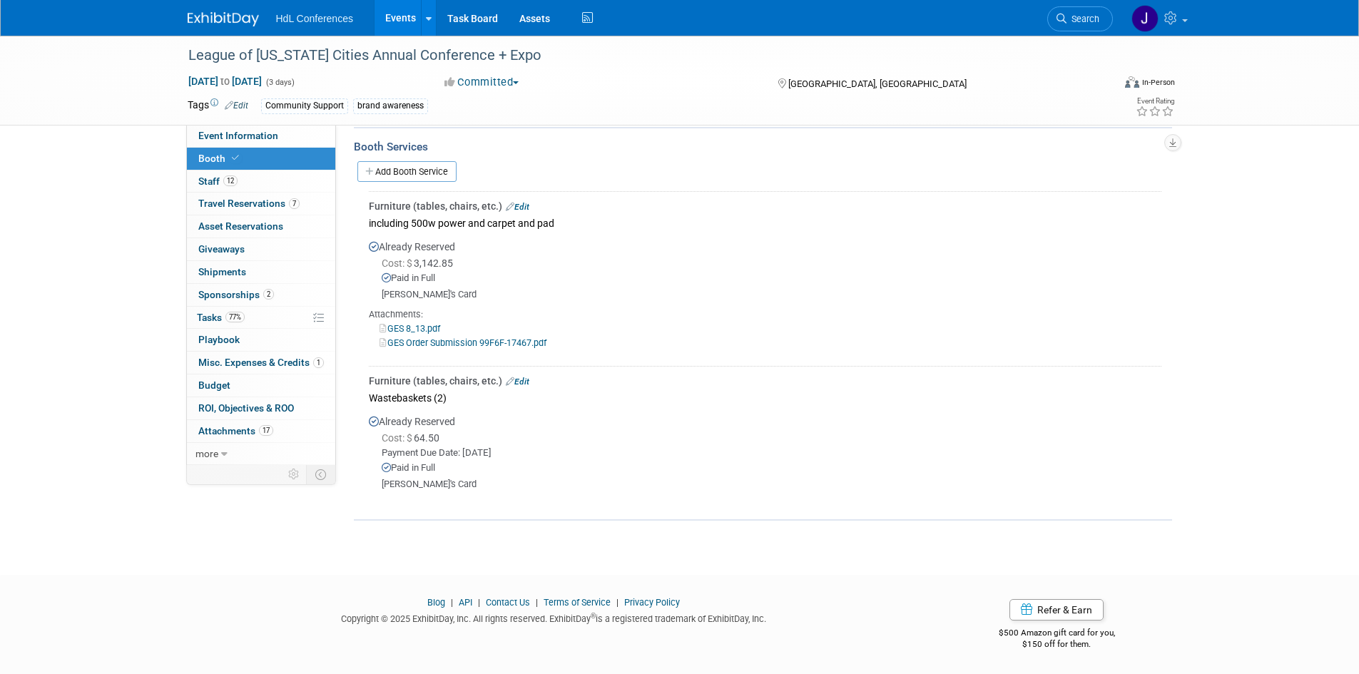
scroll to position [31, 0]
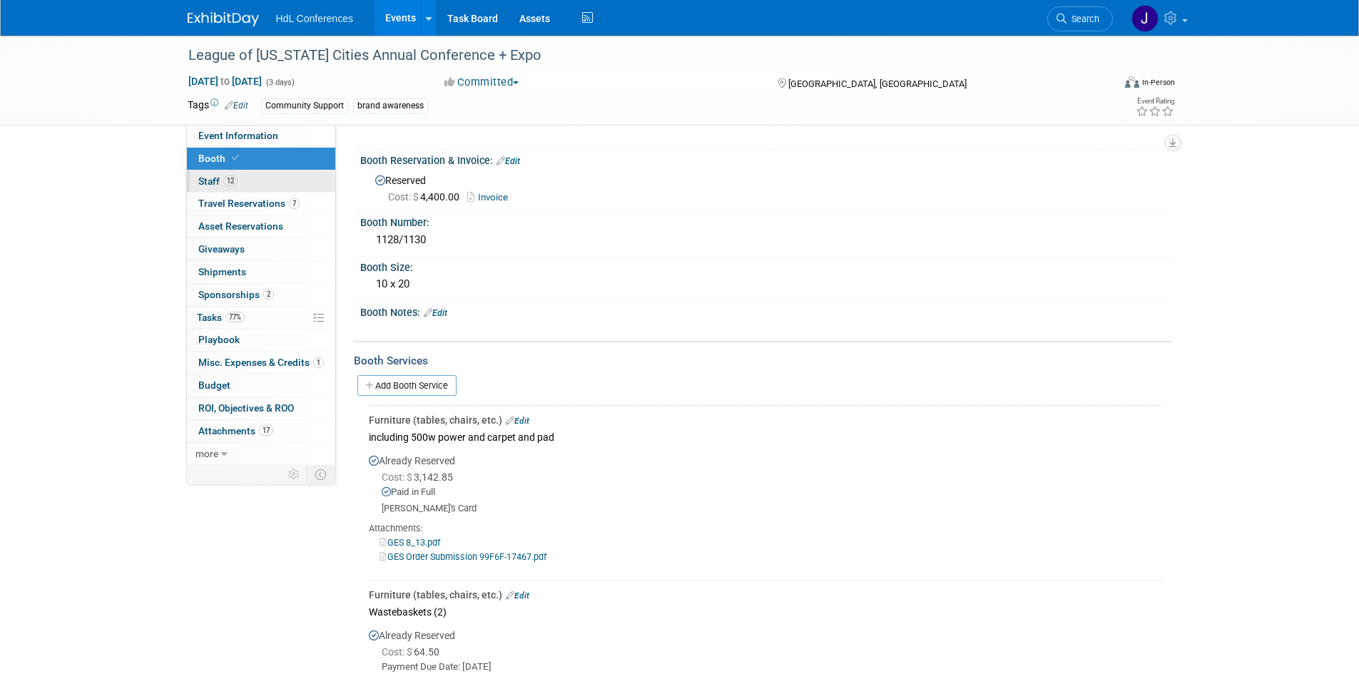
click at [253, 184] on link "12 Staff 12" at bounding box center [261, 181] width 148 height 22
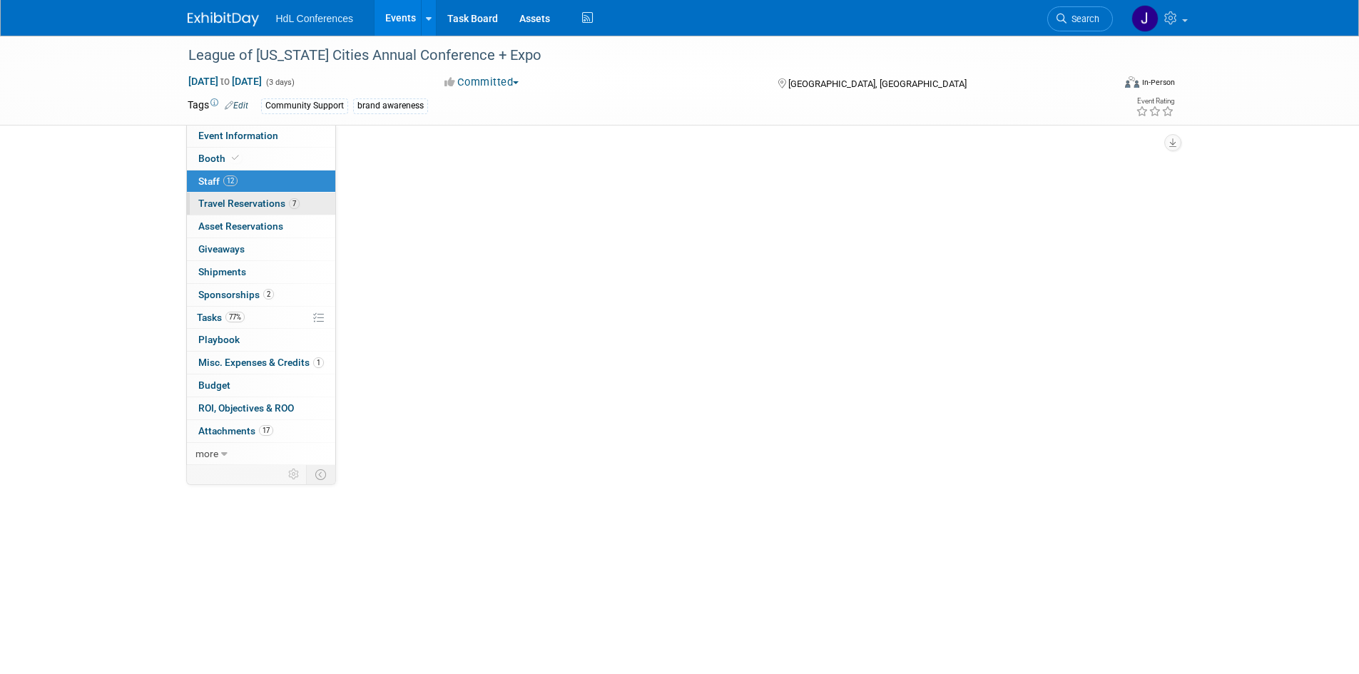
scroll to position [0, 0]
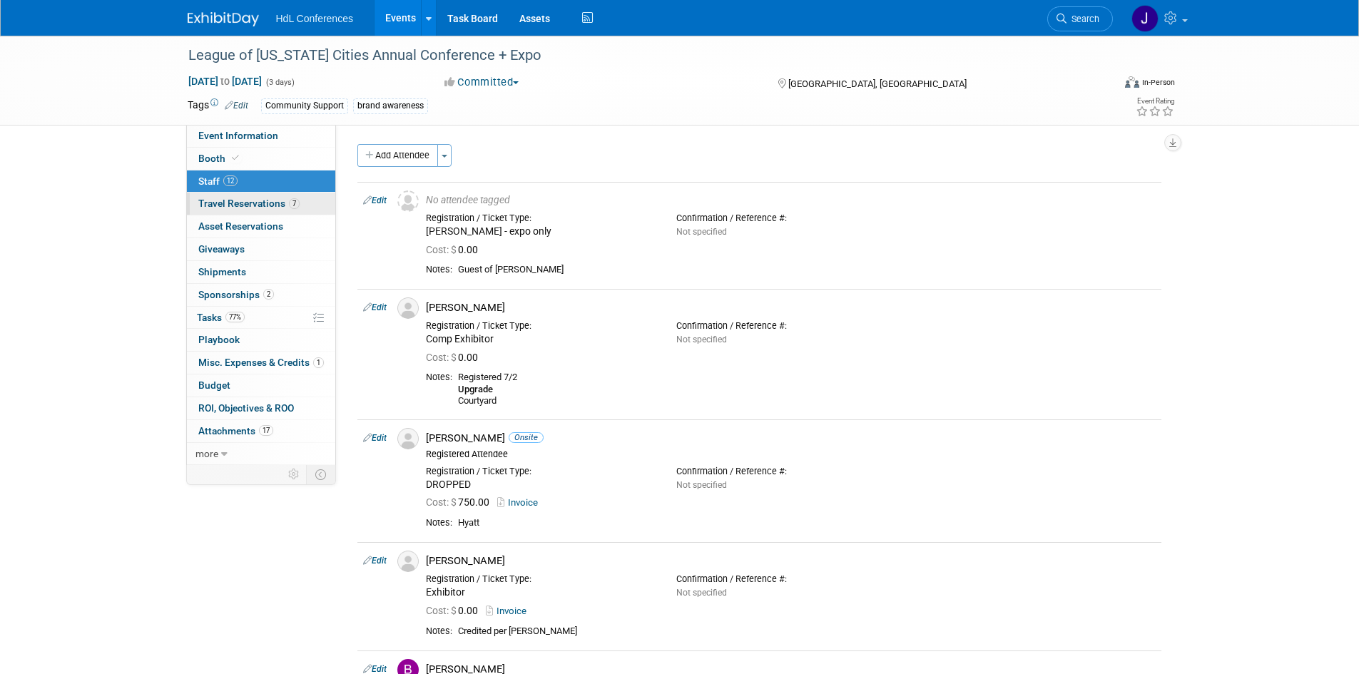
click at [257, 204] on span "Travel Reservations 7" at bounding box center [248, 203] width 101 height 11
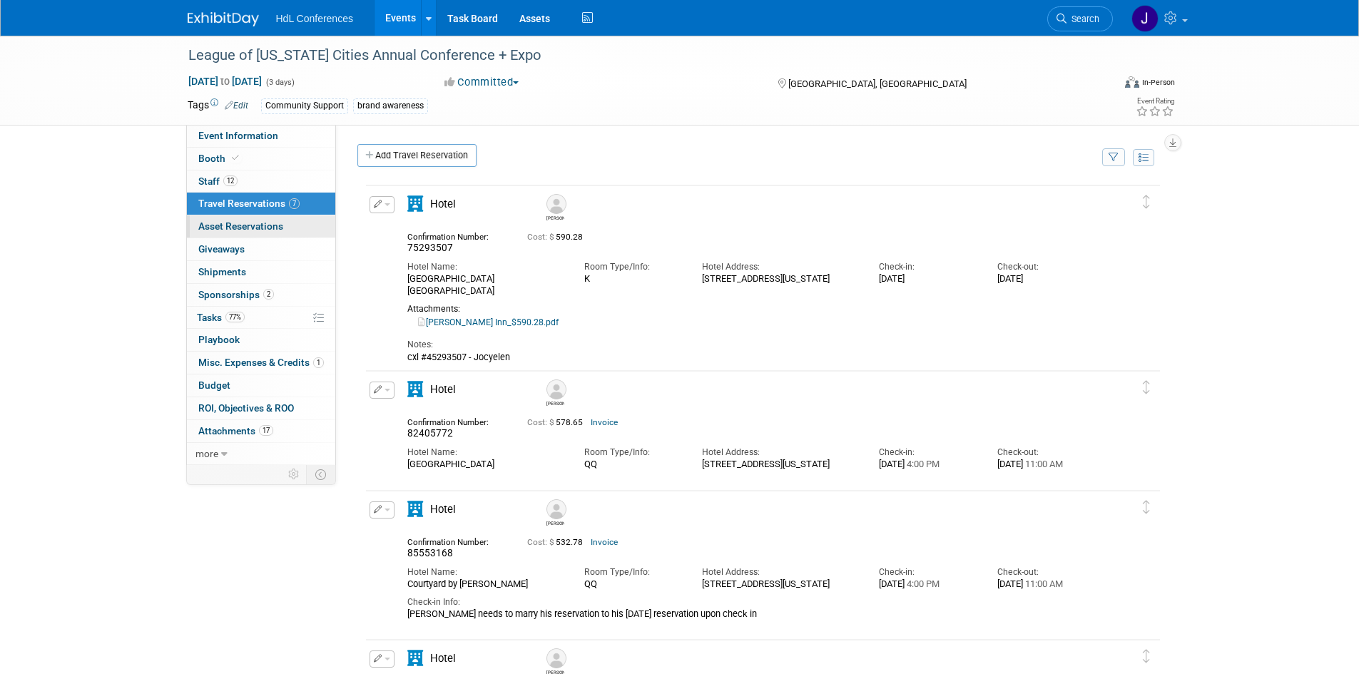
click at [257, 224] on span "Asset Reservations 0" at bounding box center [240, 225] width 85 height 11
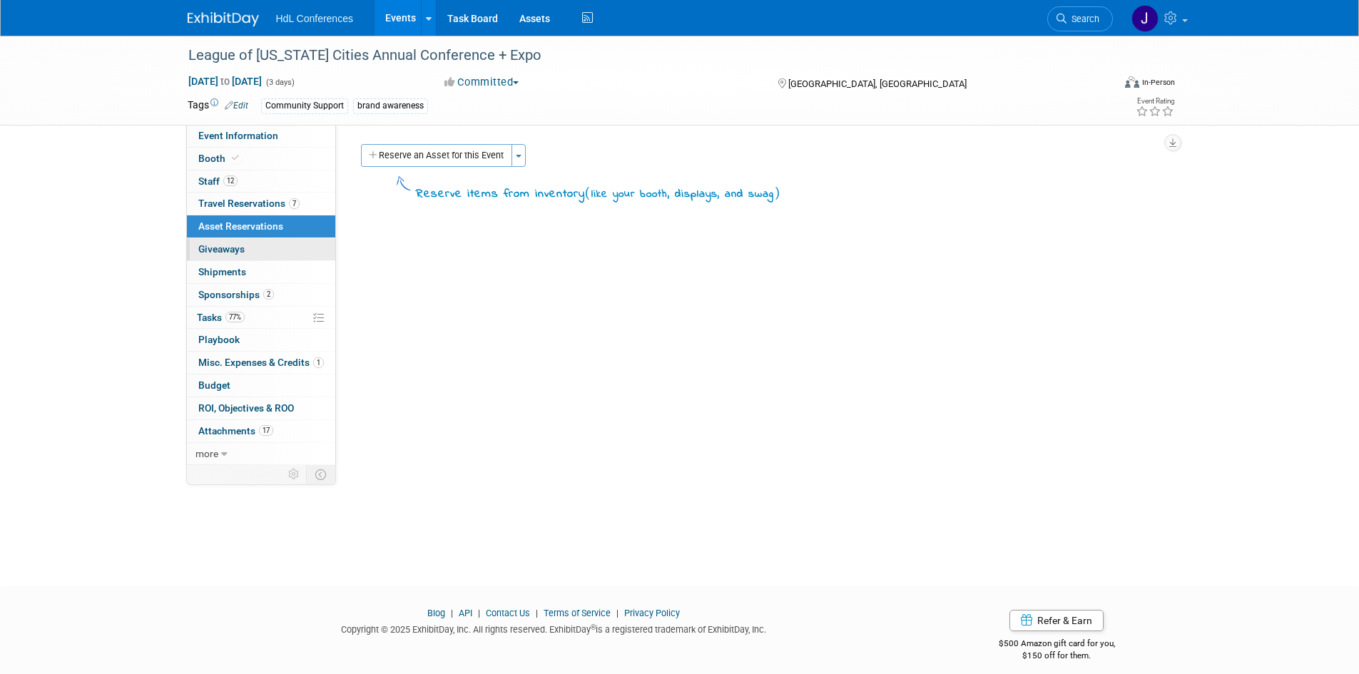
click at [260, 248] on link "0 Giveaways 0" at bounding box center [261, 249] width 148 height 22
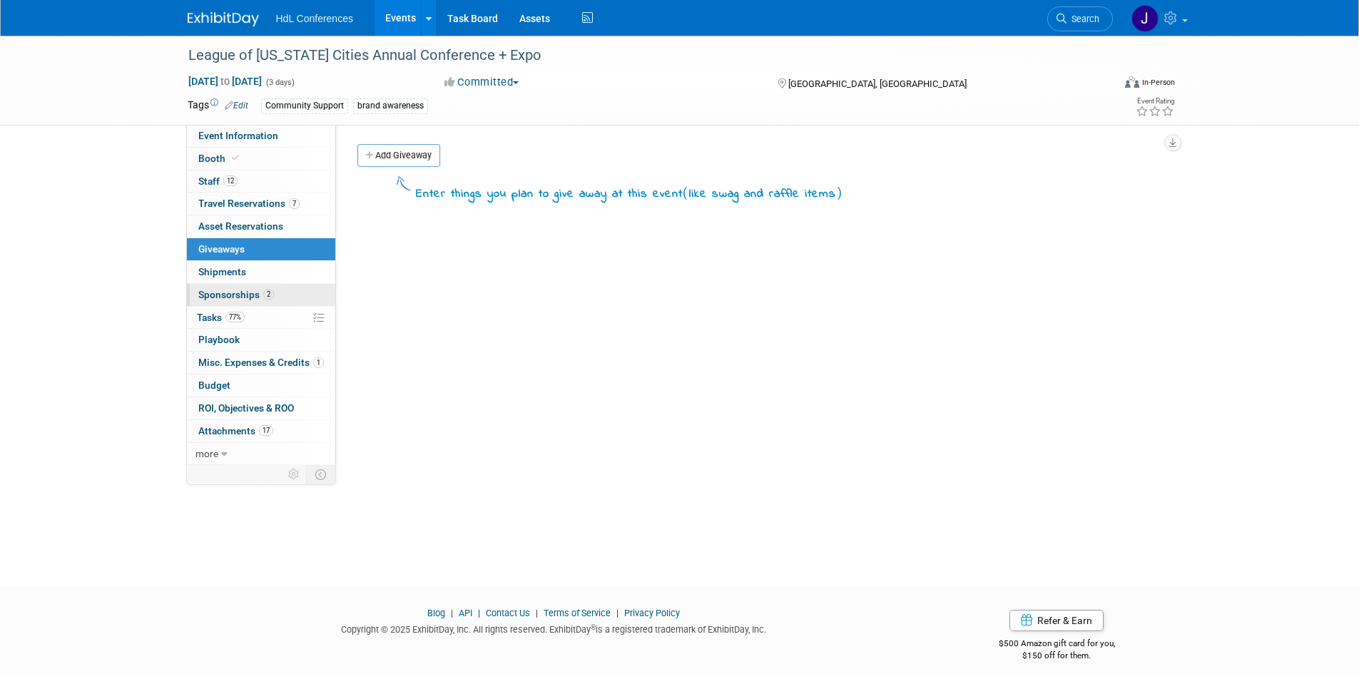
click at [260, 289] on span "Sponsorships 2" at bounding box center [236, 294] width 76 height 11
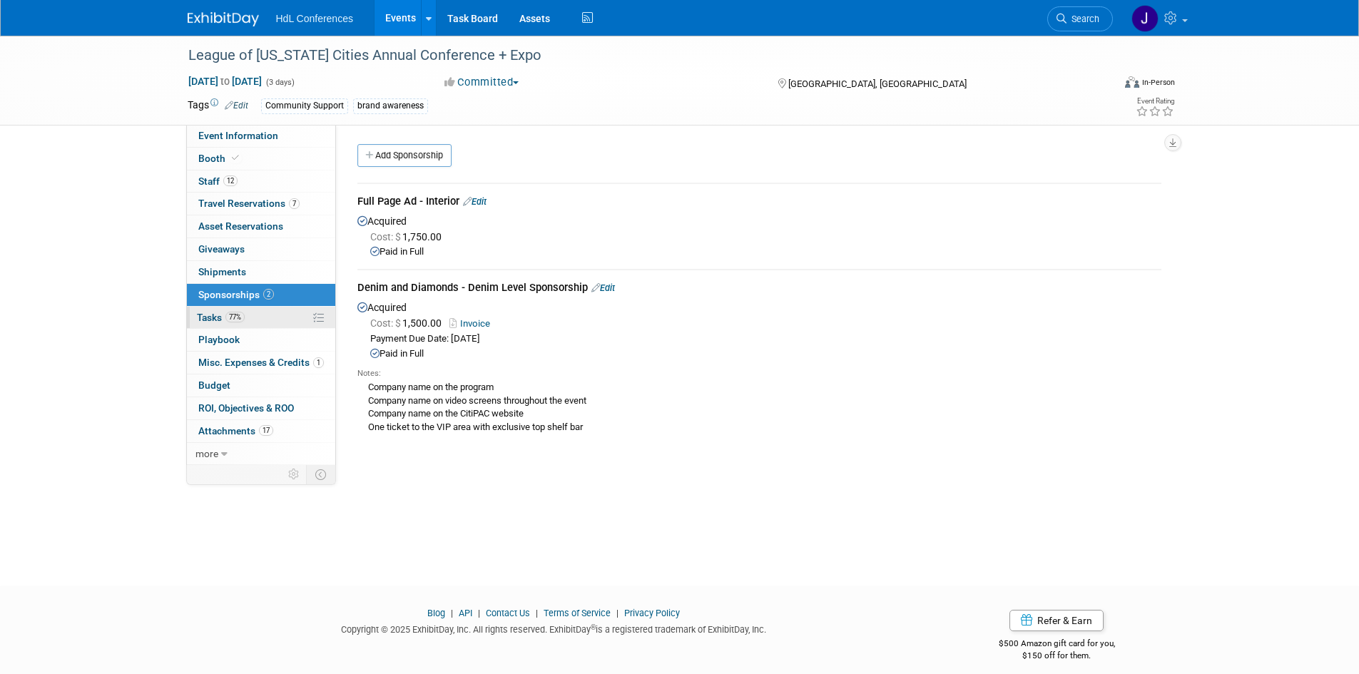
click at [271, 319] on link "77% Tasks 77%" at bounding box center [261, 318] width 148 height 22
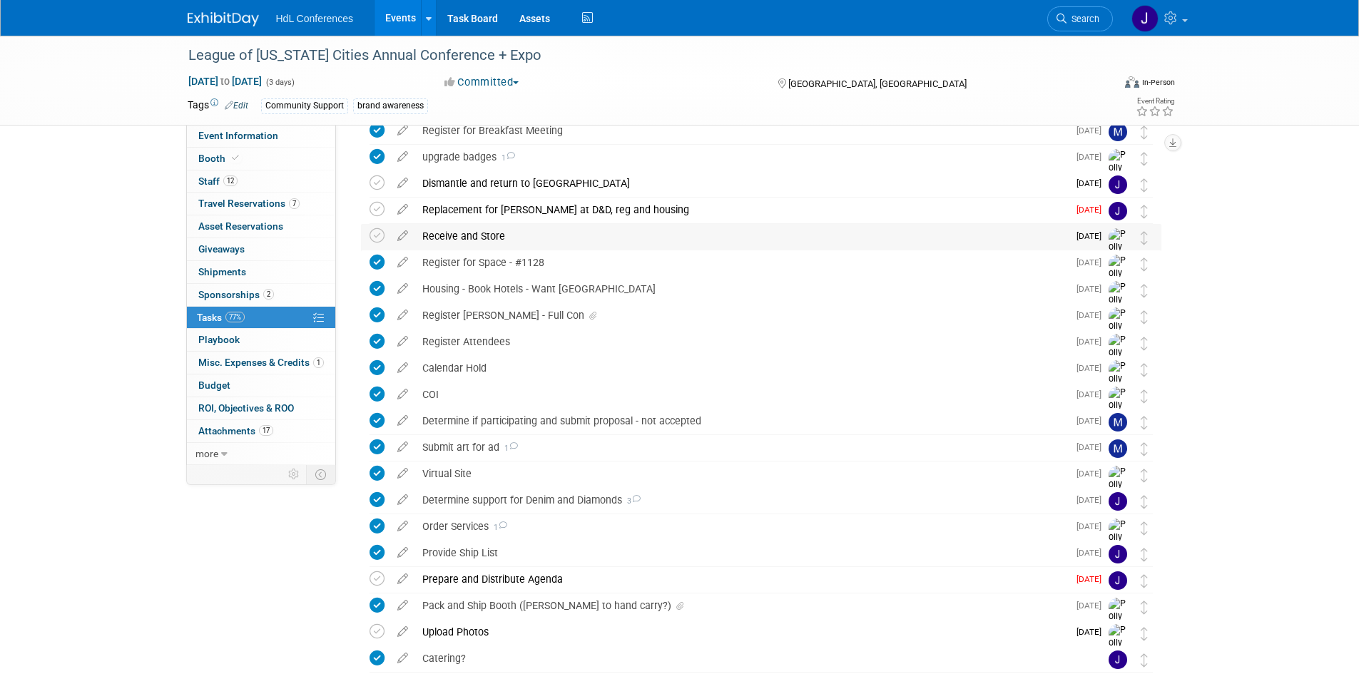
scroll to position [179, 0]
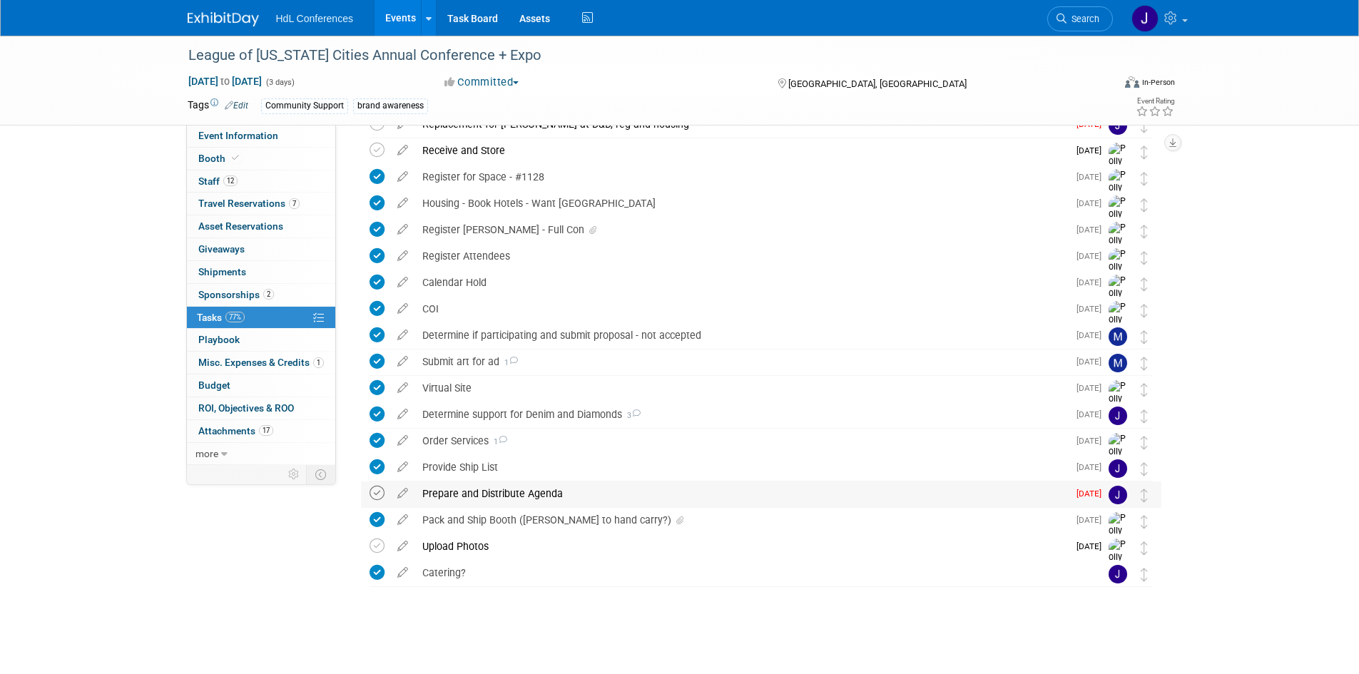
click at [377, 500] on icon at bounding box center [376, 493] width 15 height 15
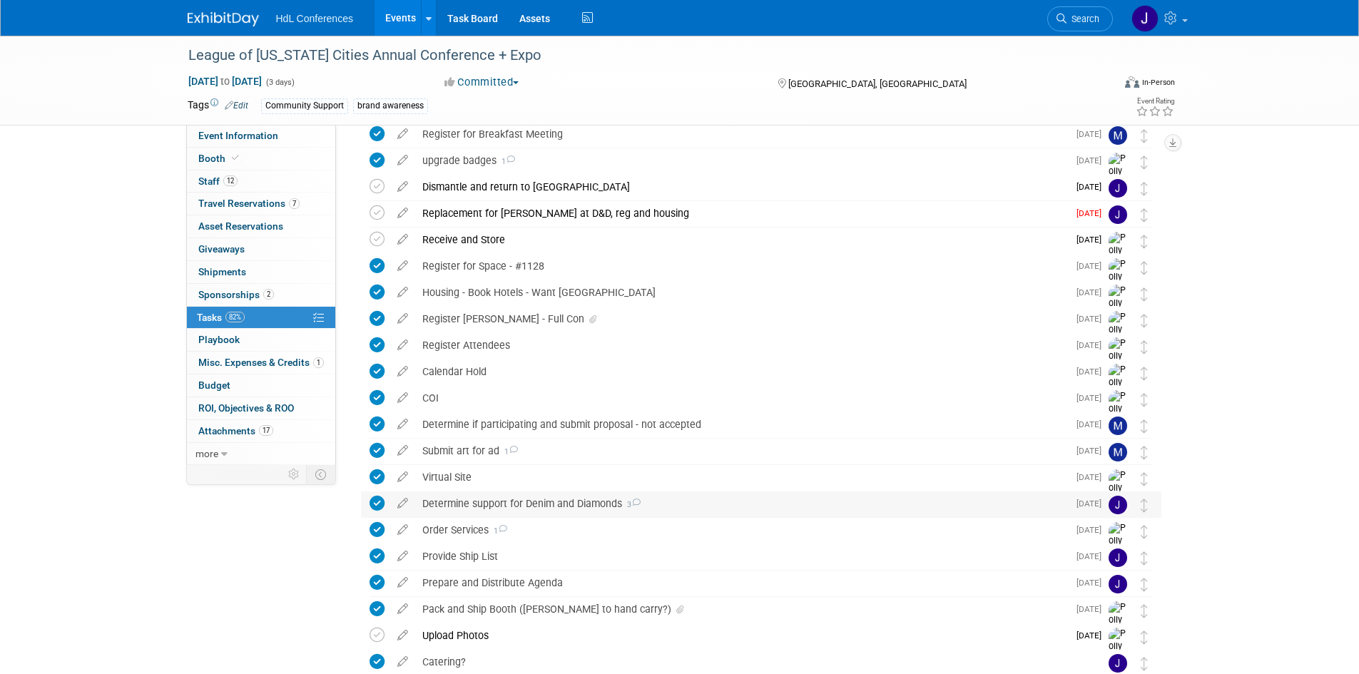
scroll to position [0, 0]
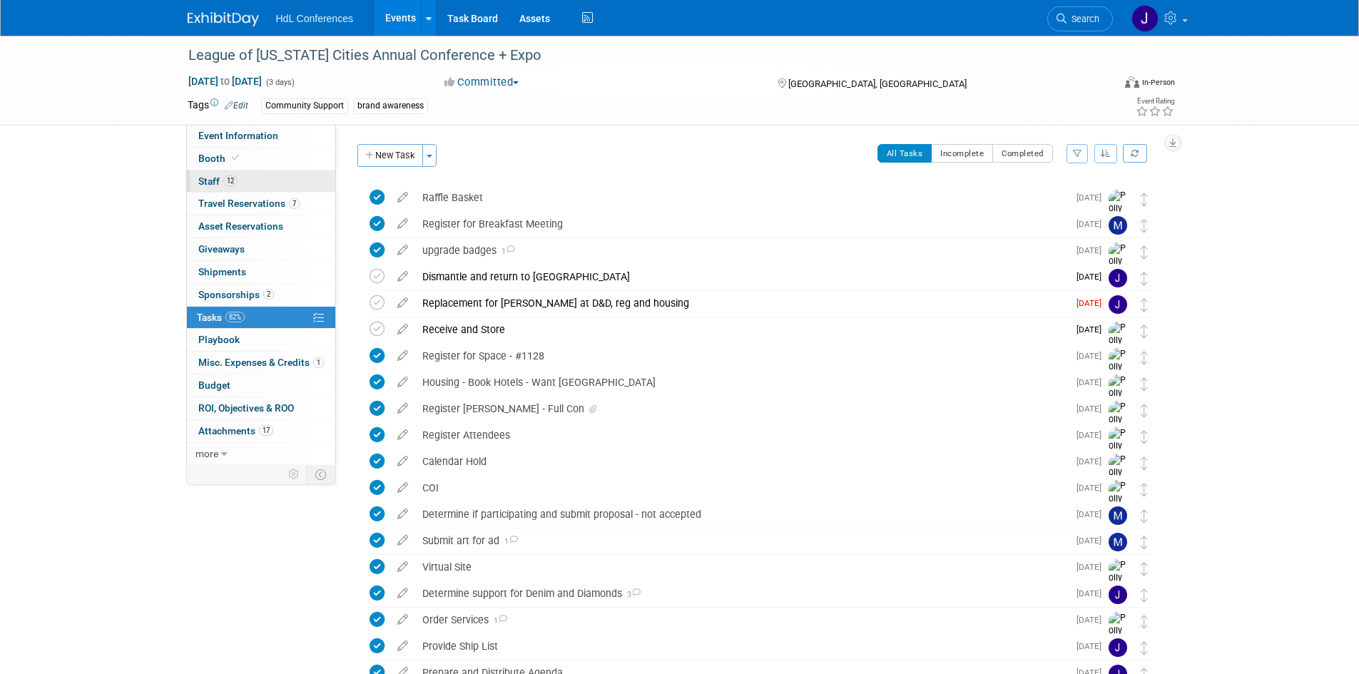
click at [261, 170] on link "12 Staff 12" at bounding box center [261, 181] width 148 height 22
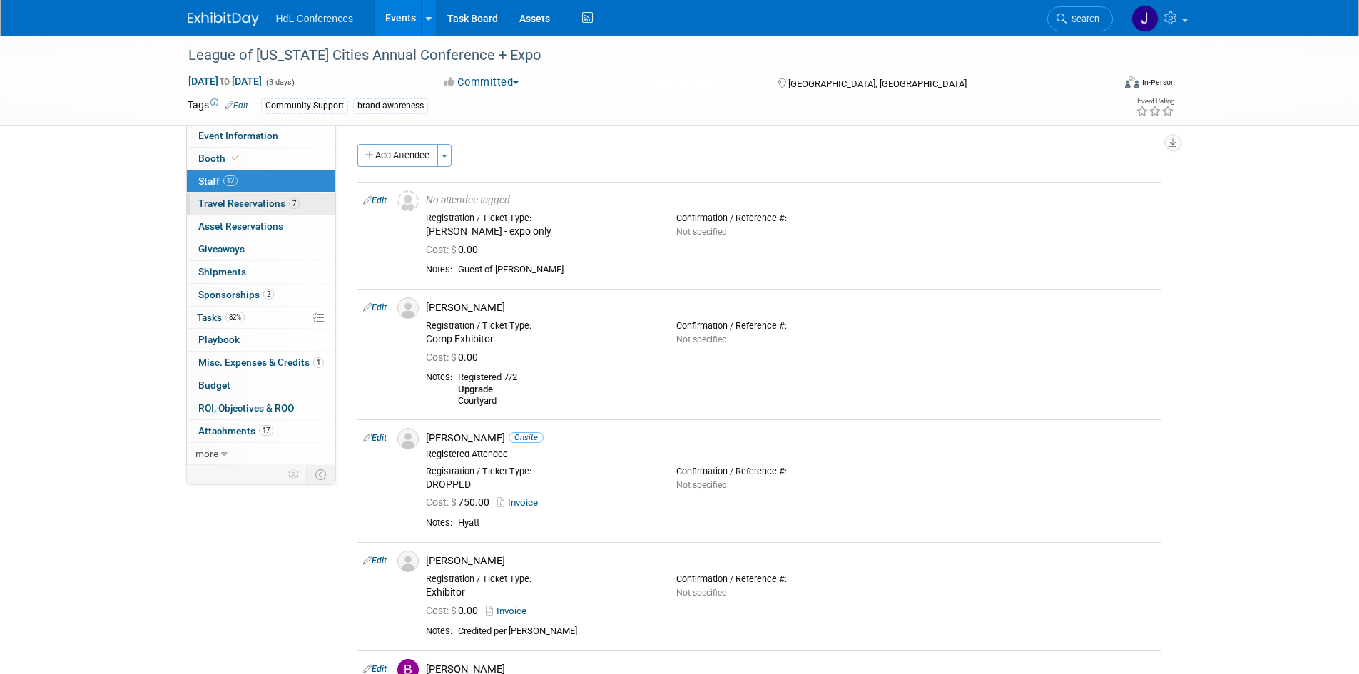
click at [276, 199] on span "Travel Reservations 7" at bounding box center [248, 203] width 101 height 11
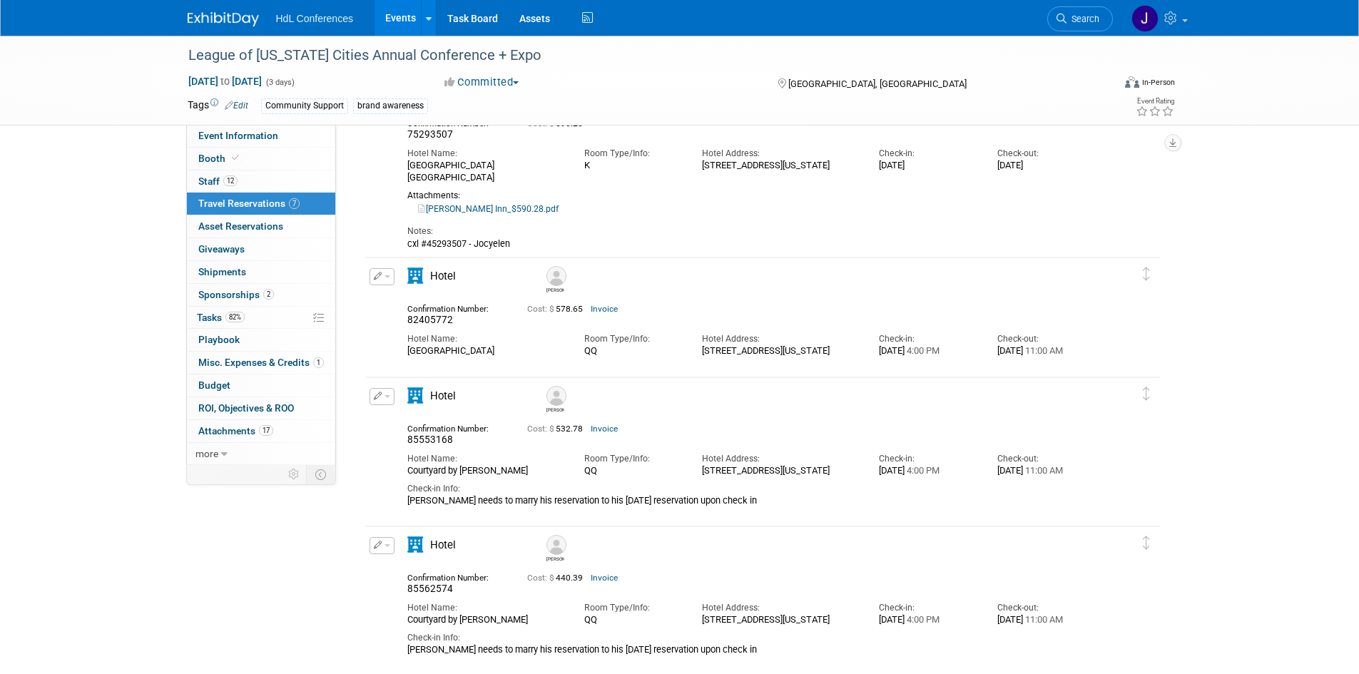
scroll to position [143, 0]
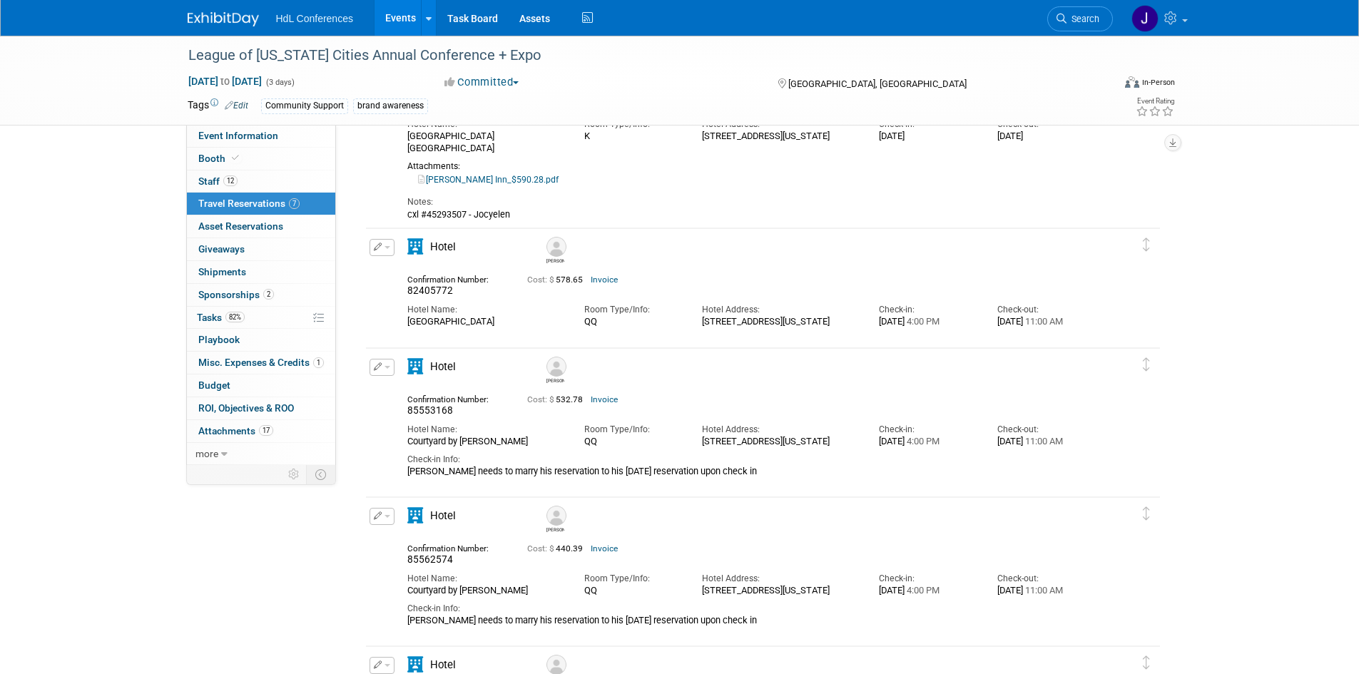
drag, startPoint x: 793, startPoint y: 451, endPoint x: 698, endPoint y: 441, distance: 95.4
click at [698, 441] on div "Hotel Address: [STREET_ADDRESS][US_STATE]" at bounding box center [779, 431] width 177 height 31
copy div "[STREET_ADDRESS][US_STATE]"
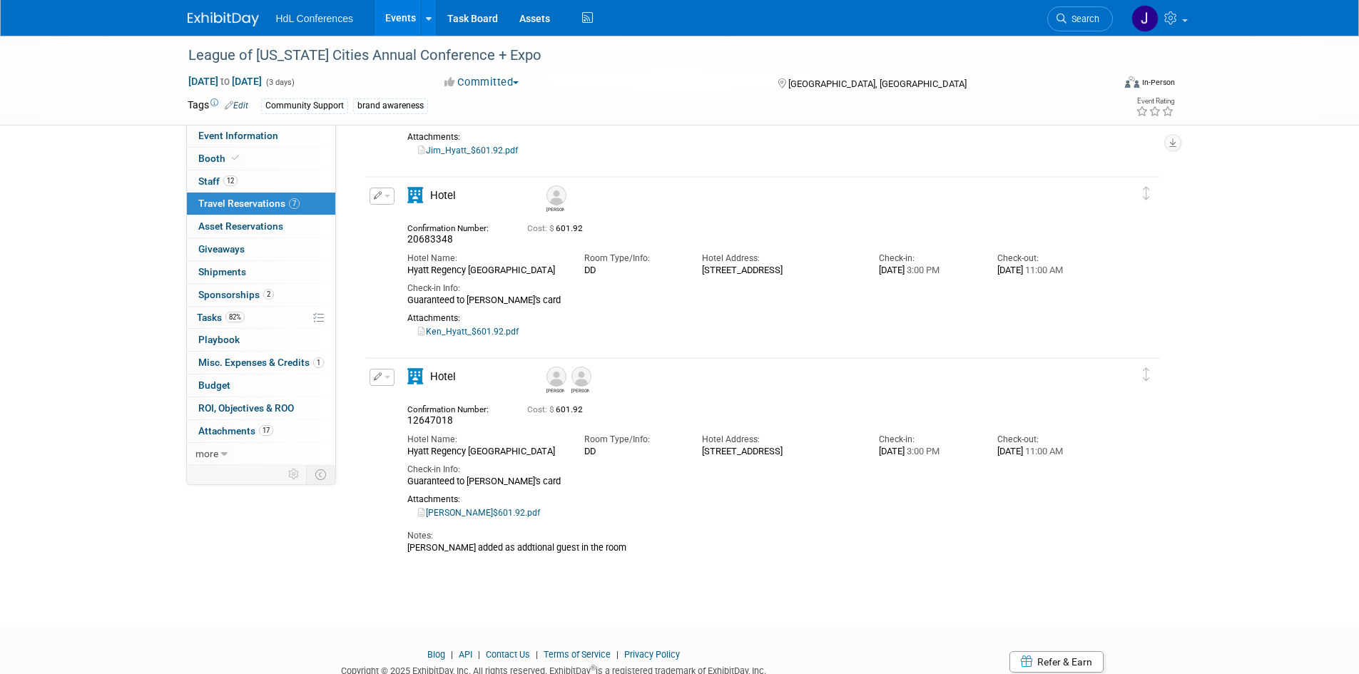
scroll to position [847, 0]
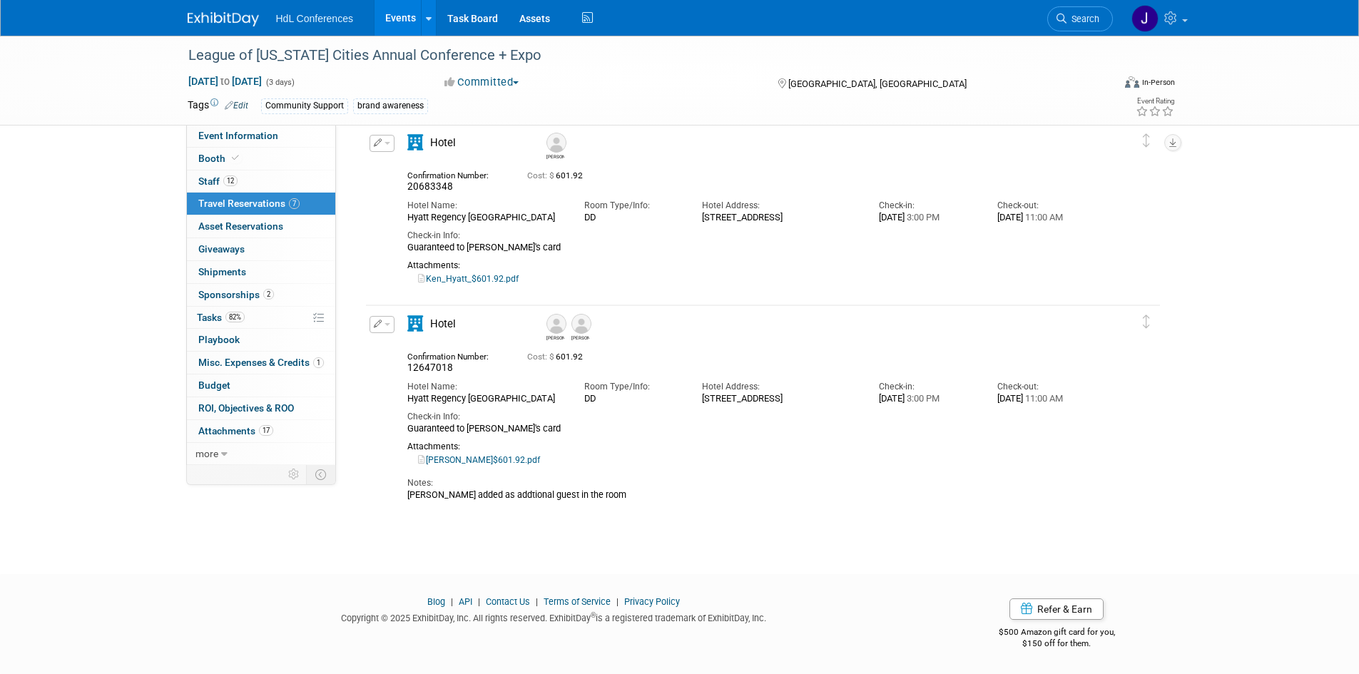
drag, startPoint x: 761, startPoint y: 407, endPoint x: 698, endPoint y: 394, distance: 64.2
click at [698, 394] on div "Hotel Address: [STREET_ADDRESS]" at bounding box center [779, 389] width 177 height 31
copy div "[STREET_ADDRESS]"
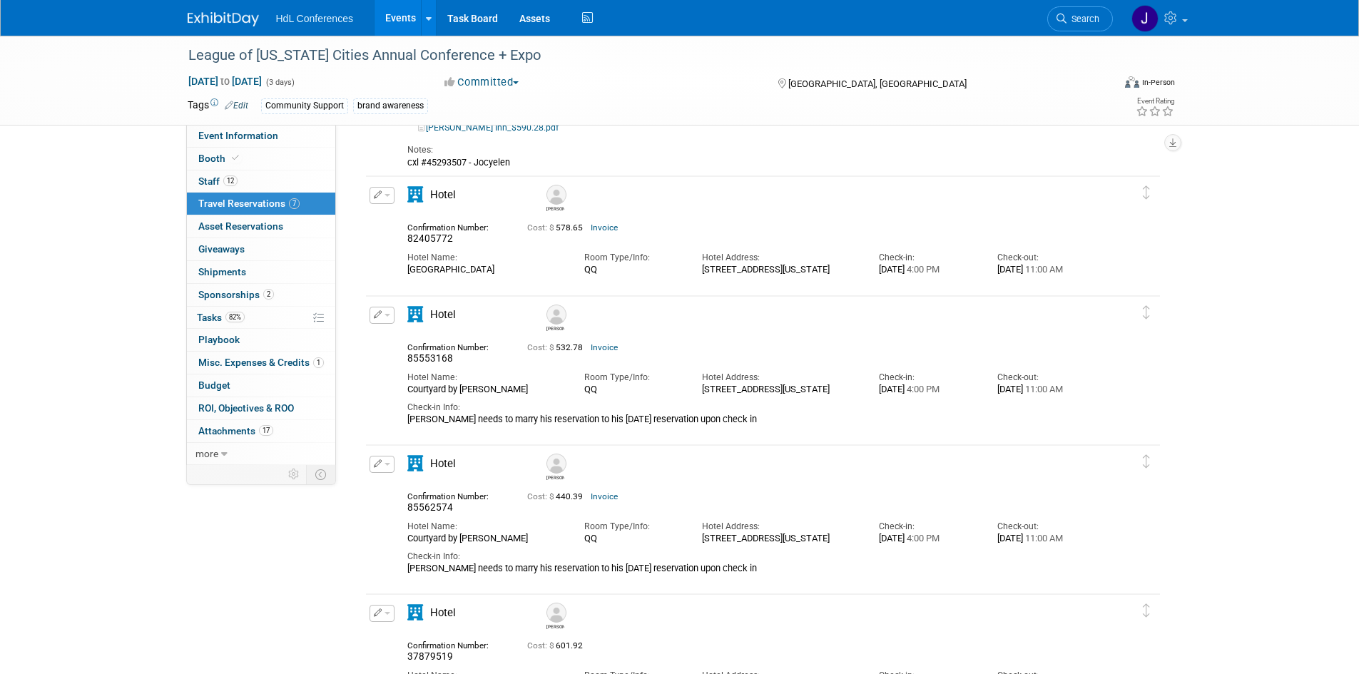
scroll to position [134, 0]
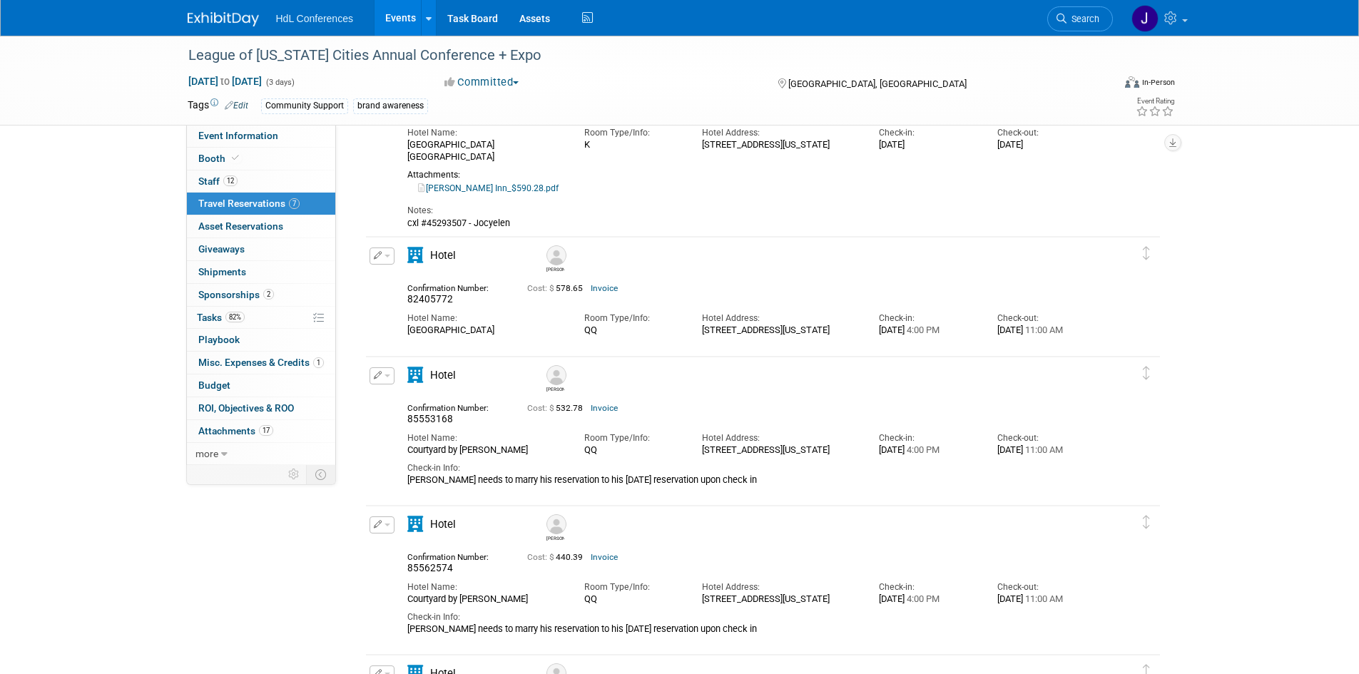
drag, startPoint x: 821, startPoint y: 338, endPoint x: 700, endPoint y: 327, distance: 121.8
click at [700, 327] on div "Hotel Address: [STREET_ADDRESS][US_STATE]" at bounding box center [779, 320] width 177 height 31
copy div "[STREET_ADDRESS][US_STATE]"
click at [605, 288] on link "Invoice" at bounding box center [603, 288] width 27 height 10
